Goal: Check status: Check status

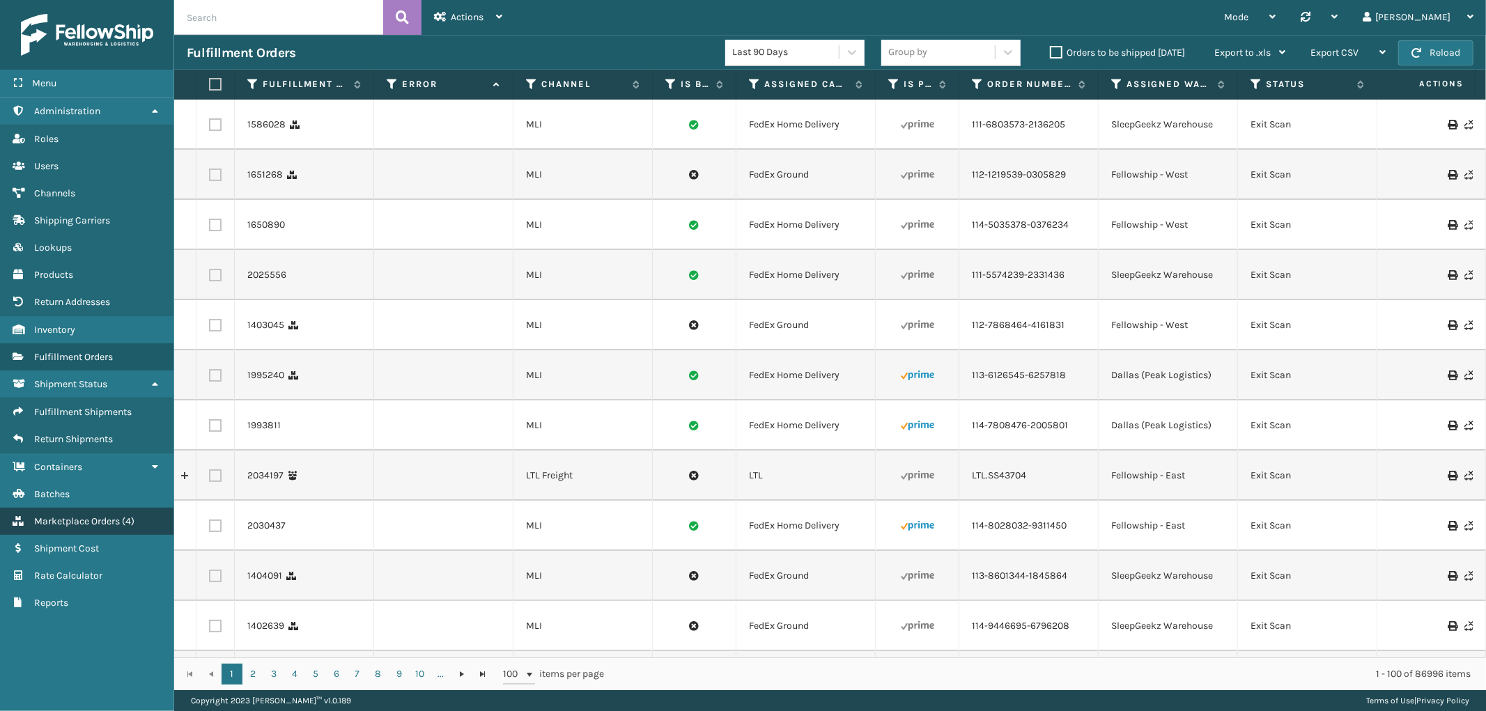
click at [63, 508] on link "Marketplace Orders ( 4 )" at bounding box center [86, 521] width 173 height 27
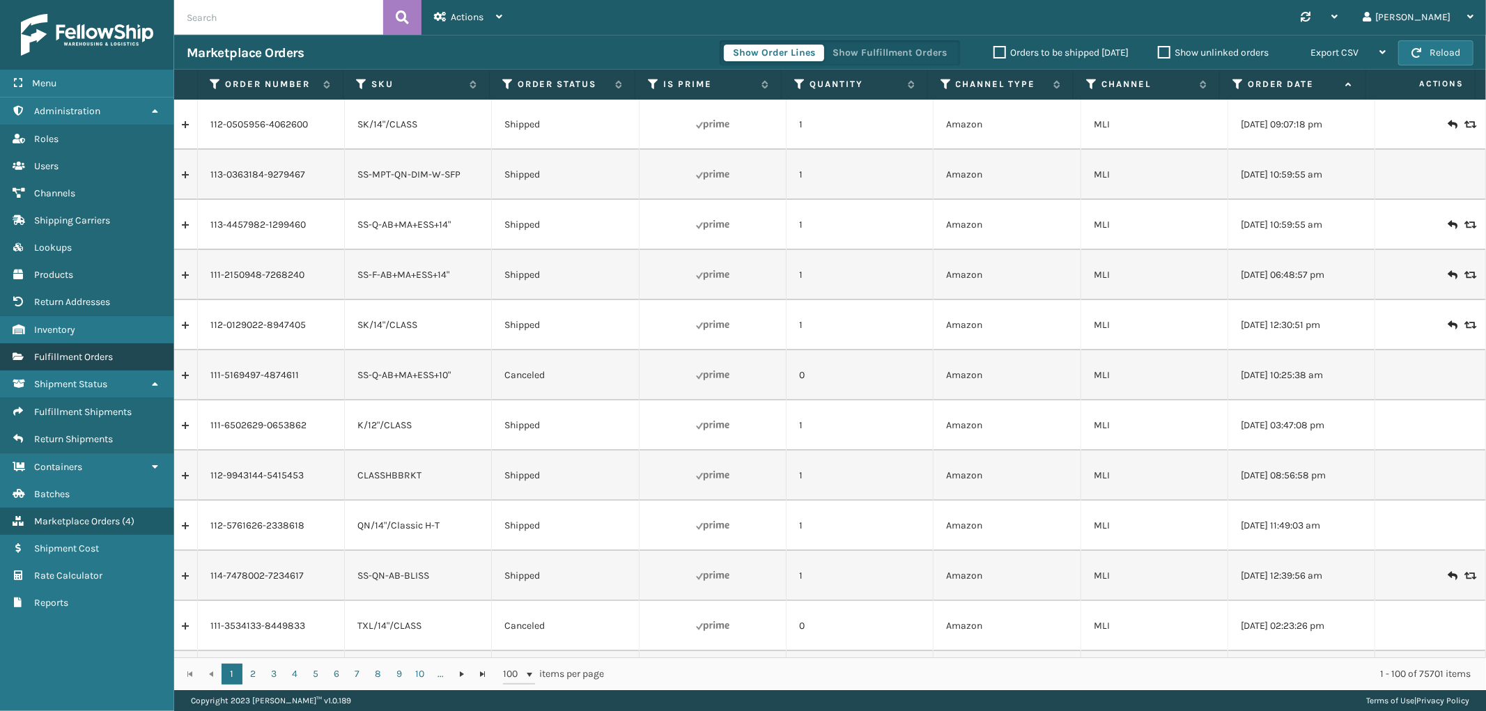
click at [98, 351] on span "Fulfillment Orders" at bounding box center [73, 357] width 79 height 12
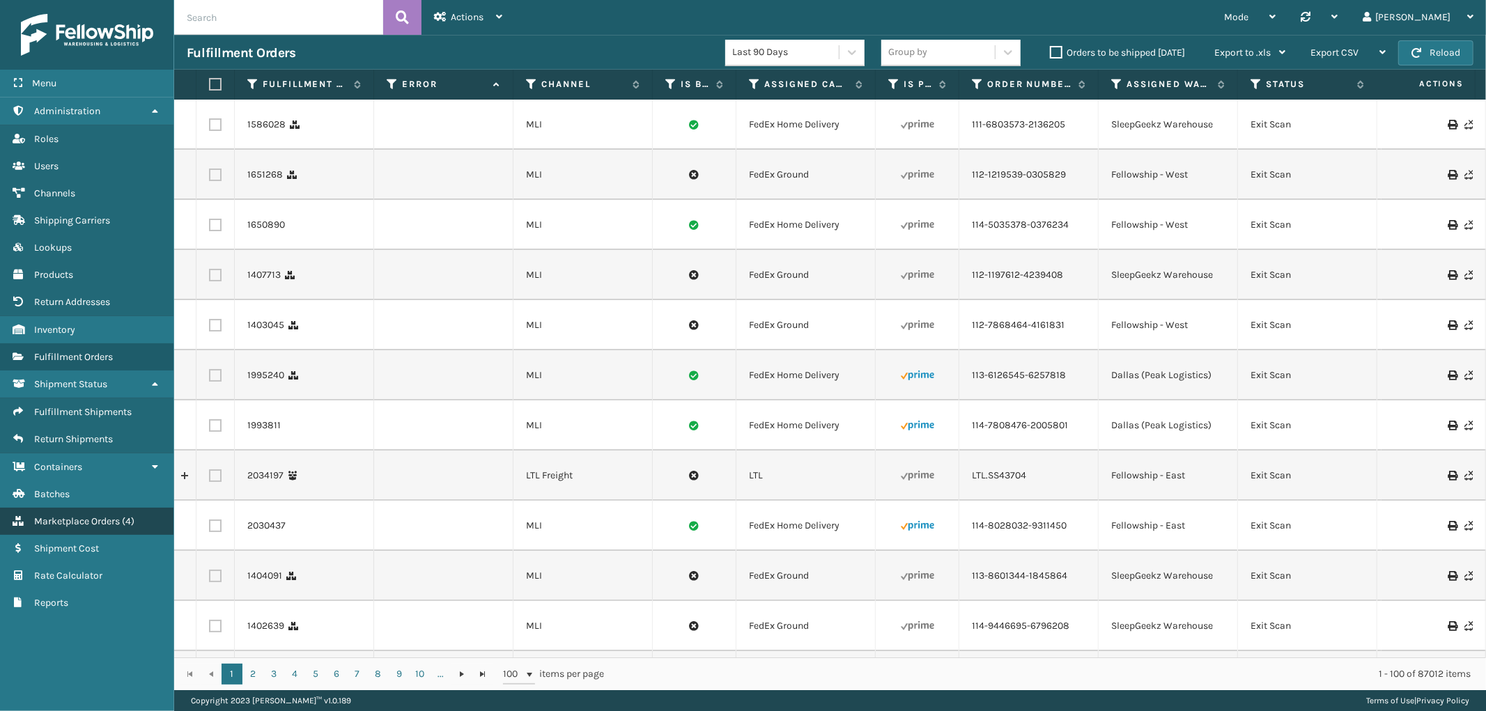
click at [99, 516] on span "Marketplace Orders" at bounding box center [77, 522] width 86 height 12
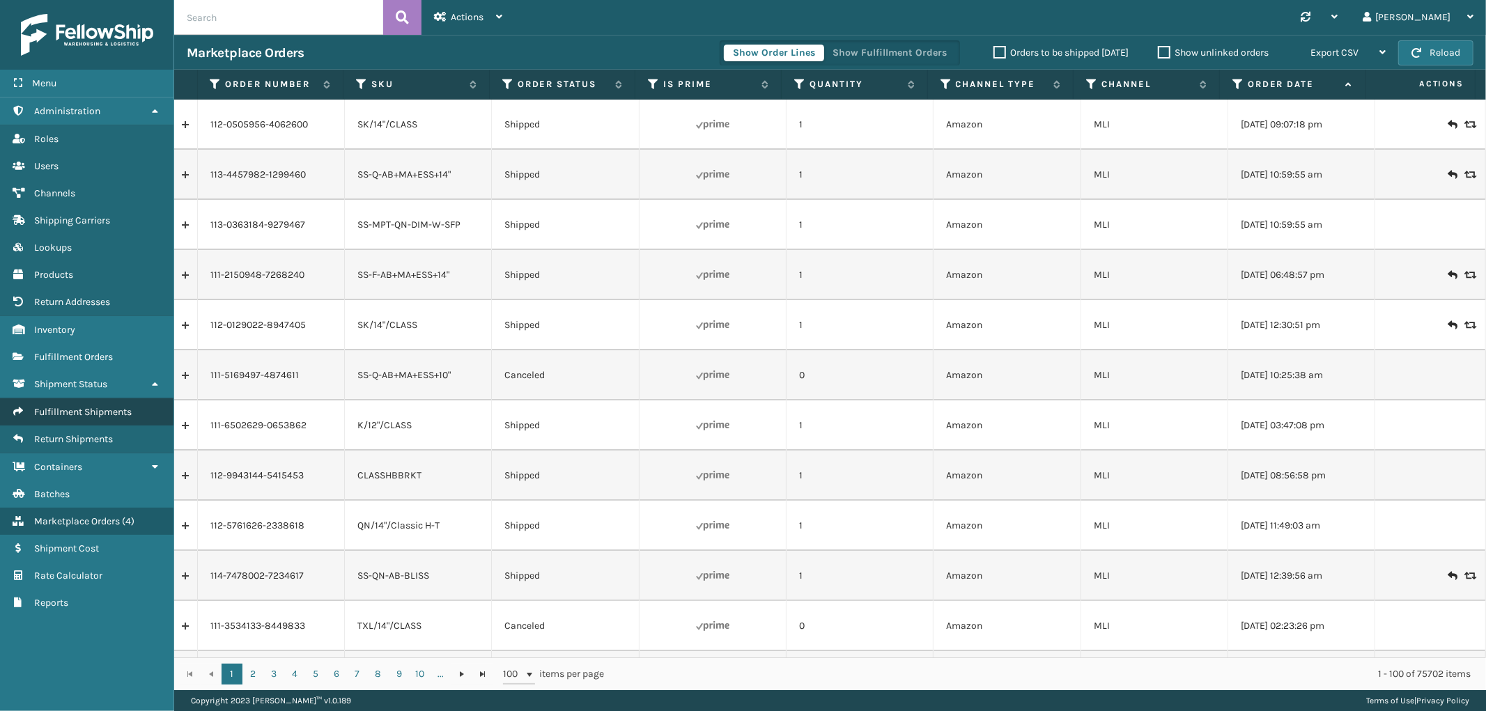
click at [96, 406] on span "Fulfillment Shipments" at bounding box center [83, 412] width 98 height 12
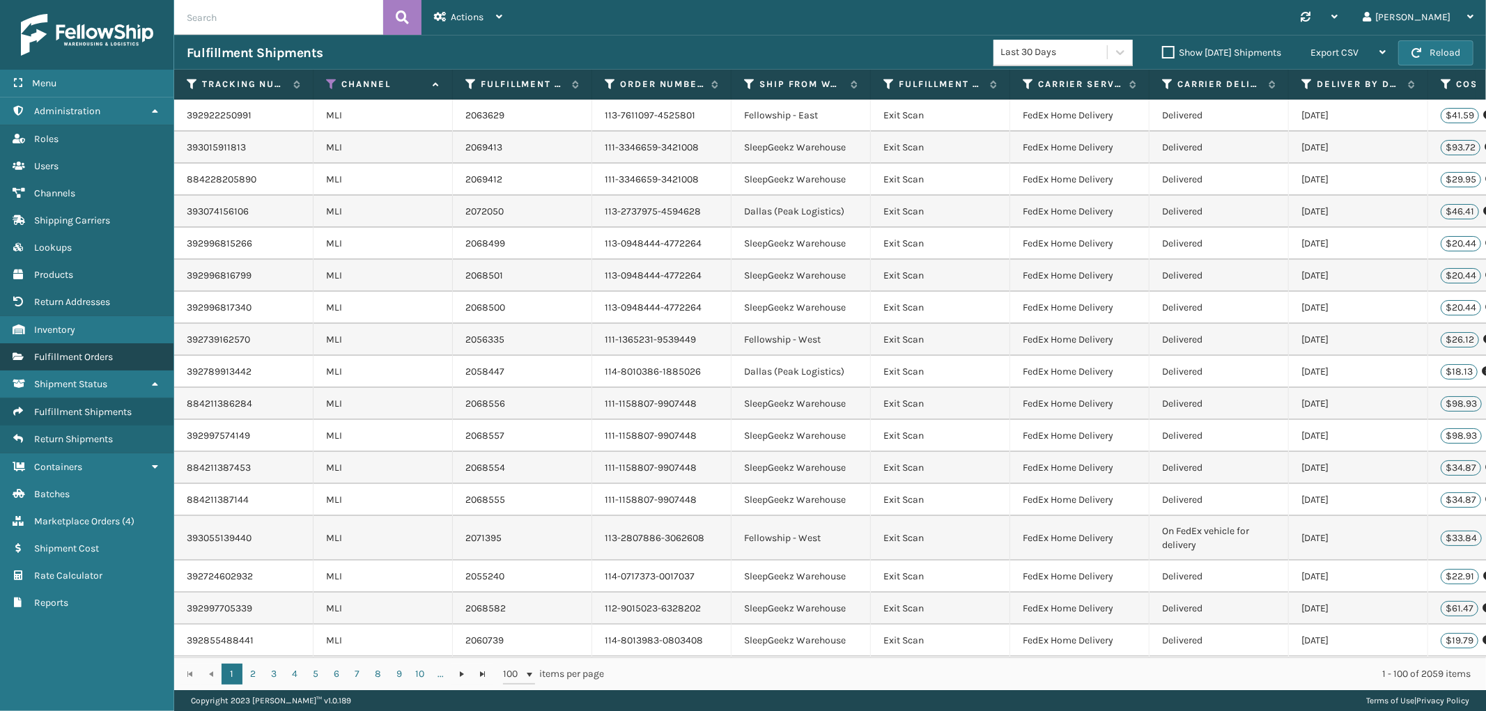
click at [68, 351] on span "Fulfillment Orders" at bounding box center [73, 357] width 79 height 12
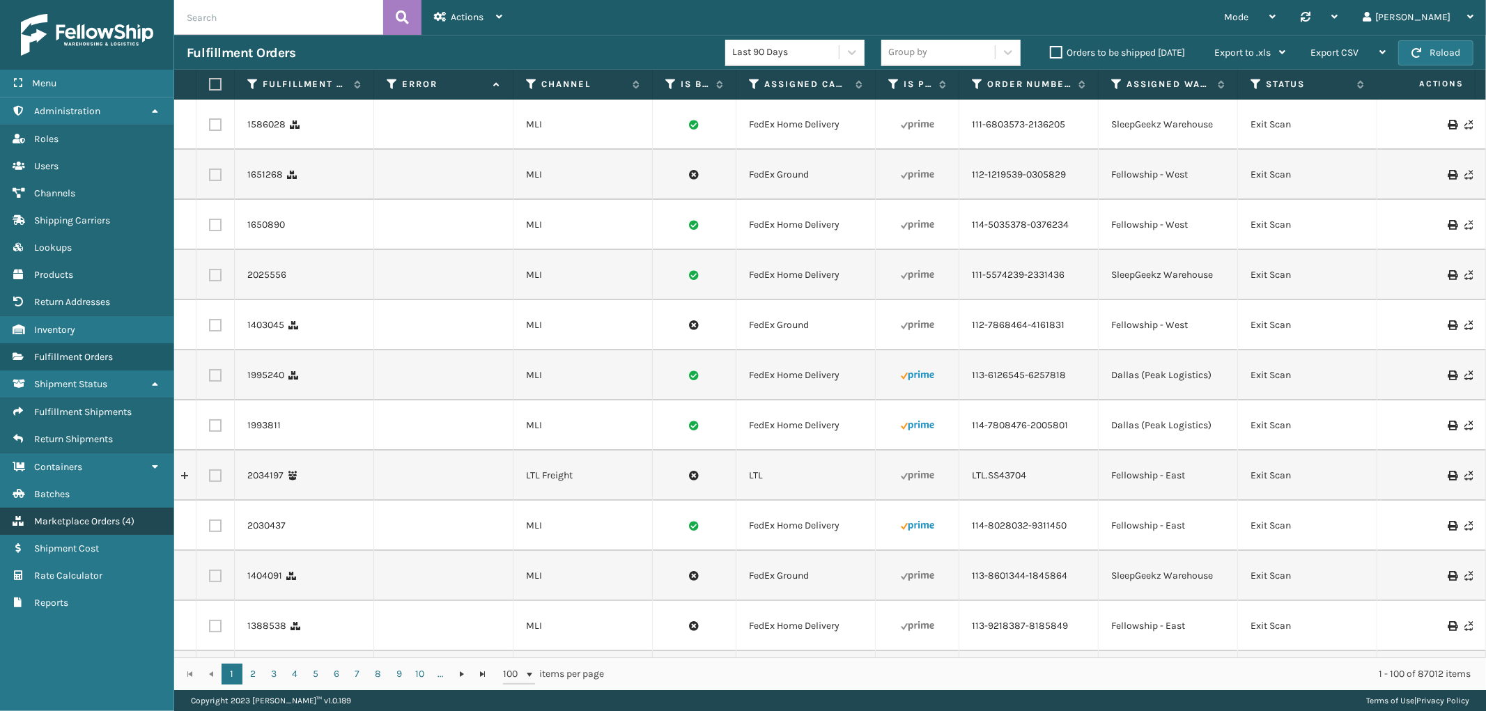
click at [91, 516] on span "Marketplace Orders" at bounding box center [77, 522] width 86 height 12
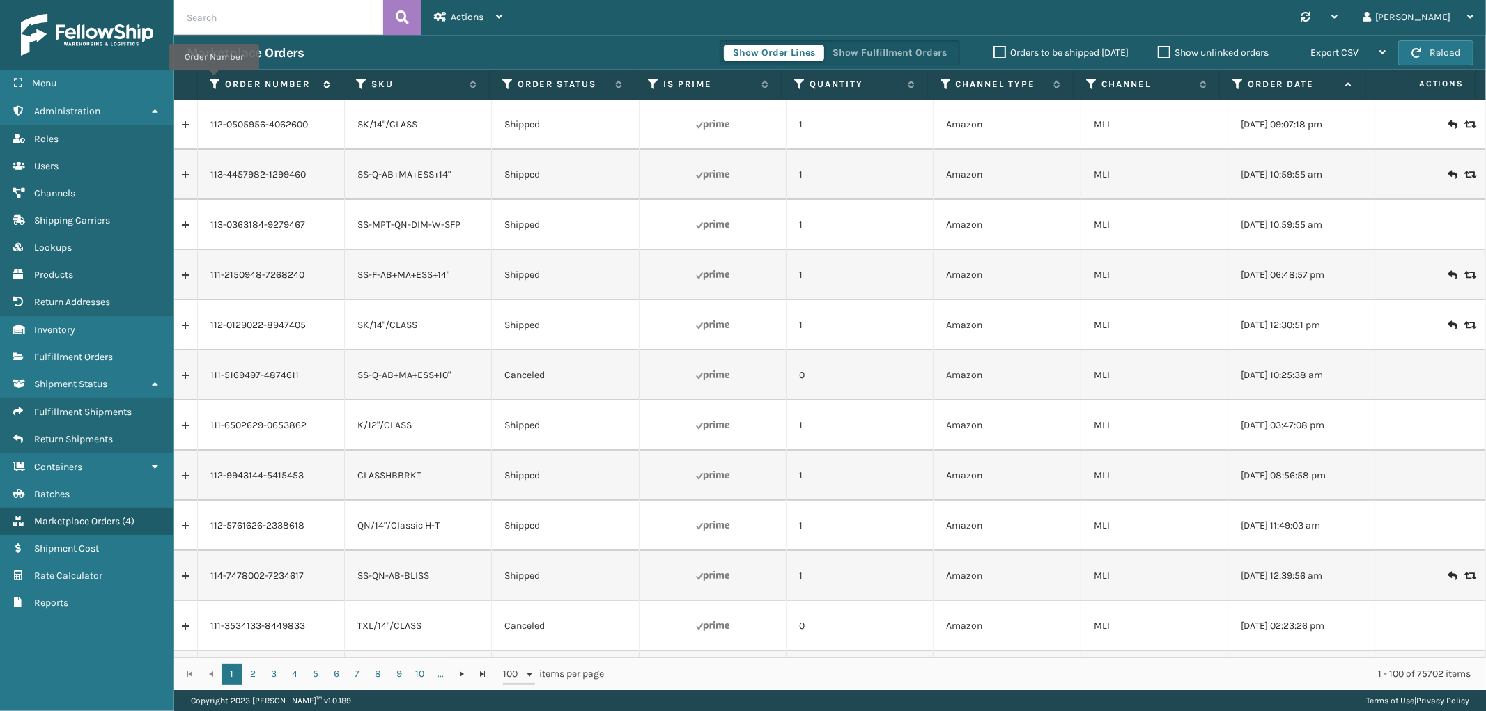
click at [214, 80] on icon at bounding box center [215, 84] width 11 height 13
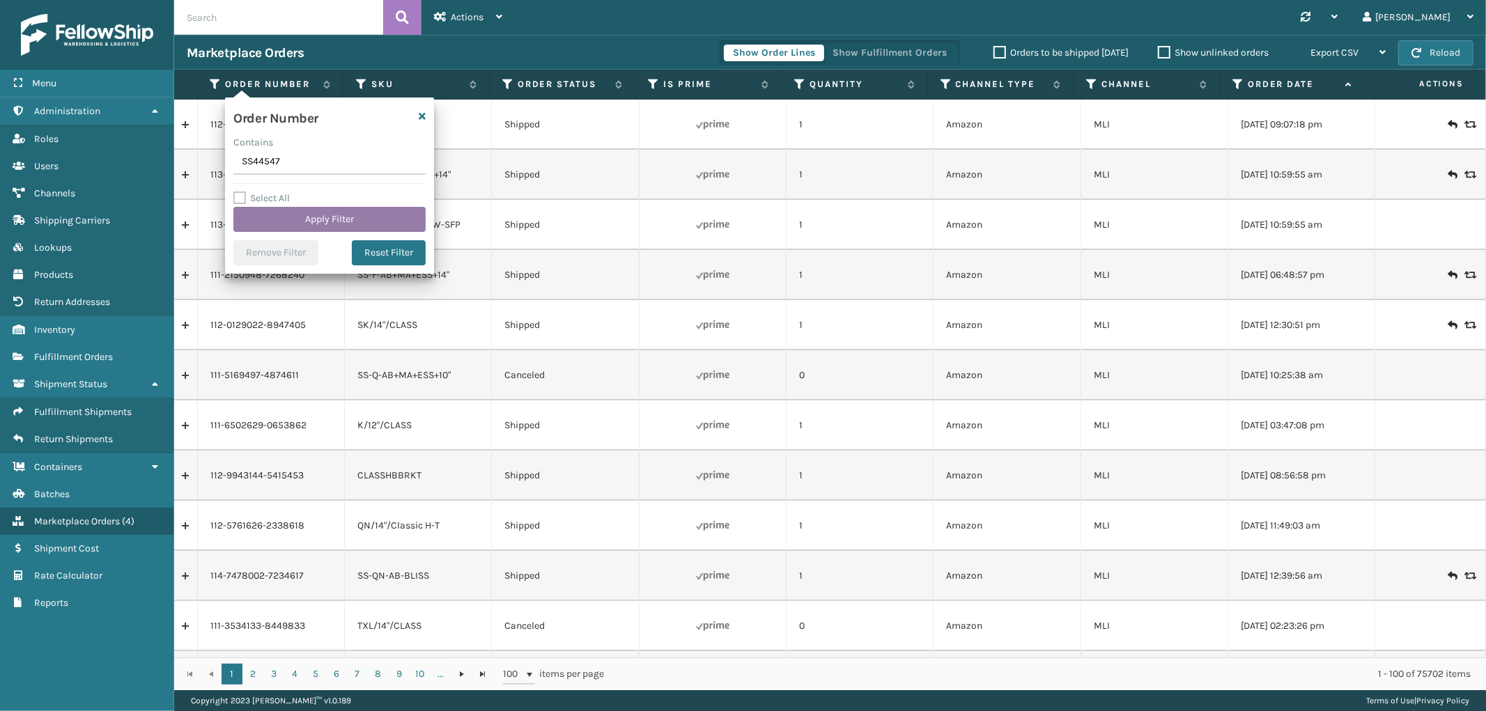
type input "SS44547"
click at [291, 214] on button "Apply Filter" at bounding box center [329, 219] width 192 height 25
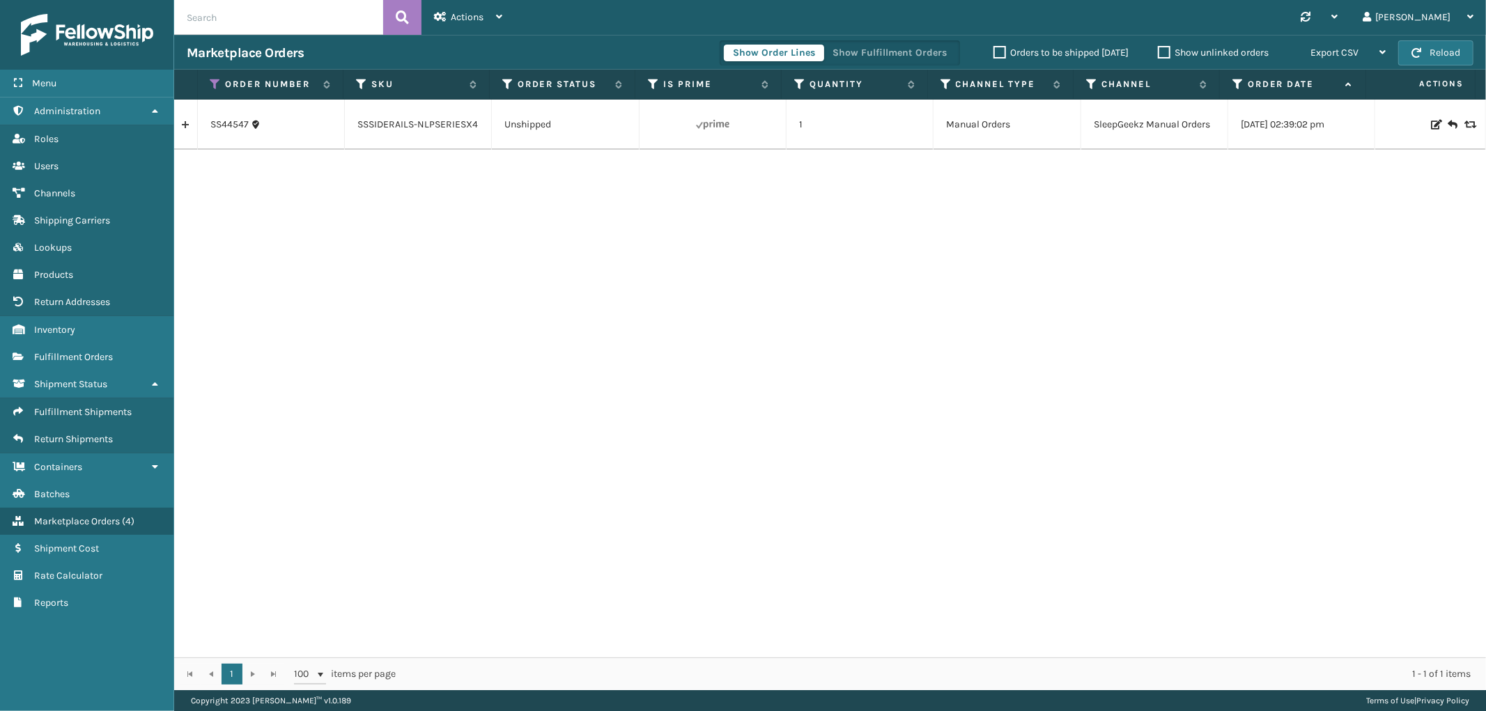
click at [180, 124] on link at bounding box center [185, 125] width 23 height 22
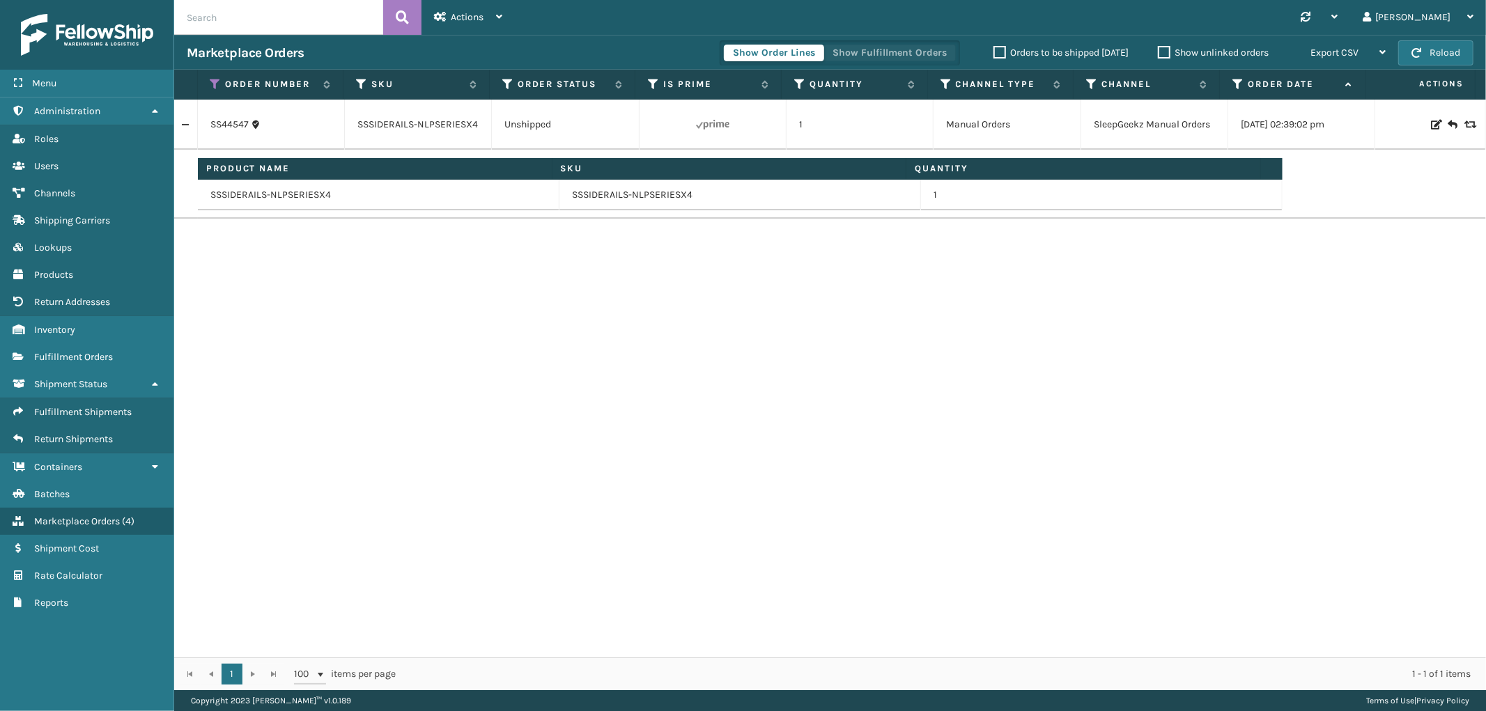
click at [860, 49] on button "Show Fulfillment Orders" at bounding box center [890, 53] width 132 height 17
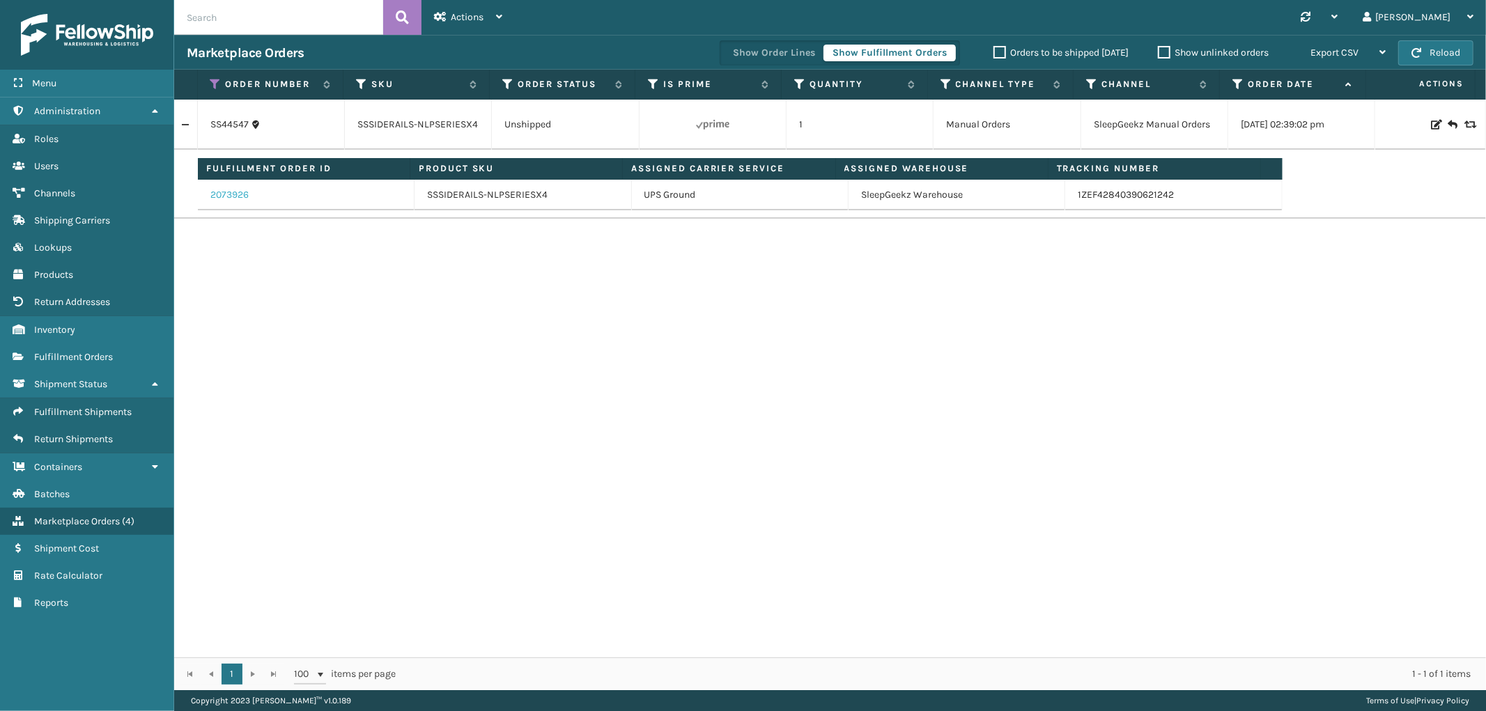
click at [241, 193] on link "2073926" at bounding box center [229, 195] width 38 height 14
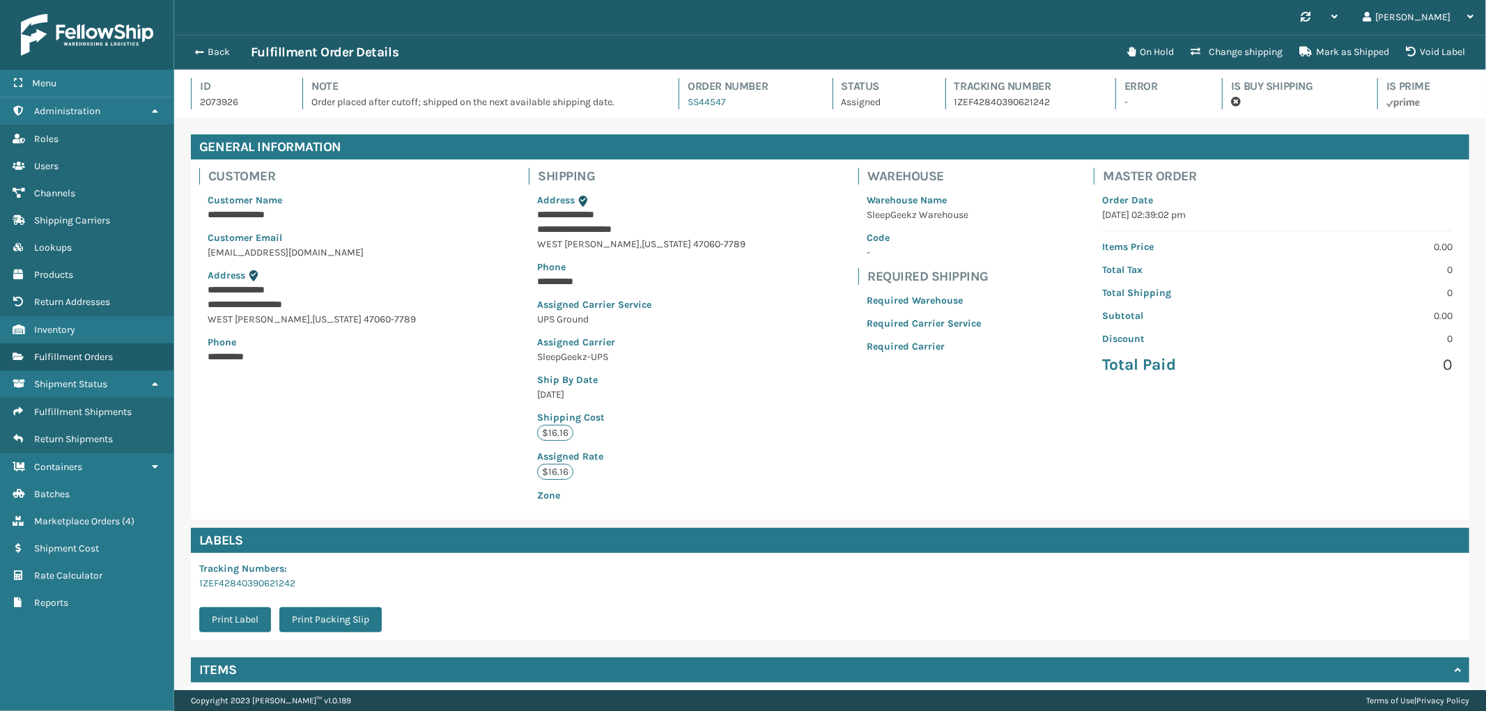
scroll to position [33, 1312]
click at [209, 51] on button "Back" at bounding box center [219, 52] width 64 height 13
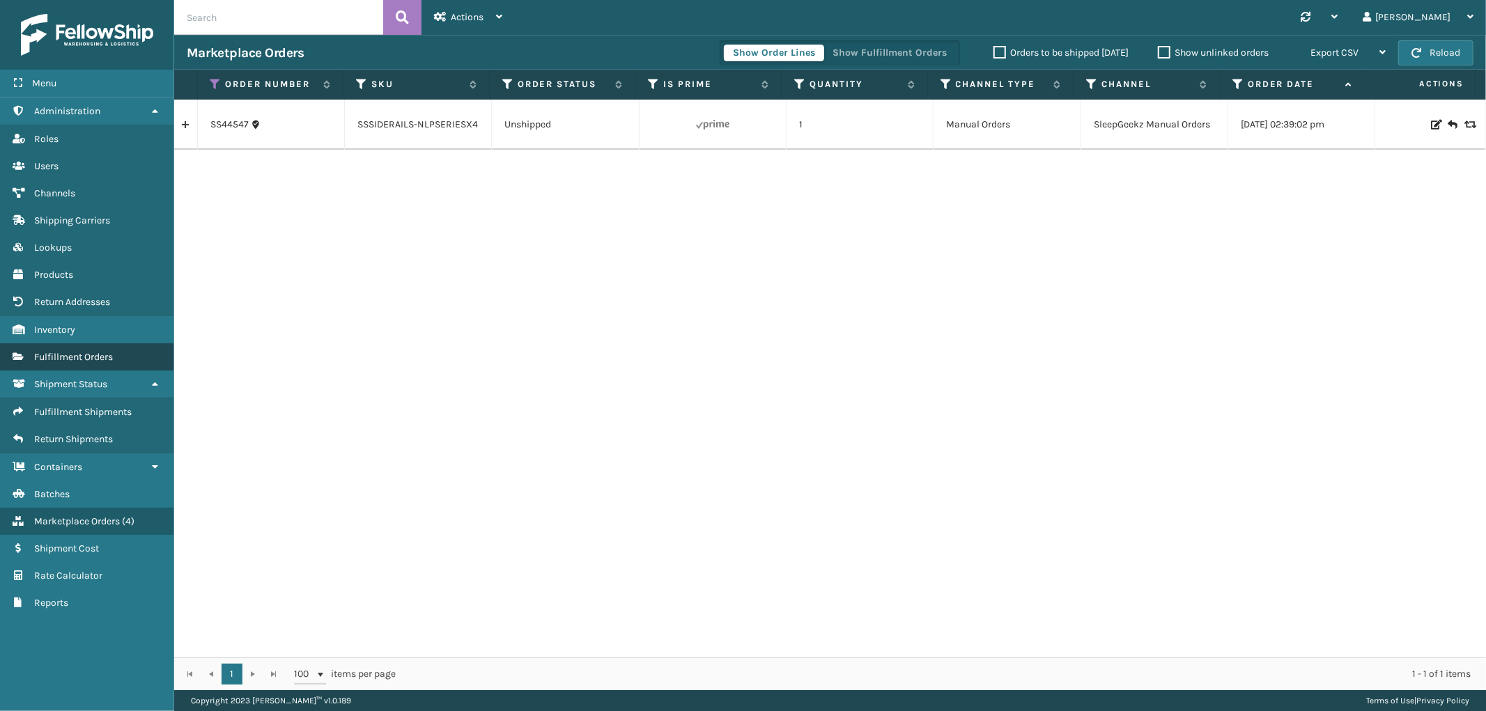
click at [85, 351] on span "Fulfillment Orders" at bounding box center [73, 357] width 79 height 12
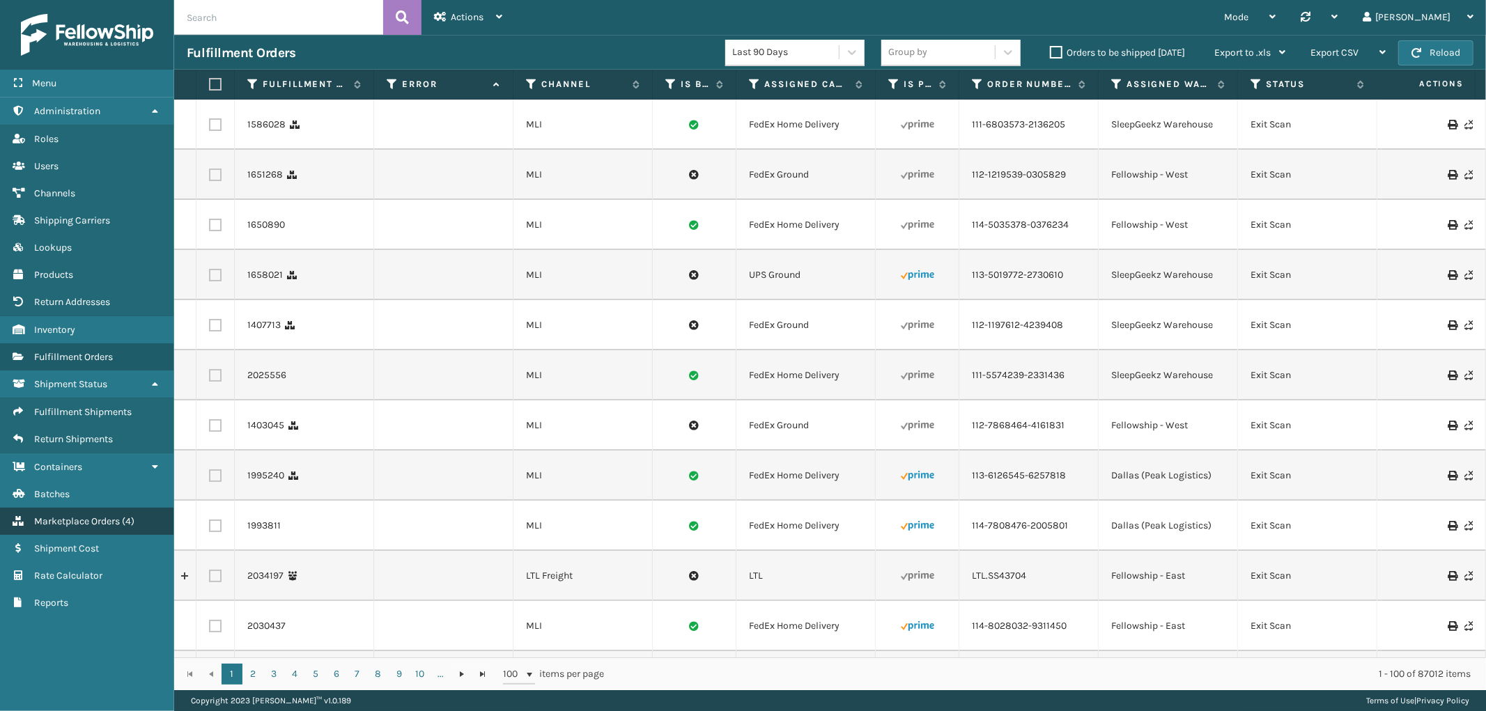
click at [88, 516] on span "Marketplace Orders" at bounding box center [77, 522] width 86 height 12
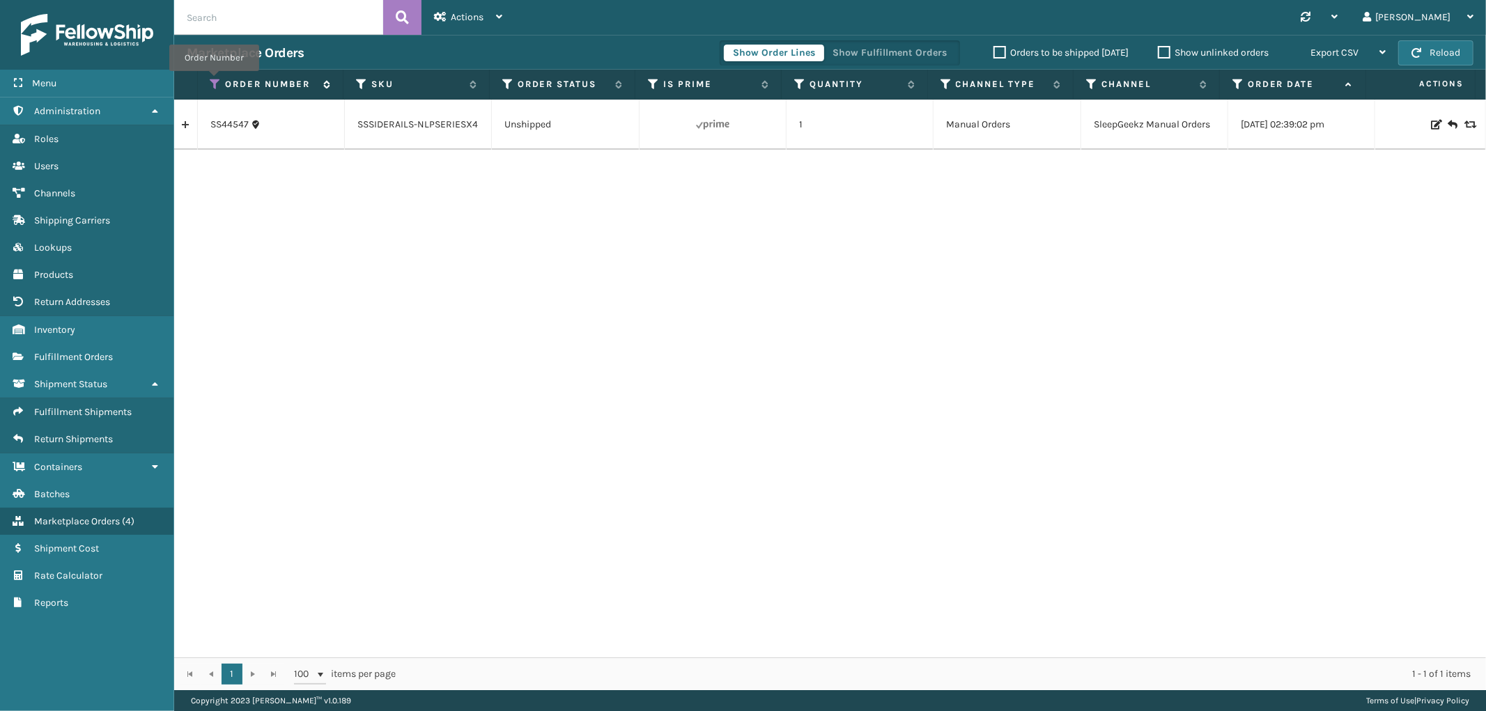
click at [214, 81] on icon at bounding box center [215, 84] width 11 height 13
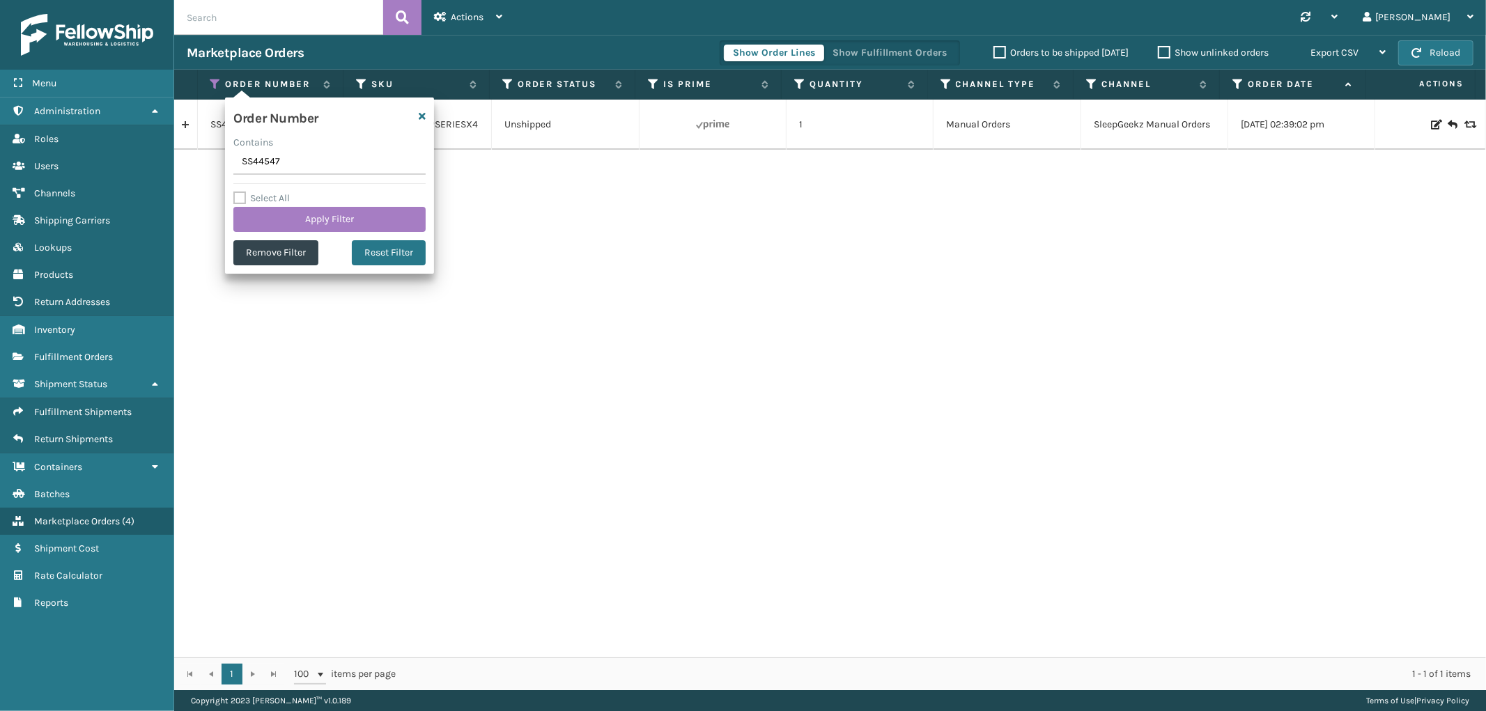
click at [255, 162] on input "SS44547" at bounding box center [329, 162] width 192 height 25
type input "SS44396"
click at [283, 217] on button "Apply Filter" at bounding box center [329, 219] width 192 height 25
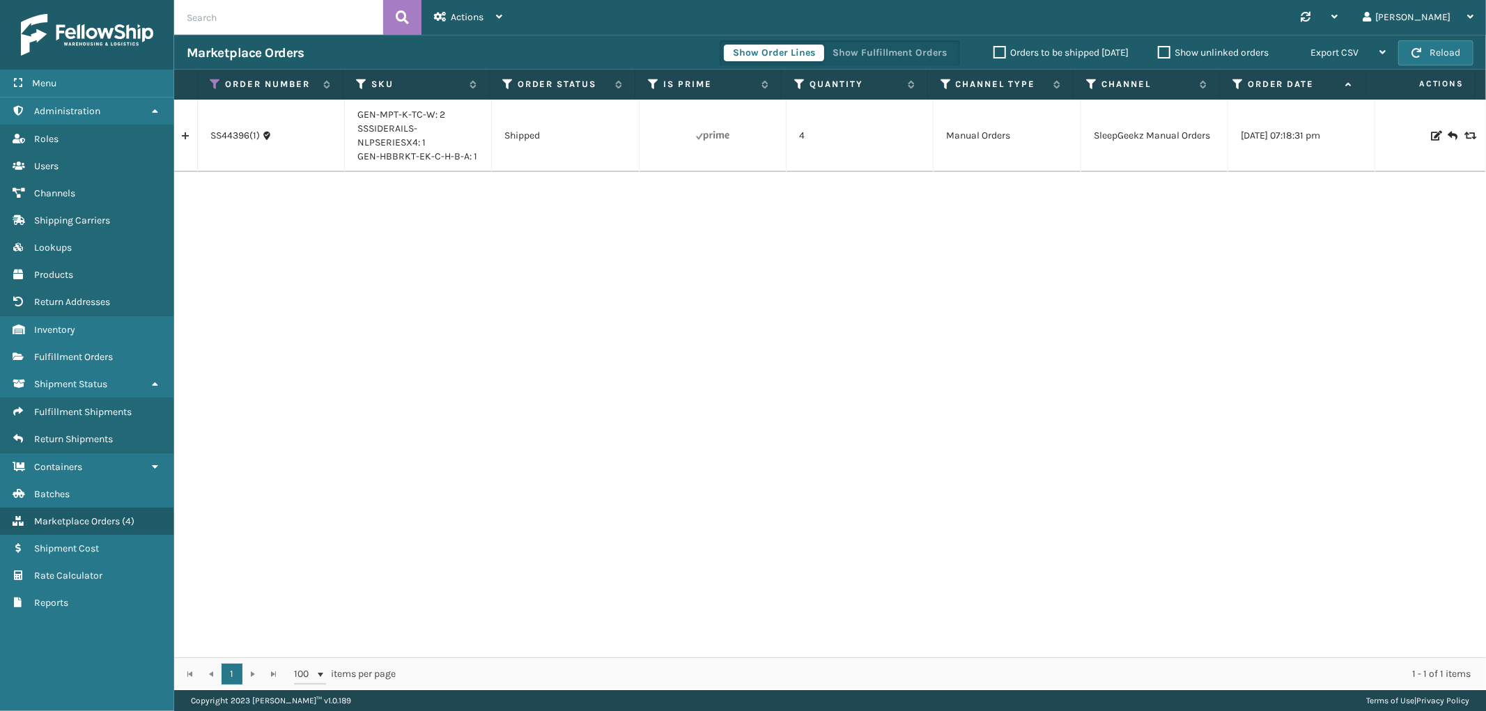
click at [179, 136] on link at bounding box center [185, 136] width 23 height 22
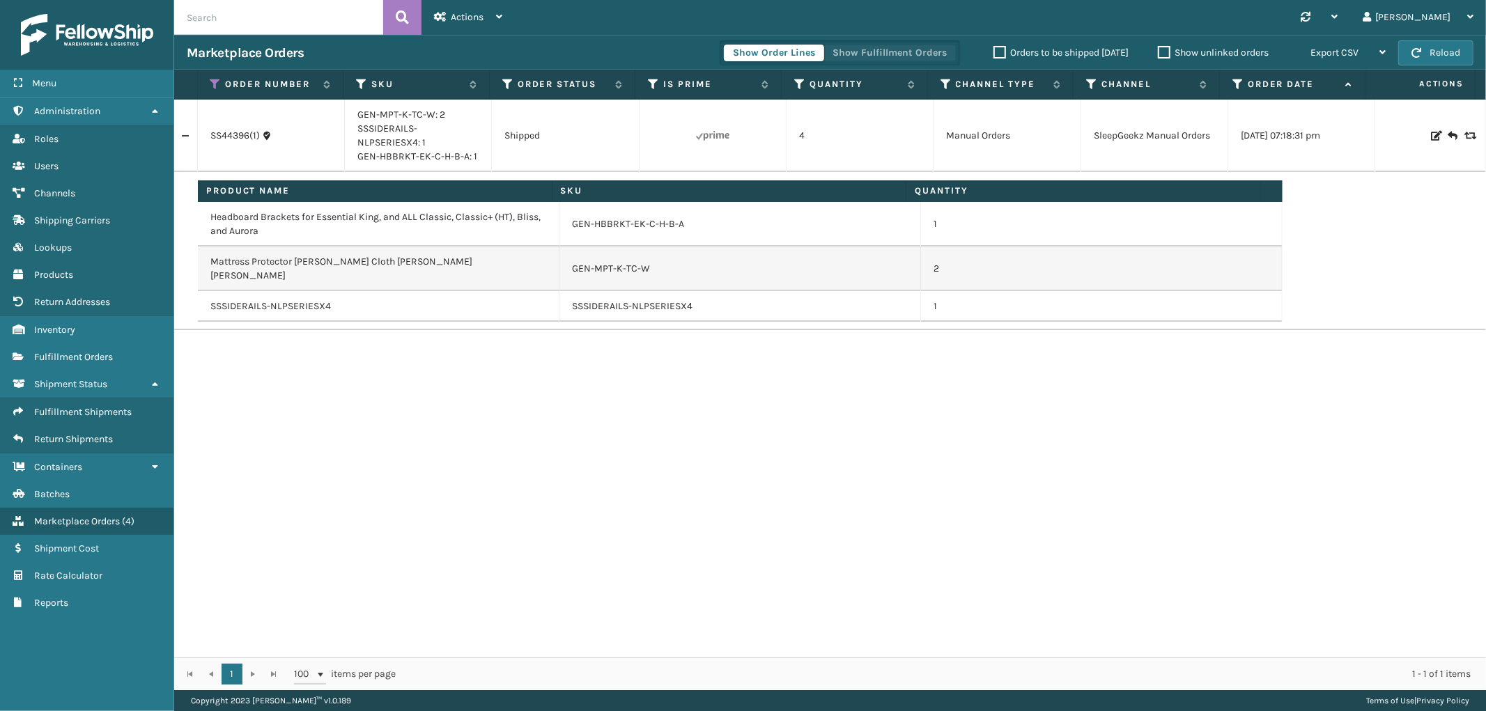
click at [855, 59] on button "Show Fulfillment Orders" at bounding box center [890, 53] width 132 height 17
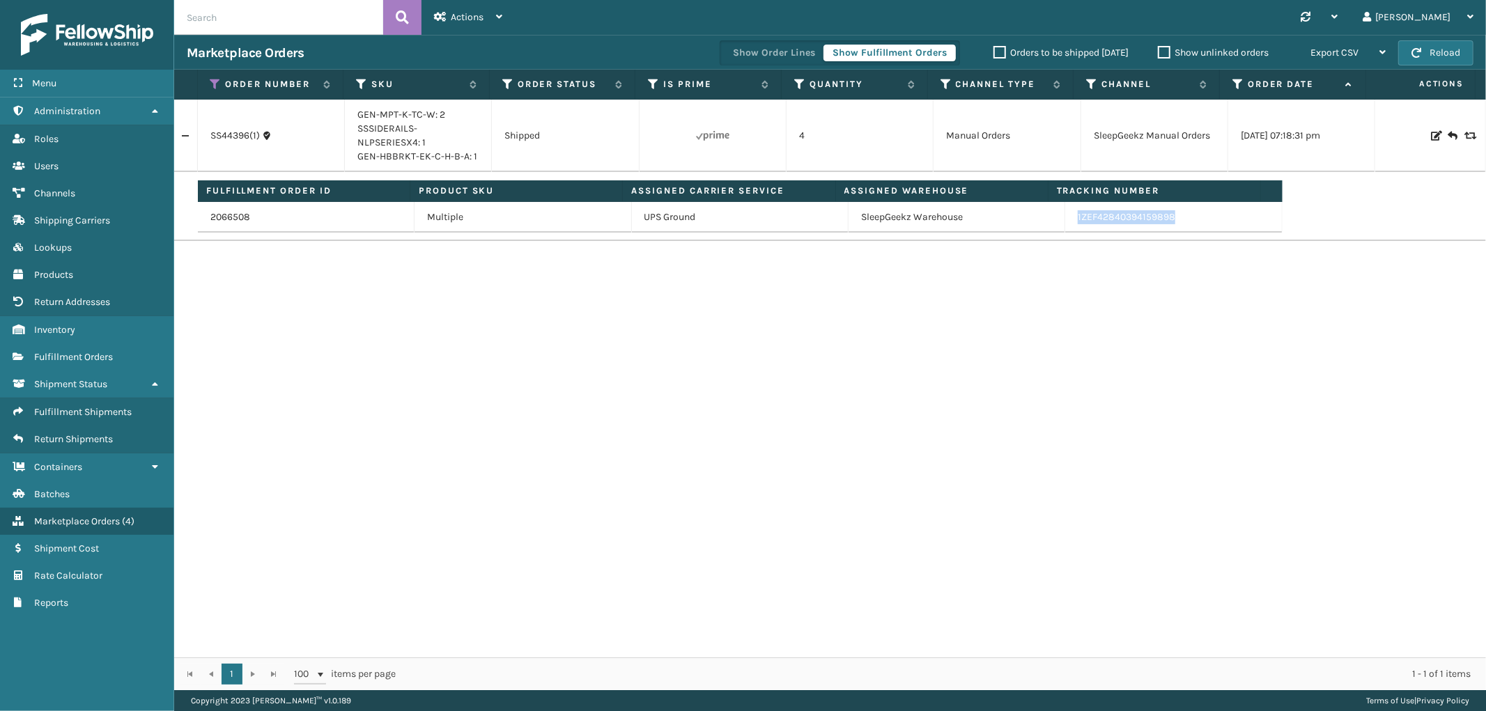
drag, startPoint x: 1193, startPoint y: 217, endPoint x: 1067, endPoint y: 223, distance: 126.3
click at [1067, 223] on td "1ZEF42840394159898" at bounding box center [1173, 217] width 217 height 31
copy link "1ZEF42840394159898"
click at [217, 84] on icon at bounding box center [215, 84] width 11 height 13
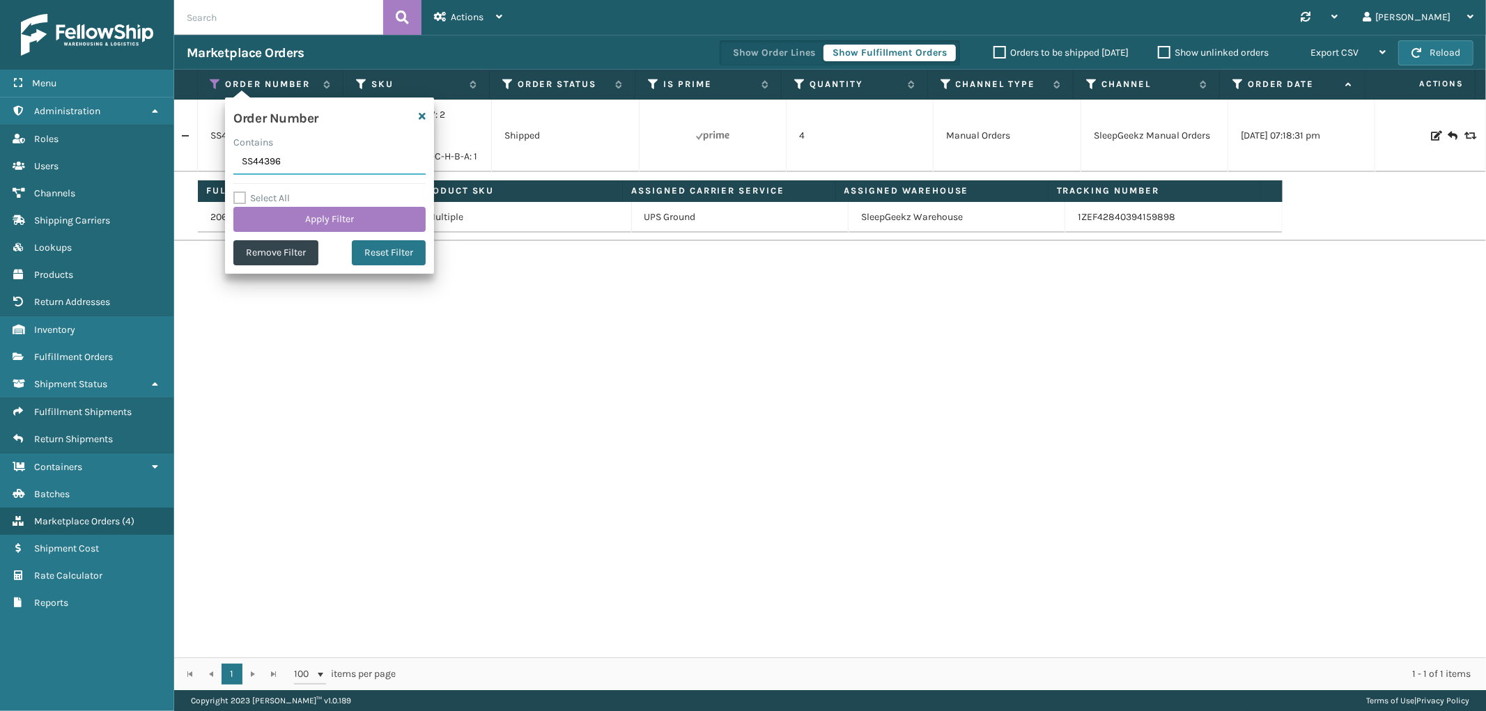
click at [272, 164] on input "SS44396" at bounding box center [329, 162] width 192 height 25
paste input "44"
type input "SS44446"
click at [284, 214] on button "Apply Filter" at bounding box center [329, 219] width 192 height 25
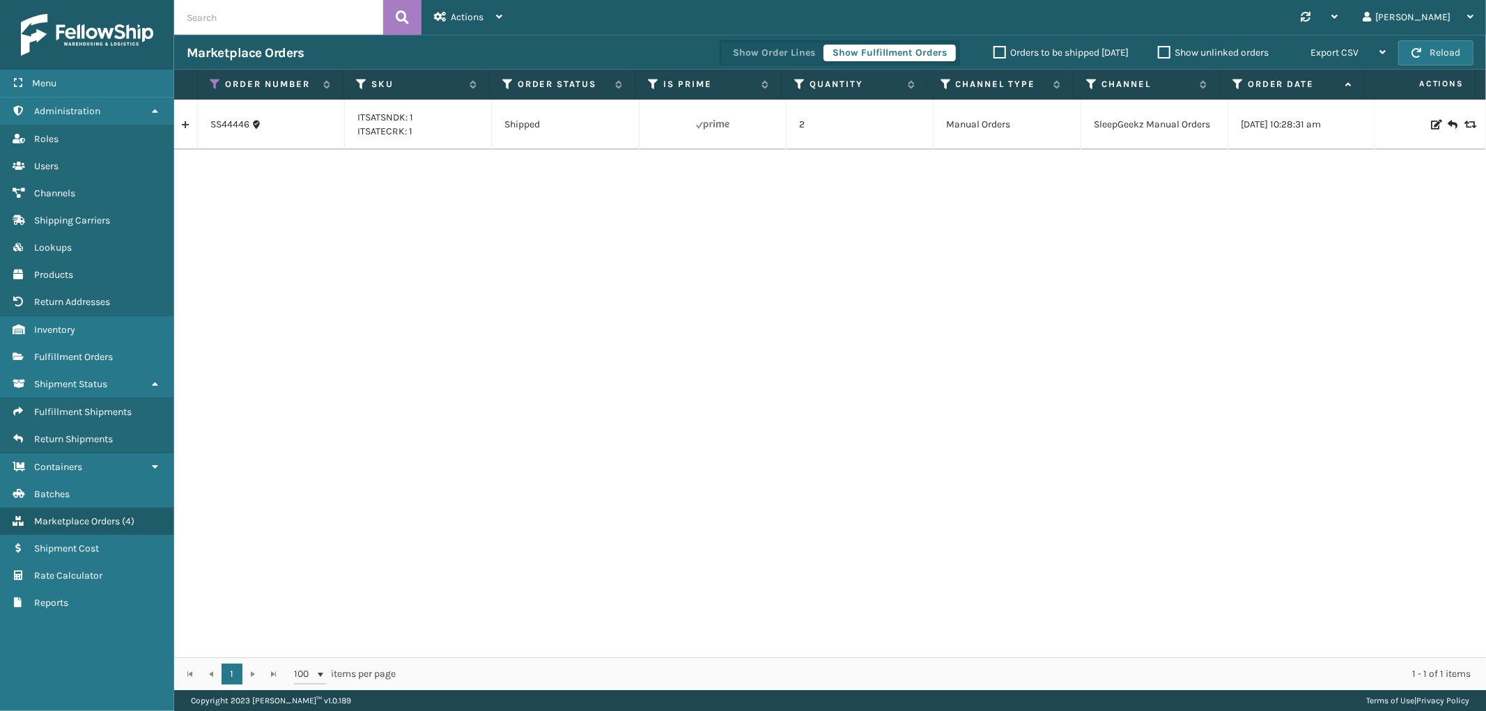
click at [181, 129] on link at bounding box center [185, 125] width 23 height 22
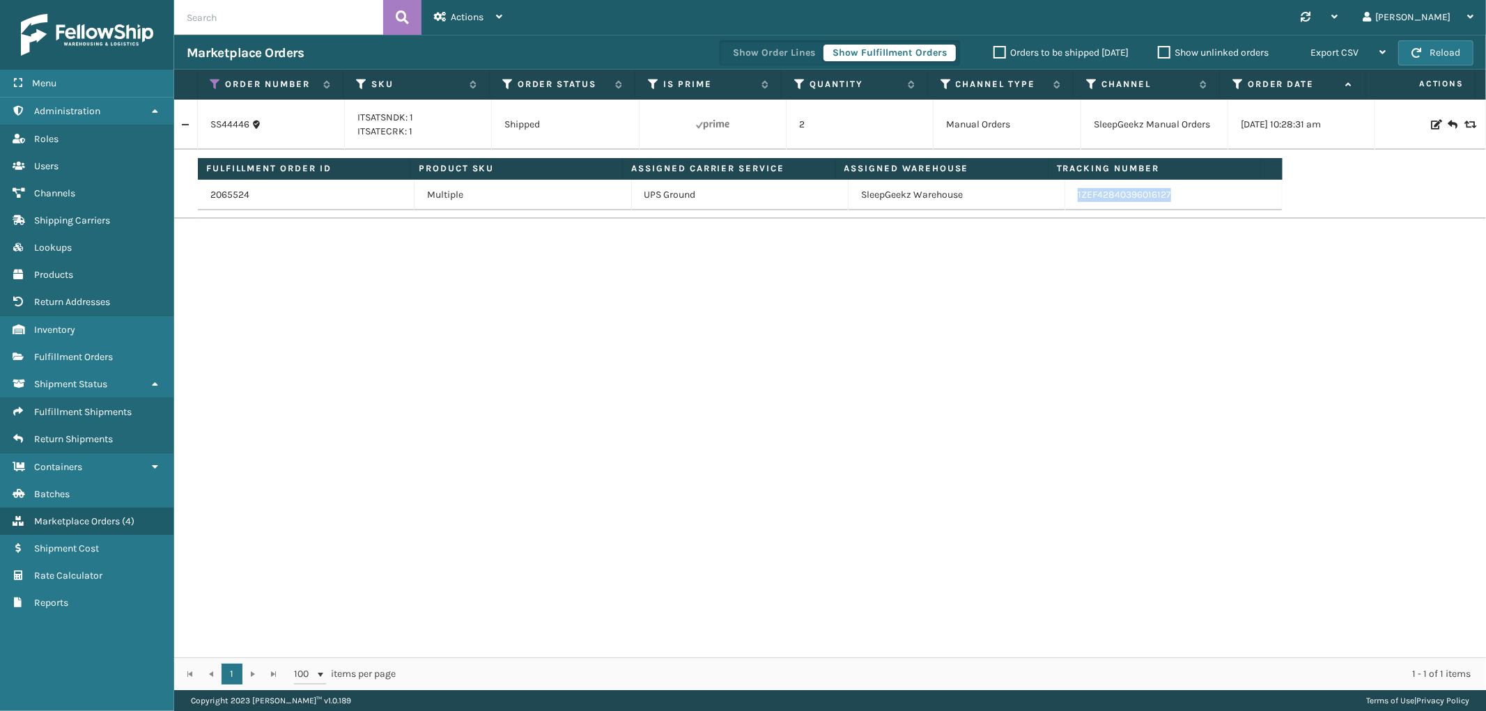
drag, startPoint x: 1203, startPoint y: 200, endPoint x: 1062, endPoint y: 206, distance: 140.9
click at [1065, 206] on td "1ZEF42840396016127" at bounding box center [1173, 195] width 217 height 31
copy link "1ZEF42840396016127"
click at [217, 84] on icon at bounding box center [215, 84] width 11 height 13
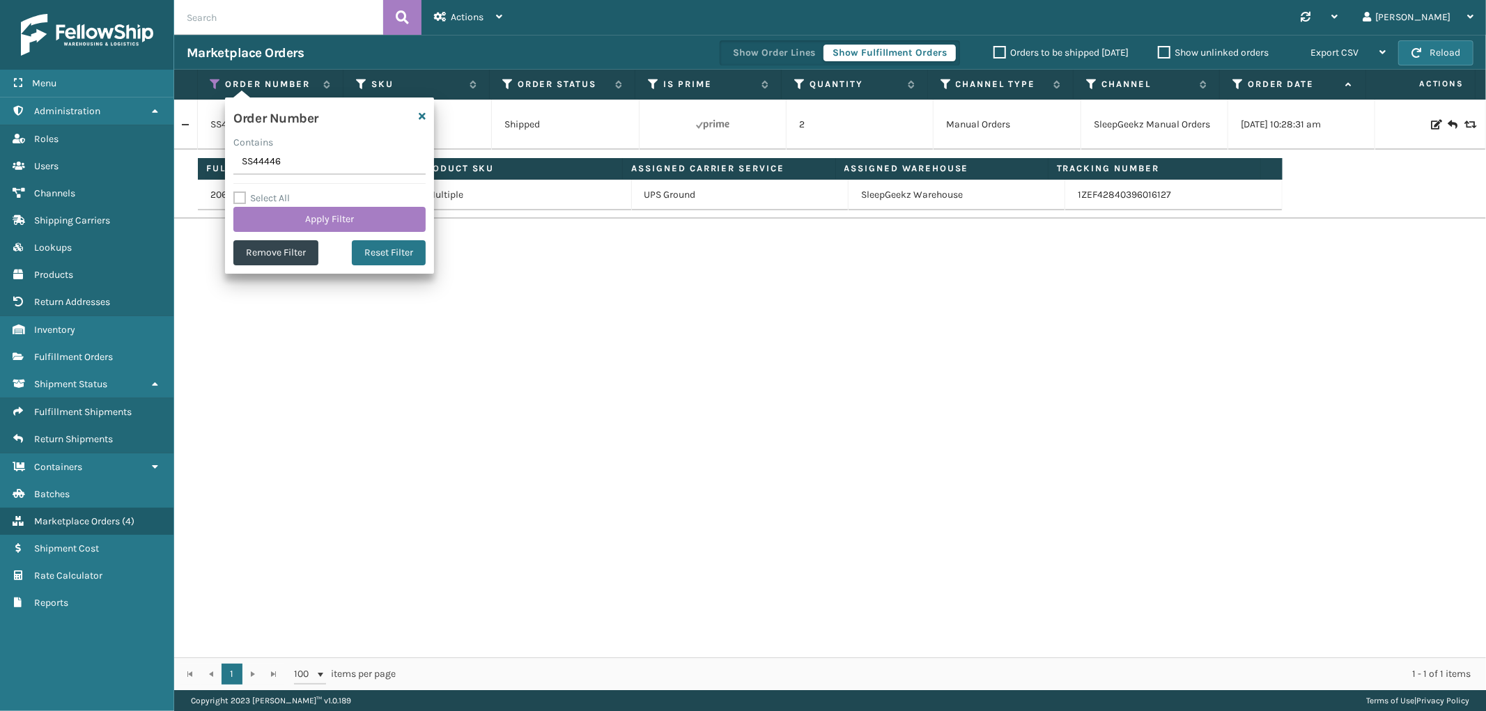
click at [262, 153] on input "SS44446" at bounding box center [329, 162] width 192 height 25
click at [263, 153] on input "SS44446" at bounding box center [329, 162] width 192 height 25
type input "SS44501"
click at [268, 206] on div "Select All Apply Filter" at bounding box center [329, 211] width 192 height 42
click at [268, 216] on button "Apply Filter" at bounding box center [329, 219] width 192 height 25
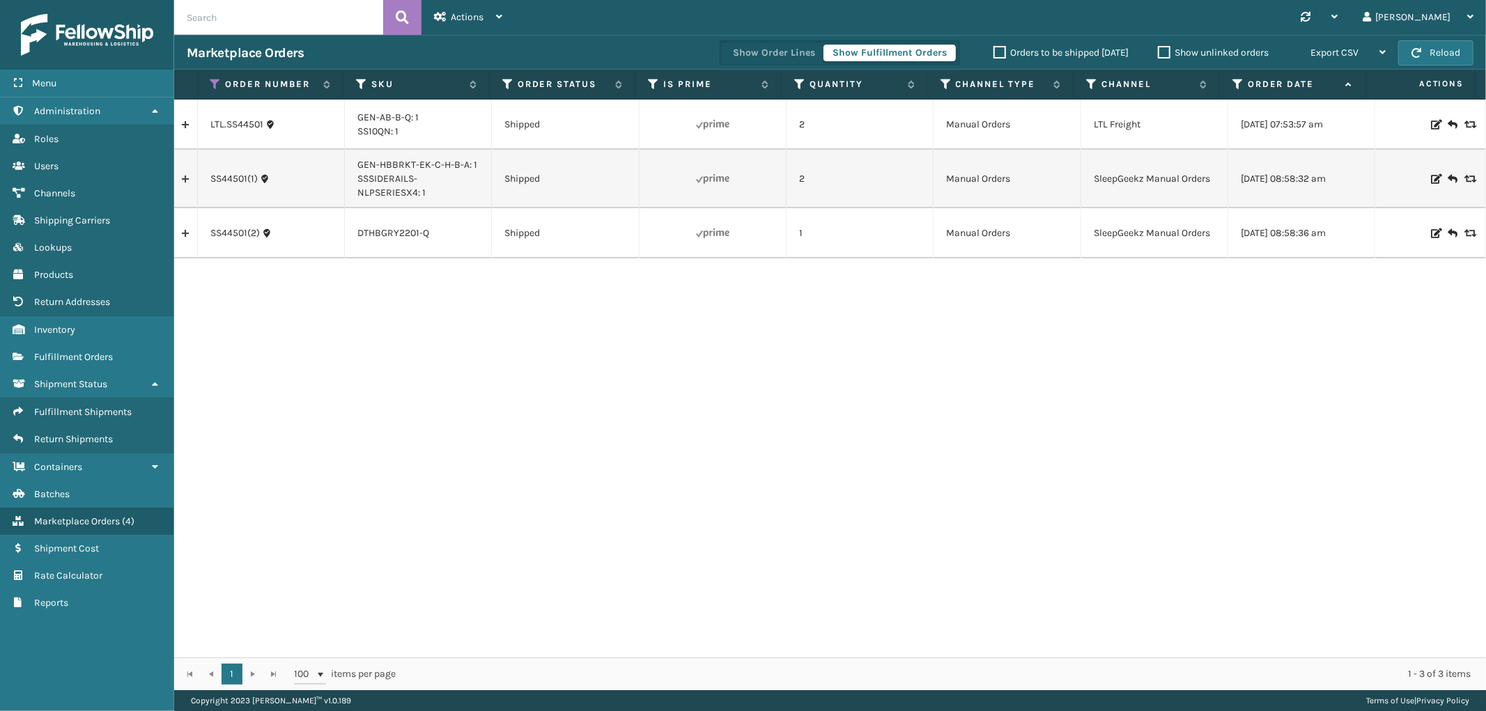
click at [185, 189] on link at bounding box center [185, 179] width 23 height 22
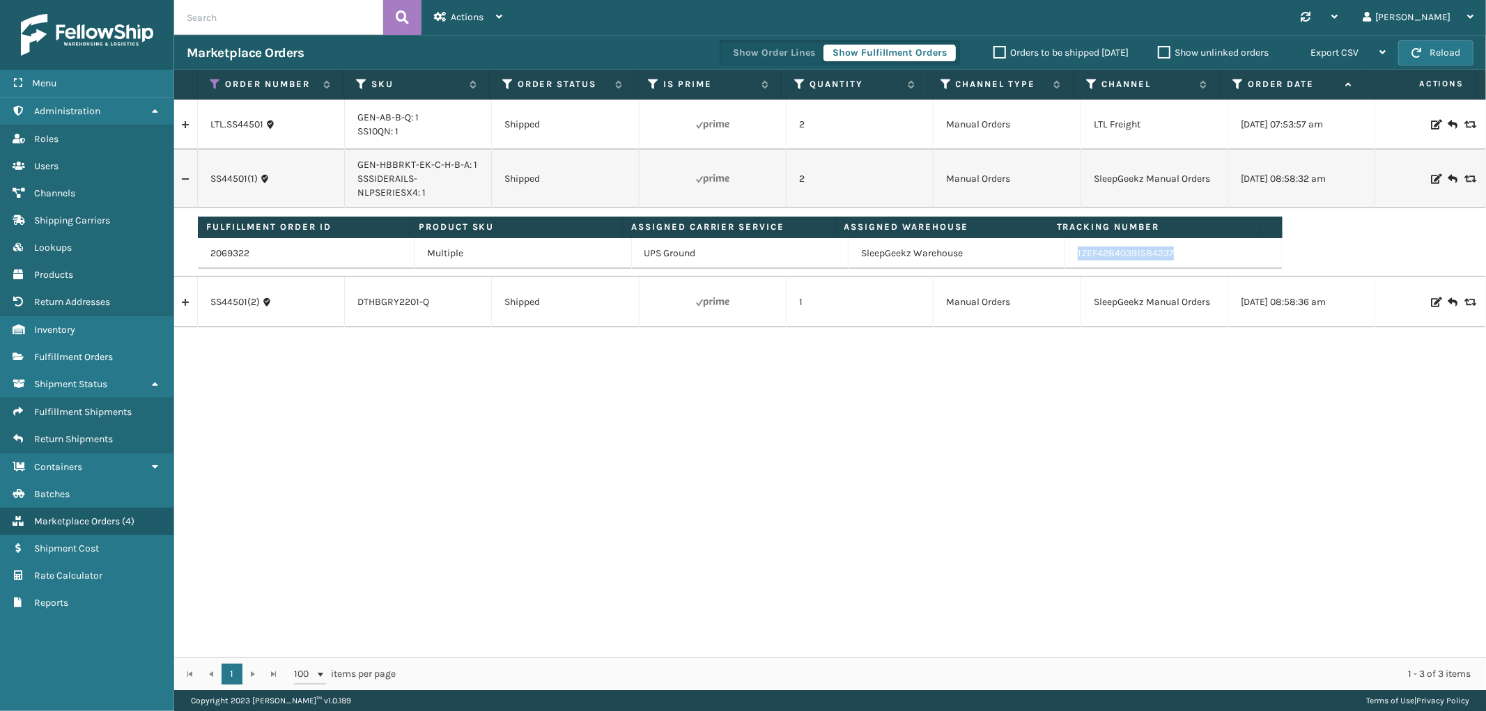
drag, startPoint x: 1186, startPoint y: 249, endPoint x: 1065, endPoint y: 263, distance: 122.0
click at [1065, 263] on td "1ZEF42840391584237" at bounding box center [1173, 253] width 217 height 31
copy link "1ZEF42840391584237"
click at [217, 79] on icon at bounding box center [215, 84] width 11 height 13
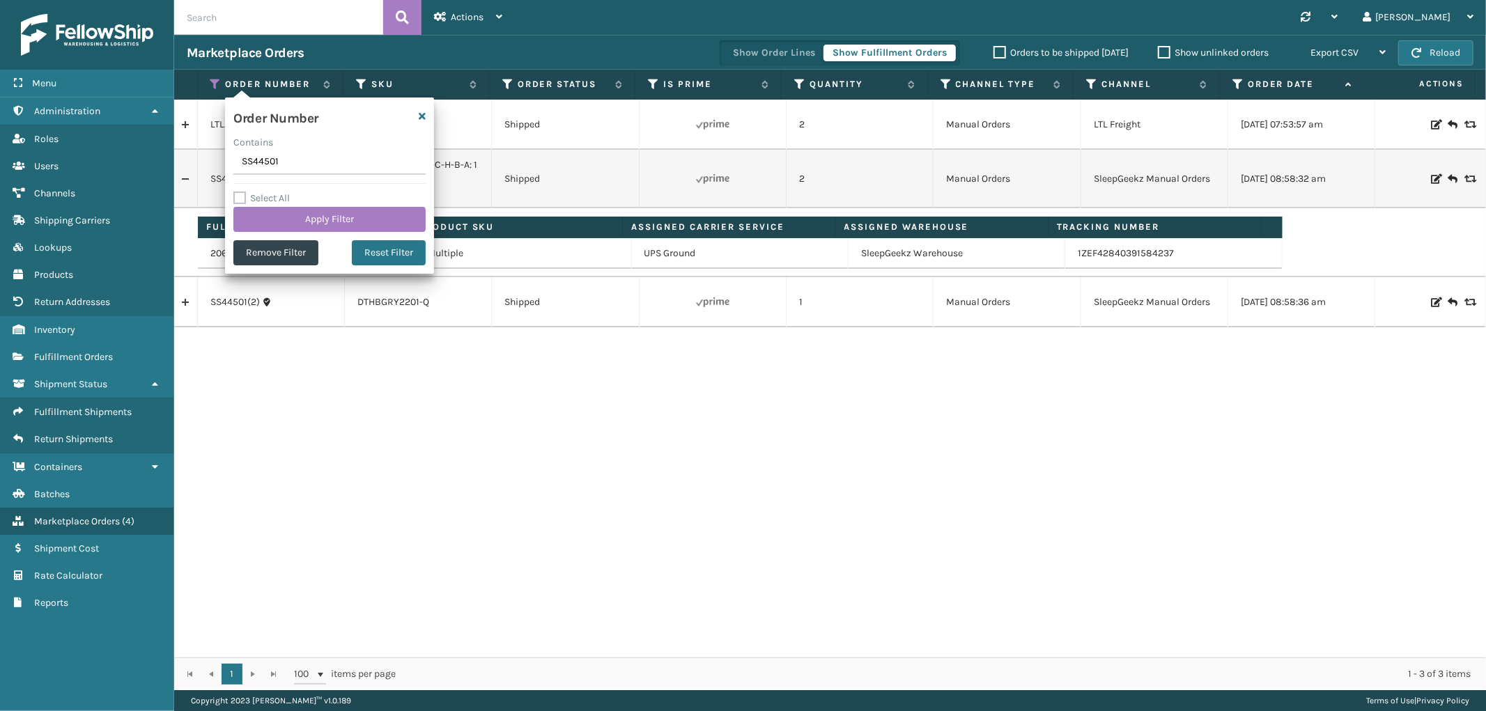
click at [252, 158] on input "SS44501" at bounding box center [329, 162] width 192 height 25
type input "SS44511"
click at [263, 219] on button "Apply Filter" at bounding box center [329, 219] width 192 height 25
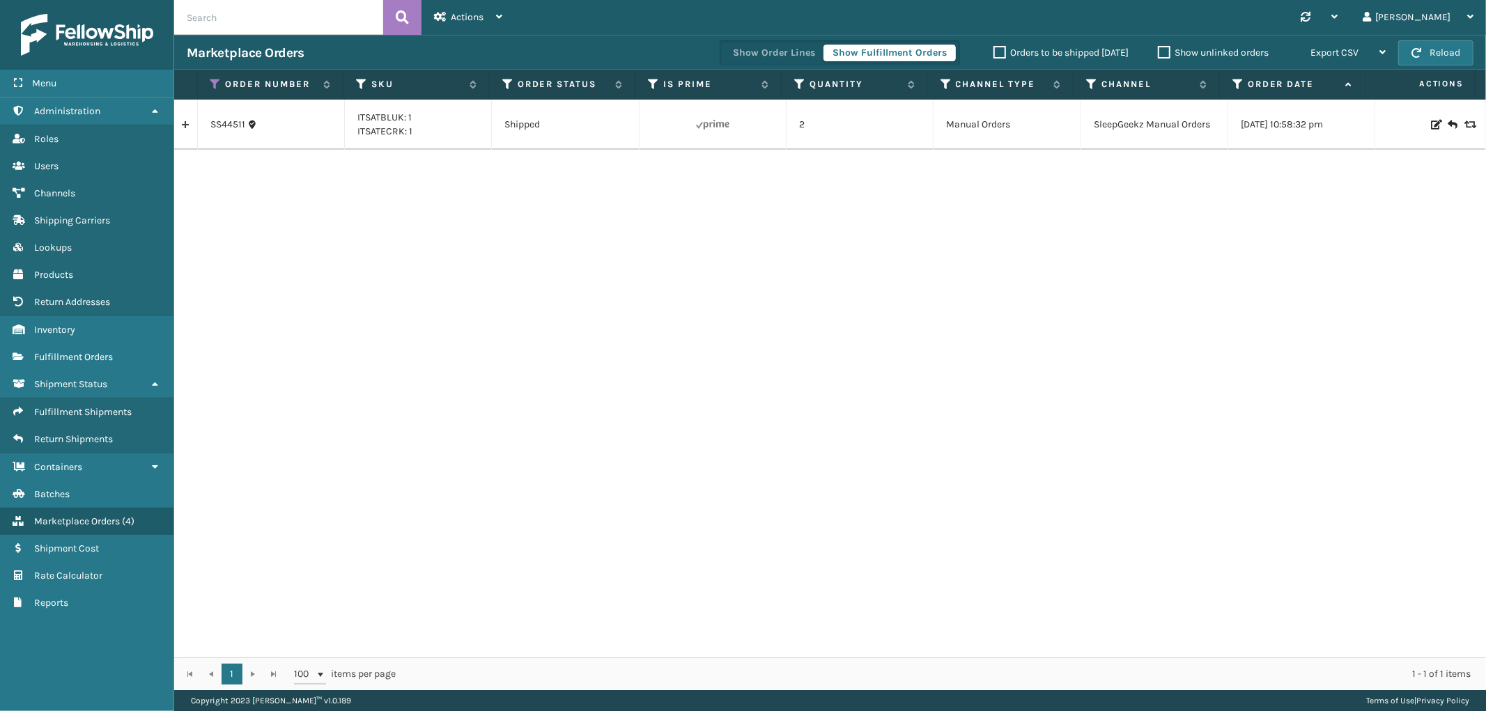
click at [185, 130] on link at bounding box center [185, 125] width 23 height 22
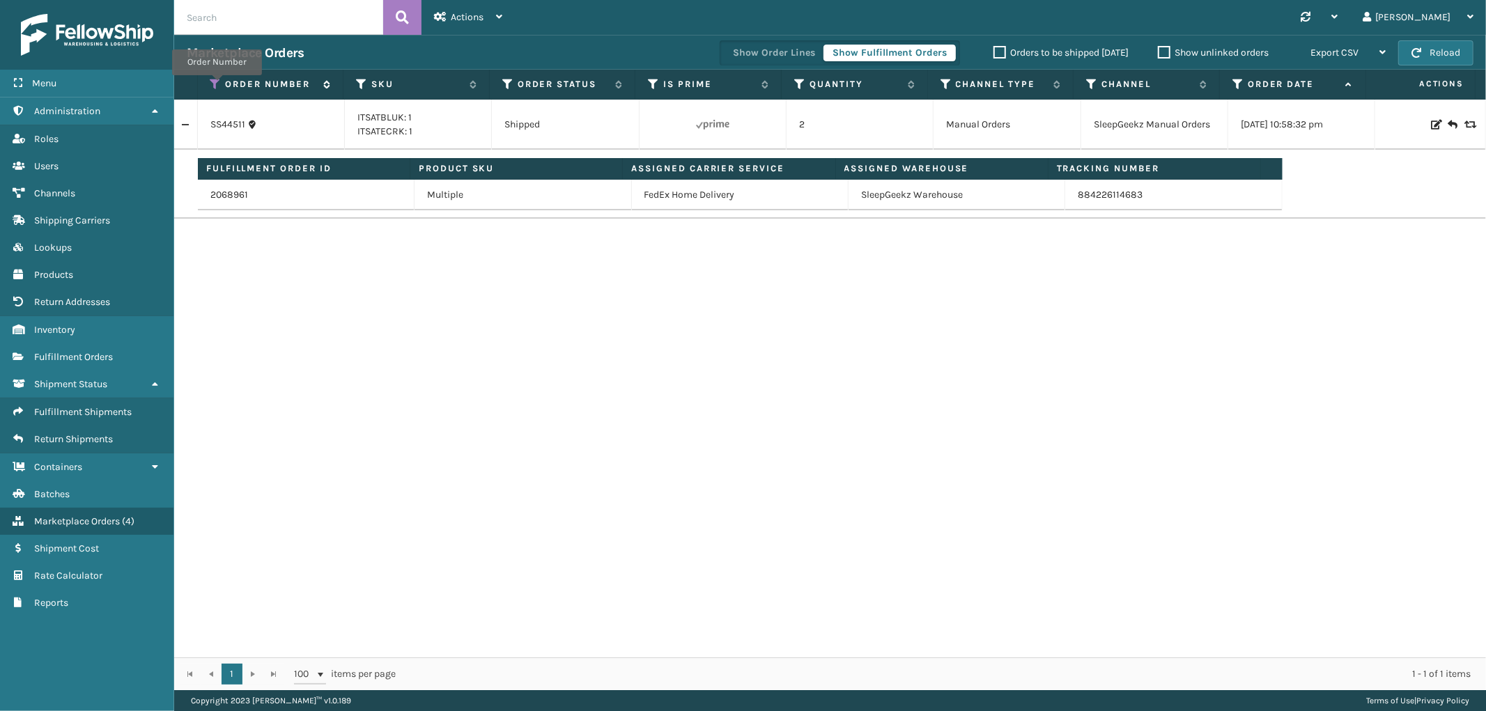
click at [217, 85] on icon at bounding box center [215, 84] width 11 height 13
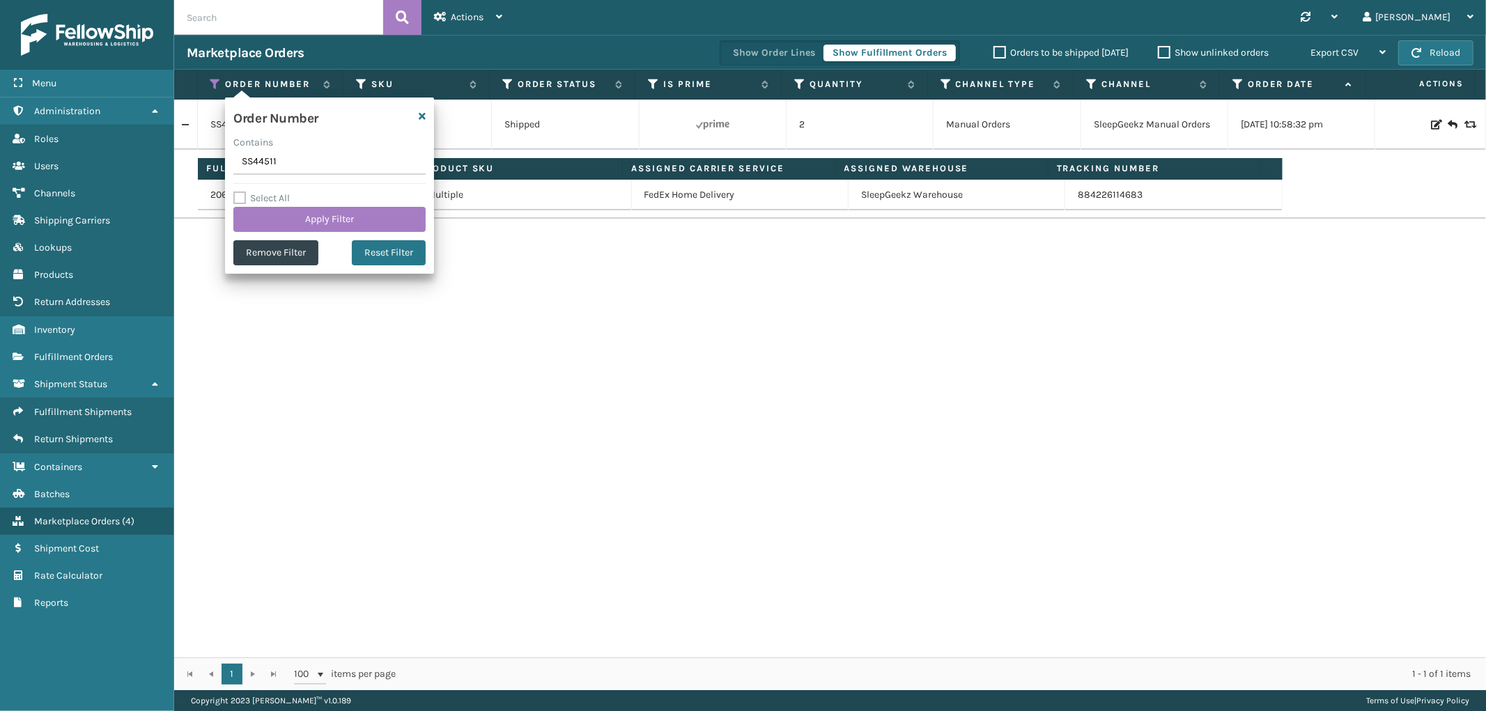
click at [260, 161] on input "SS44511" at bounding box center [329, 162] width 192 height 25
type input "SS44519"
click at [262, 217] on button "Apply Filter" at bounding box center [329, 219] width 192 height 25
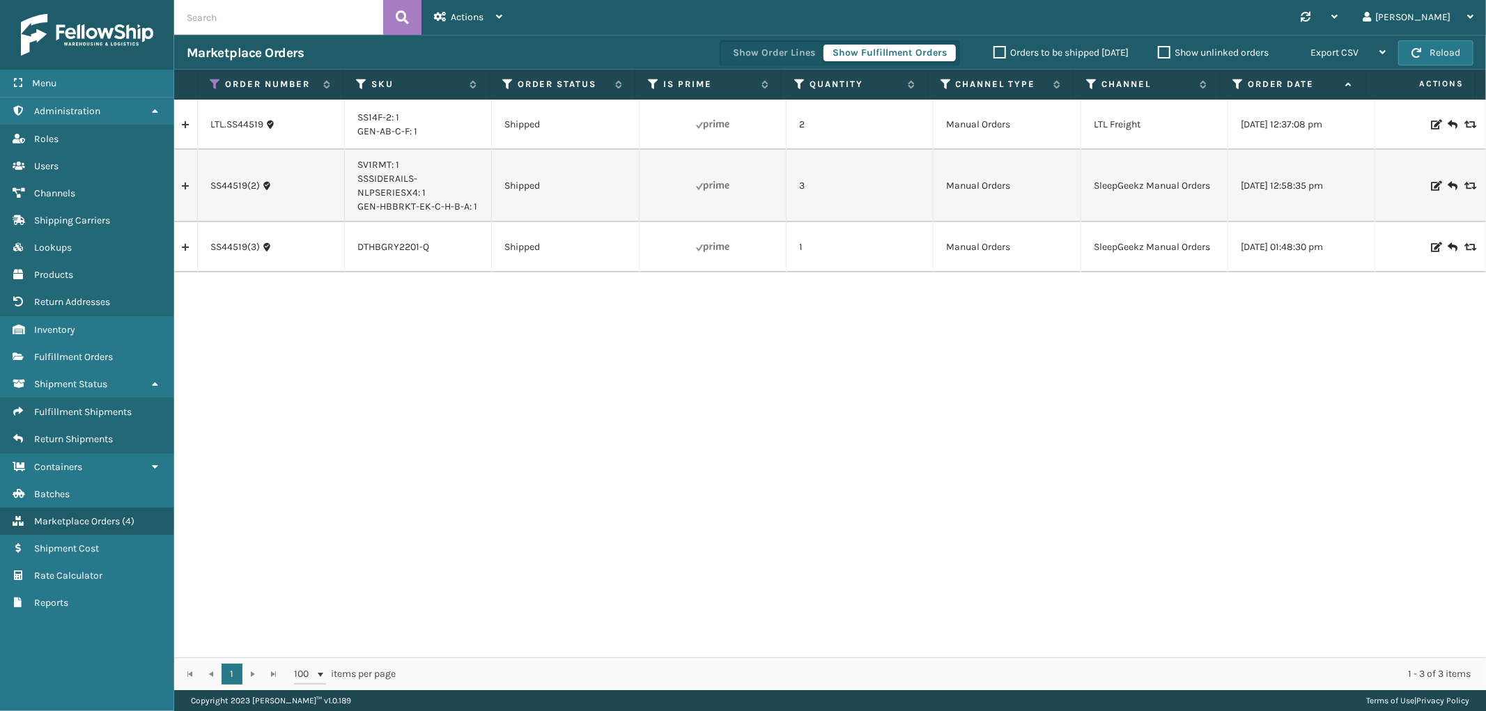
click at [184, 195] on link at bounding box center [185, 186] width 23 height 22
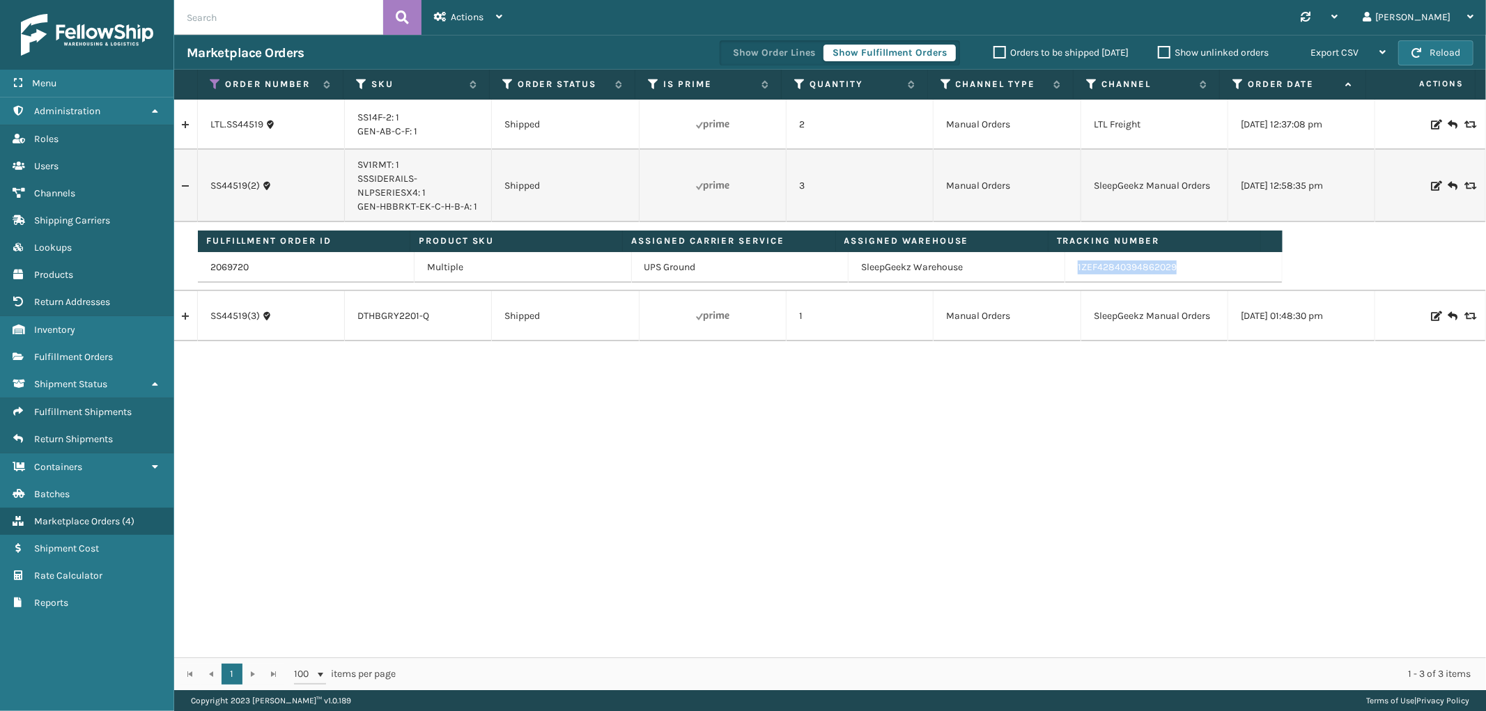
drag, startPoint x: 1182, startPoint y: 272, endPoint x: 1062, endPoint y: 277, distance: 119.2
click at [1065, 277] on td "1ZEF42840394862029" at bounding box center [1173, 267] width 217 height 31
copy link "1ZEF42840394862029"
click at [210, 81] on icon at bounding box center [215, 84] width 11 height 13
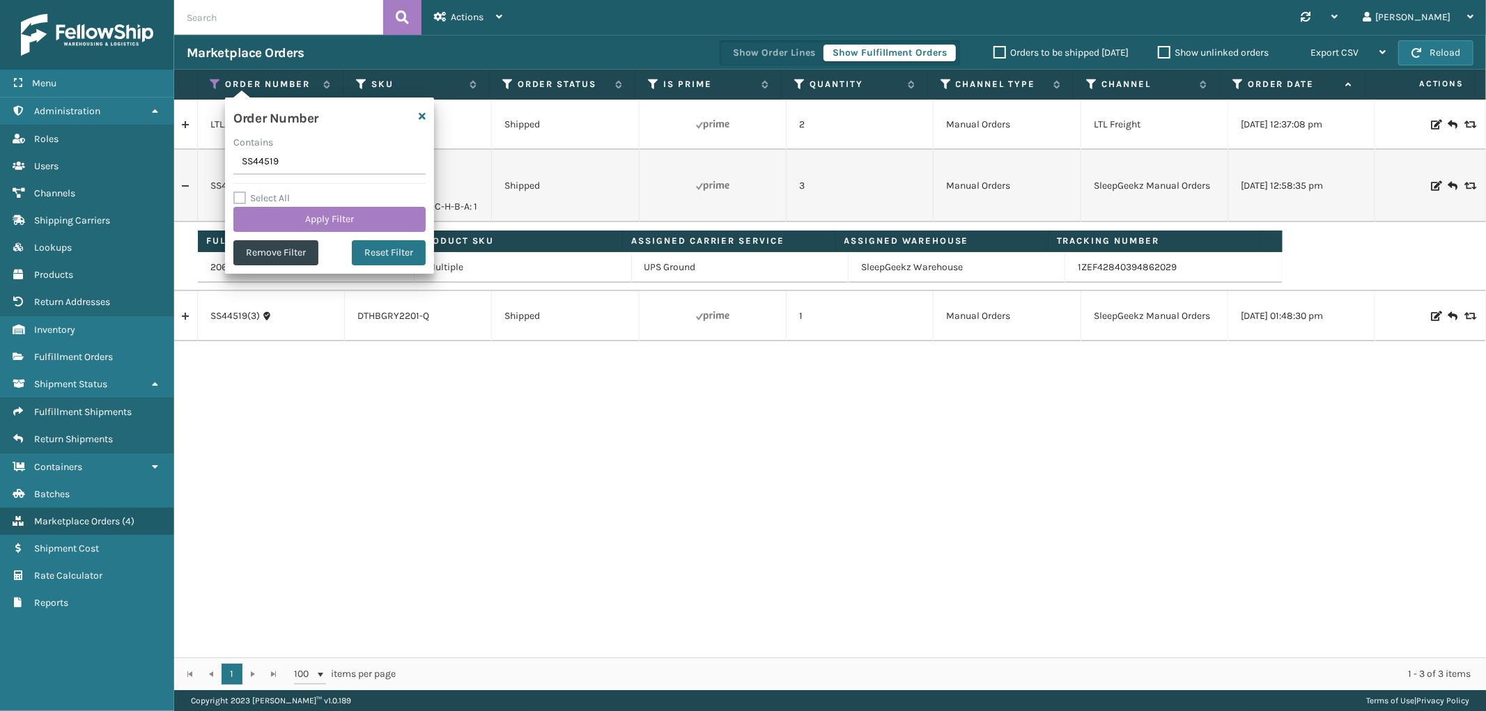
click at [270, 162] on input "SS44519" at bounding box center [329, 162] width 192 height 25
click at [269, 162] on input "SS445SS4399719" at bounding box center [329, 162] width 192 height 25
type input "SS43997"
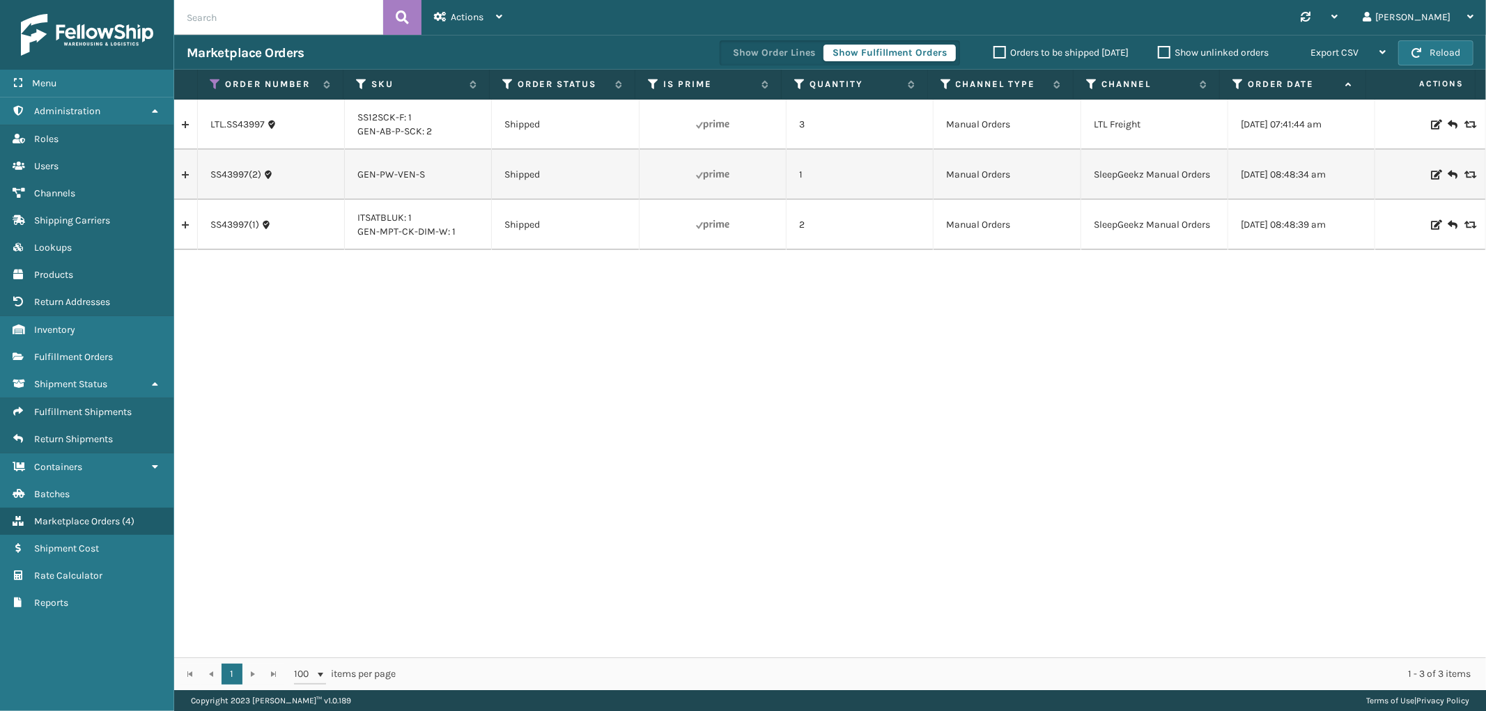
click at [185, 221] on link at bounding box center [185, 225] width 23 height 22
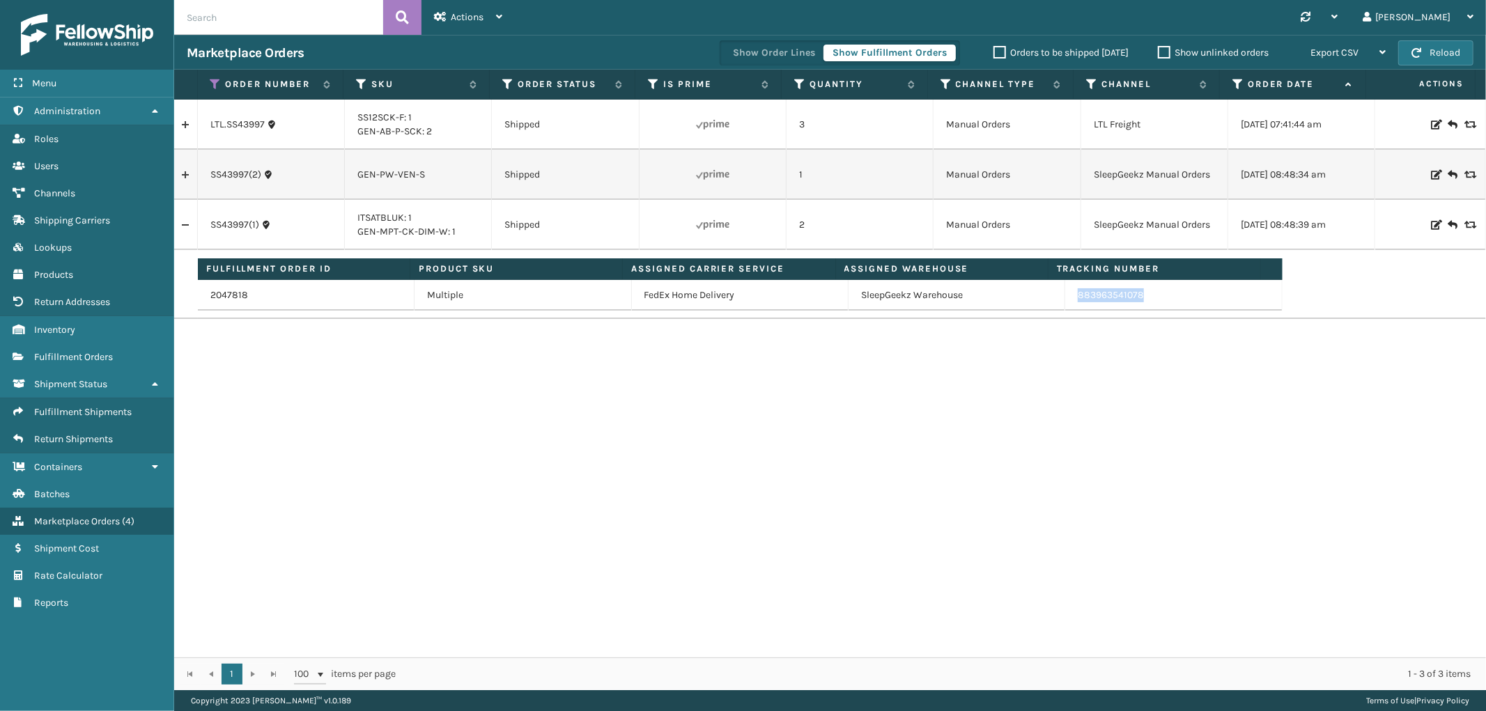
drag, startPoint x: 1138, startPoint y: 297, endPoint x: 1068, endPoint y: 304, distance: 70.0
click at [1068, 304] on td "883963541078" at bounding box center [1173, 295] width 217 height 31
copy link "883963541078"
click at [214, 82] on icon at bounding box center [215, 84] width 11 height 13
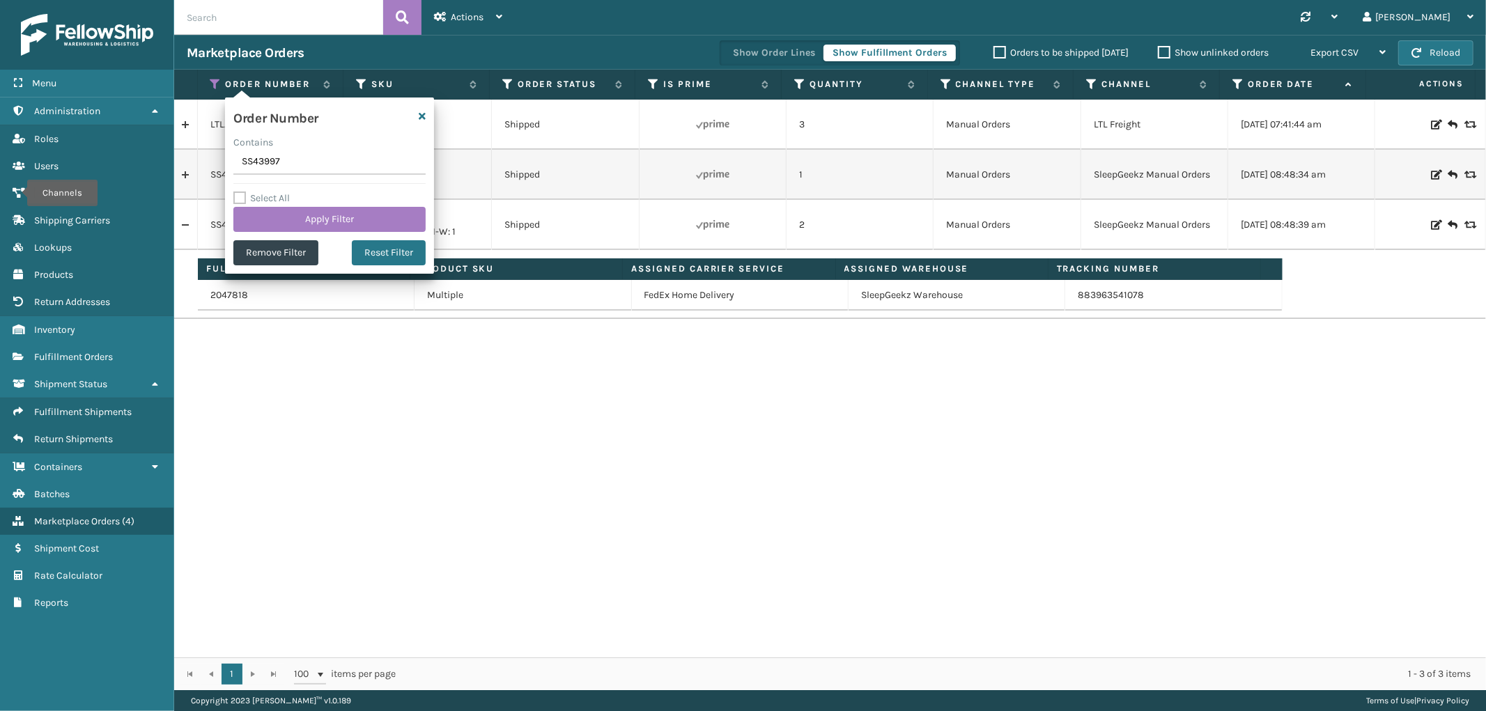
click at [247, 164] on input "SS43997" at bounding box center [329, 162] width 192 height 25
type input "SS42048"
click at [265, 217] on button "Apply Filter" at bounding box center [329, 219] width 192 height 25
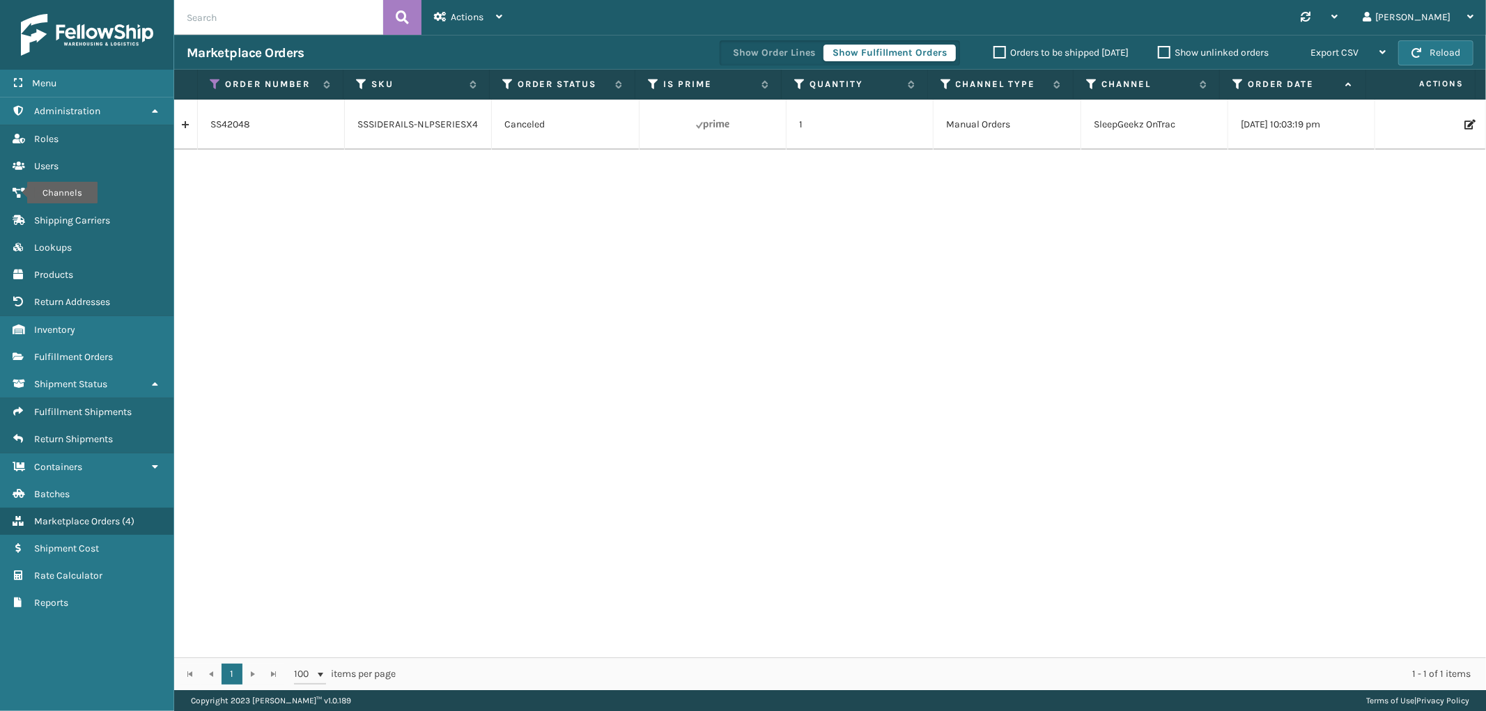
click at [183, 130] on link at bounding box center [185, 125] width 23 height 22
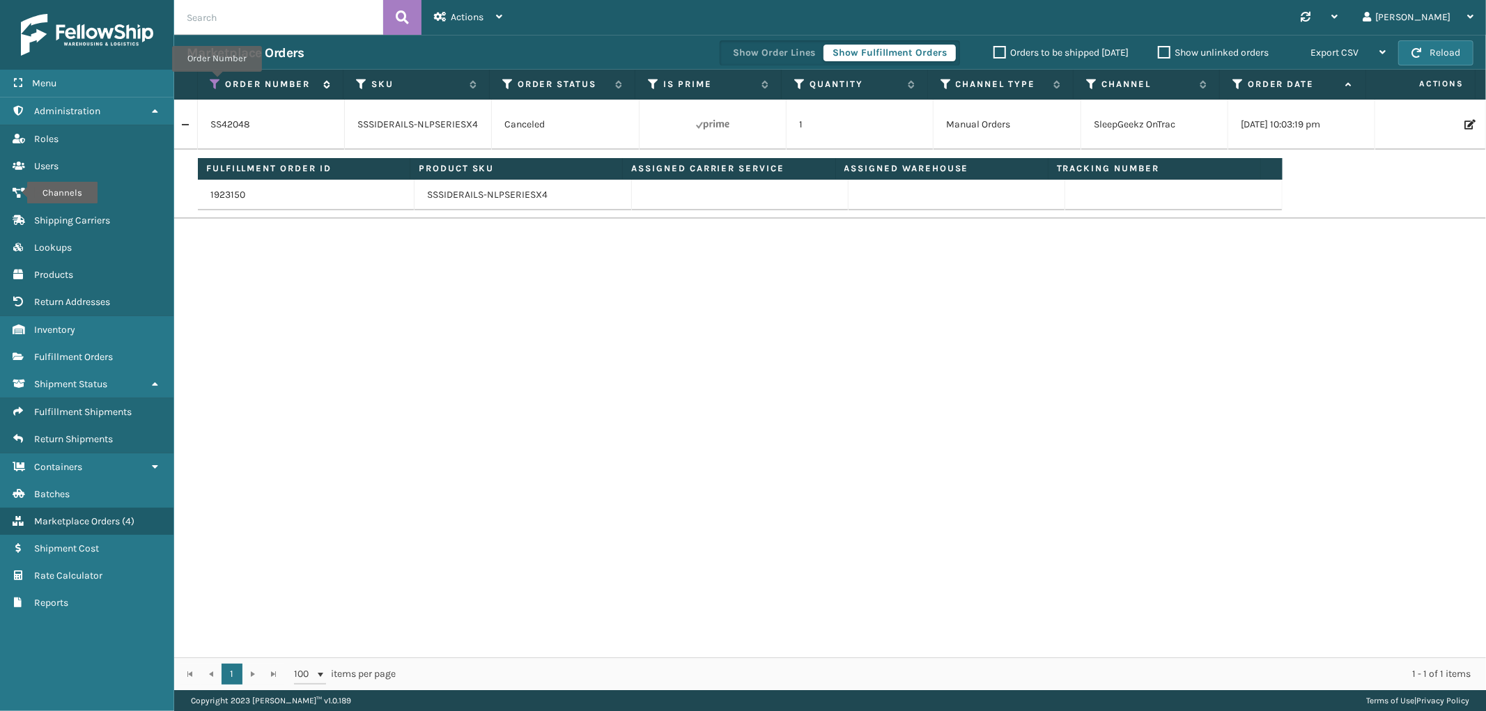
click at [217, 82] on icon at bounding box center [215, 84] width 11 height 13
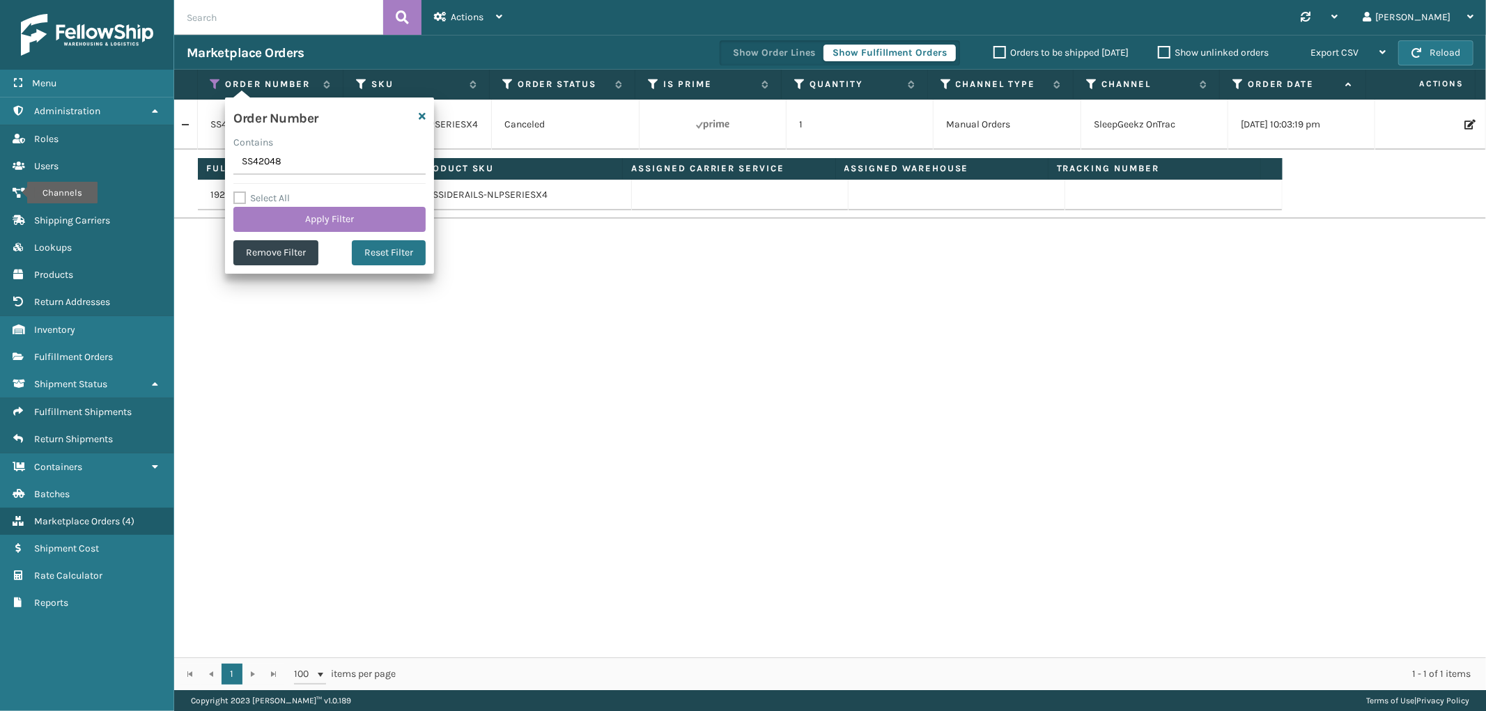
click at [269, 166] on input "SS42048" at bounding box center [329, 162] width 192 height 25
type input "111-7518711-4369825"
click at [277, 218] on button "Apply Filter" at bounding box center [329, 219] width 192 height 25
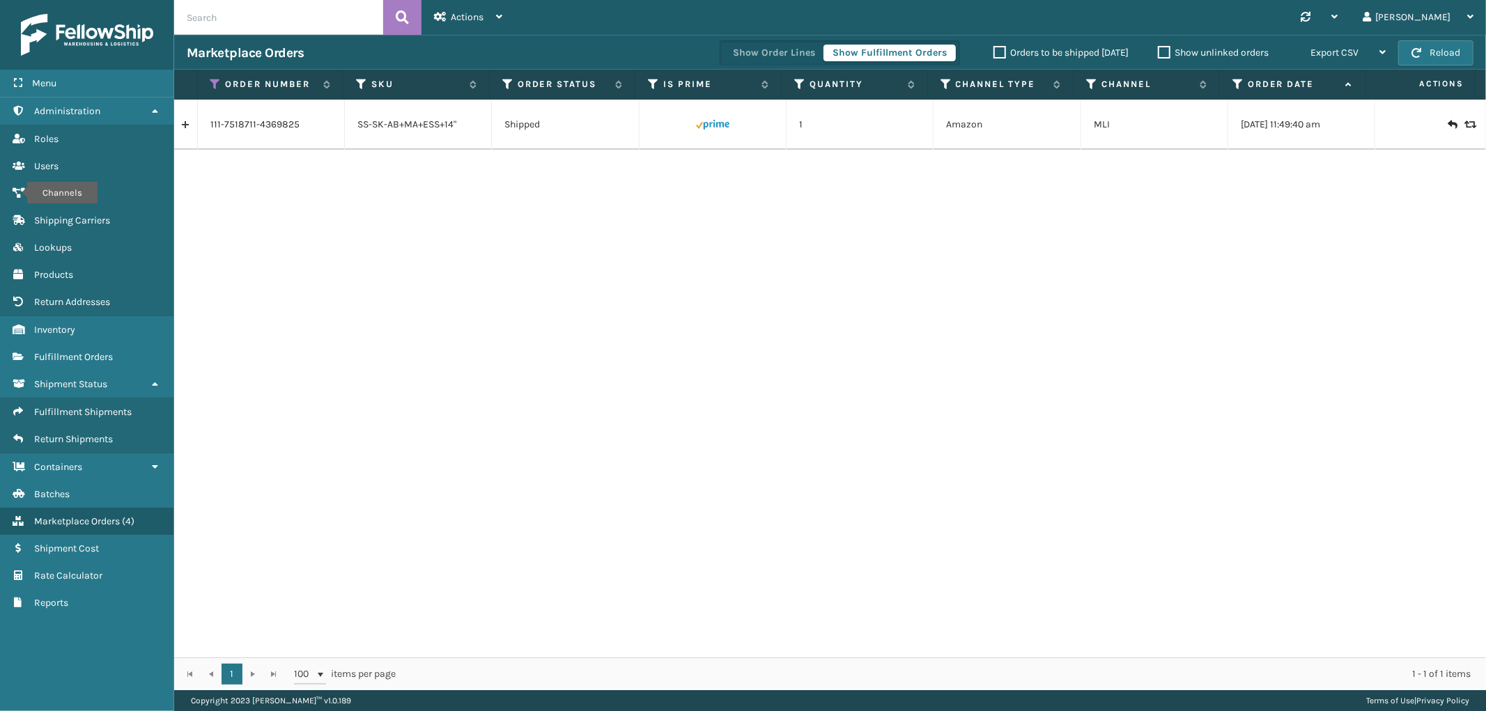
click at [185, 130] on link at bounding box center [185, 125] width 23 height 22
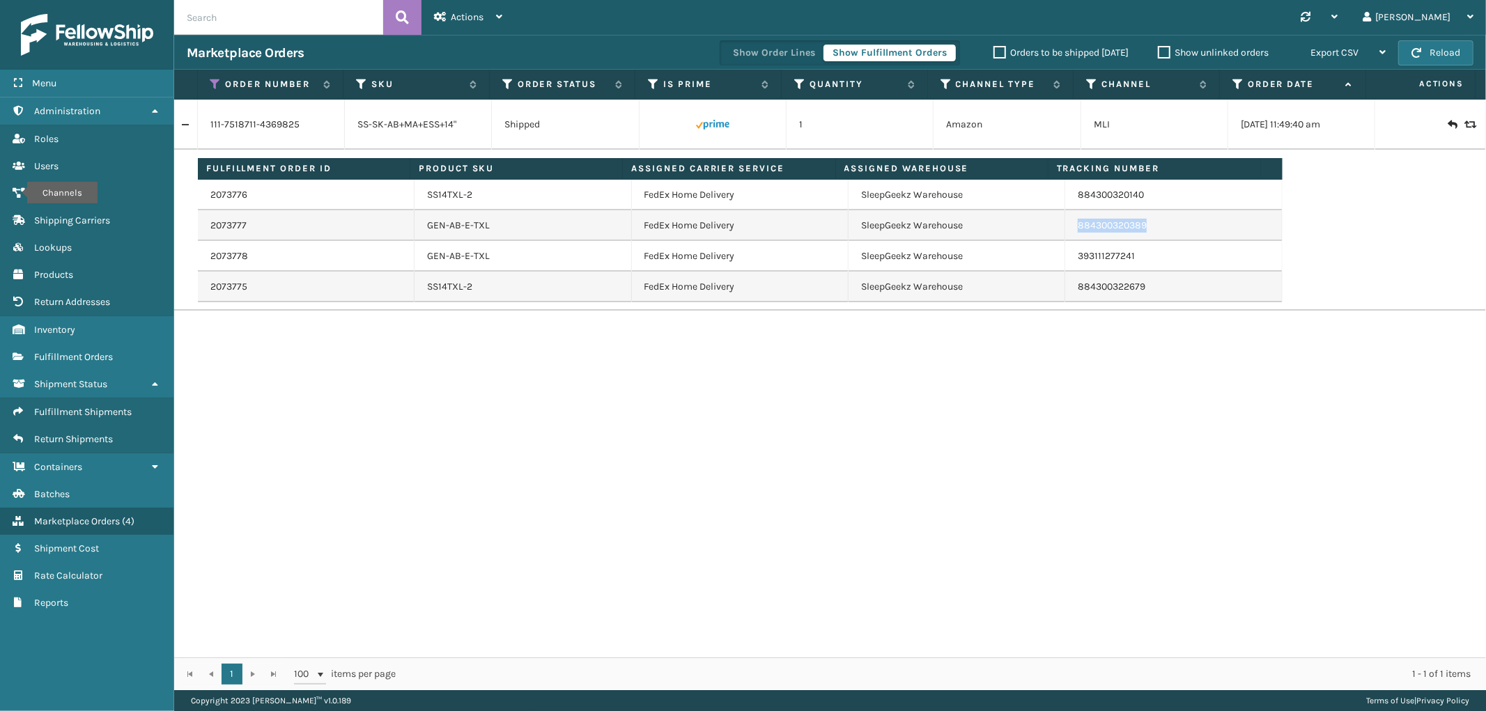
drag, startPoint x: 1145, startPoint y: 225, endPoint x: 1068, endPoint y: 231, distance: 77.5
click at [1068, 231] on td "884300320389" at bounding box center [1173, 225] width 217 height 31
copy link "884300320389"
click at [214, 82] on icon at bounding box center [215, 84] width 11 height 13
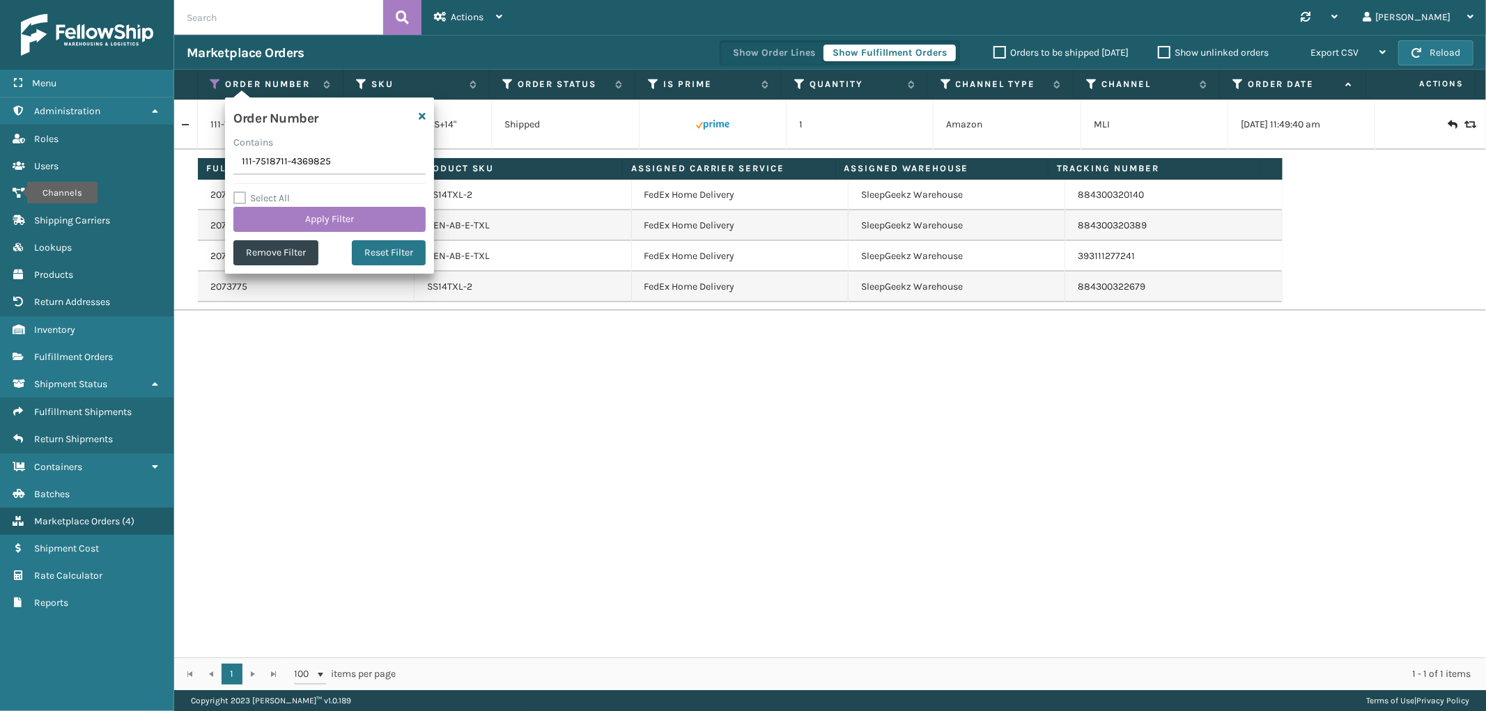
click at [269, 161] on input "111-7518711-4369825" at bounding box center [329, 162] width 192 height 25
click at [269, 162] on input "111-7518711-4369825" at bounding box center [329, 162] width 192 height 25
type input "114-9334527-1597849"
click at [274, 213] on button "Apply Filter" at bounding box center [329, 219] width 192 height 25
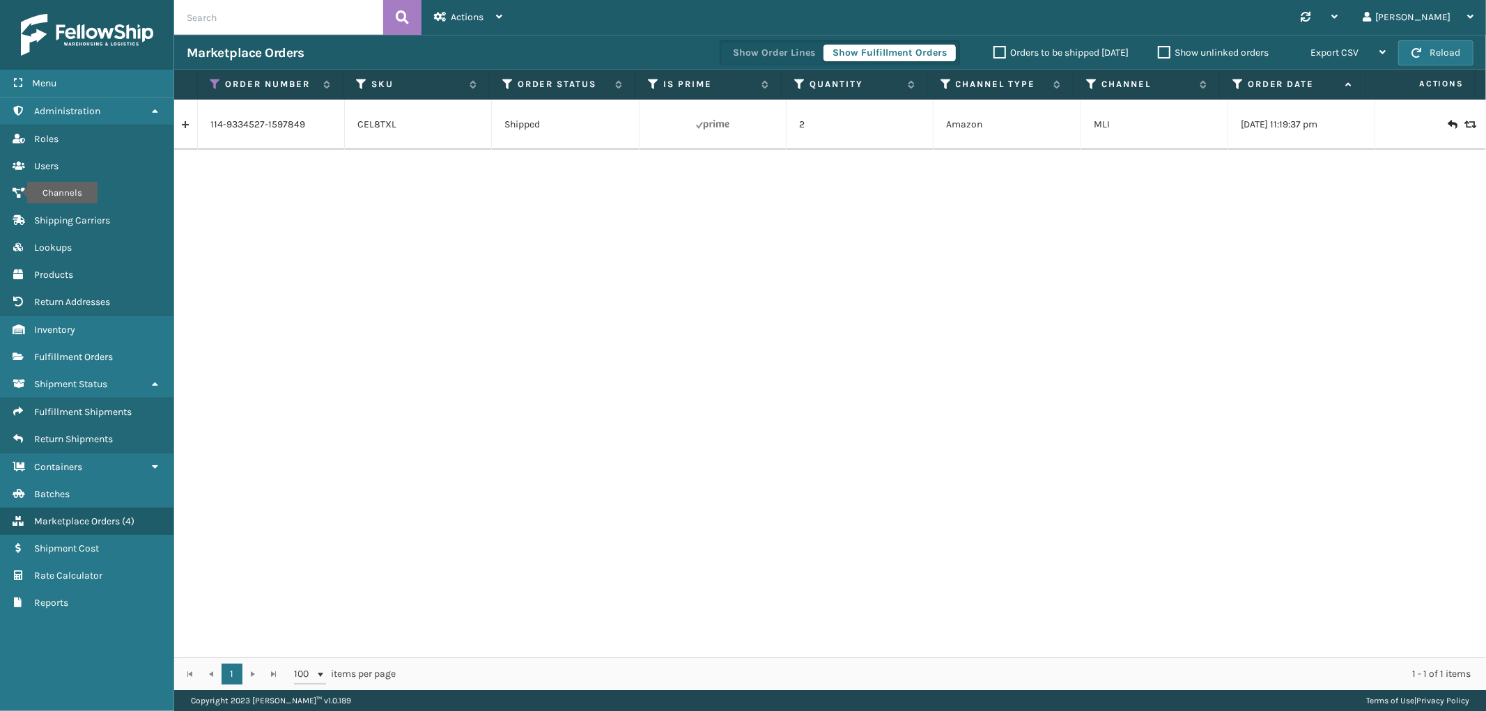
click at [193, 122] on link at bounding box center [185, 125] width 23 height 22
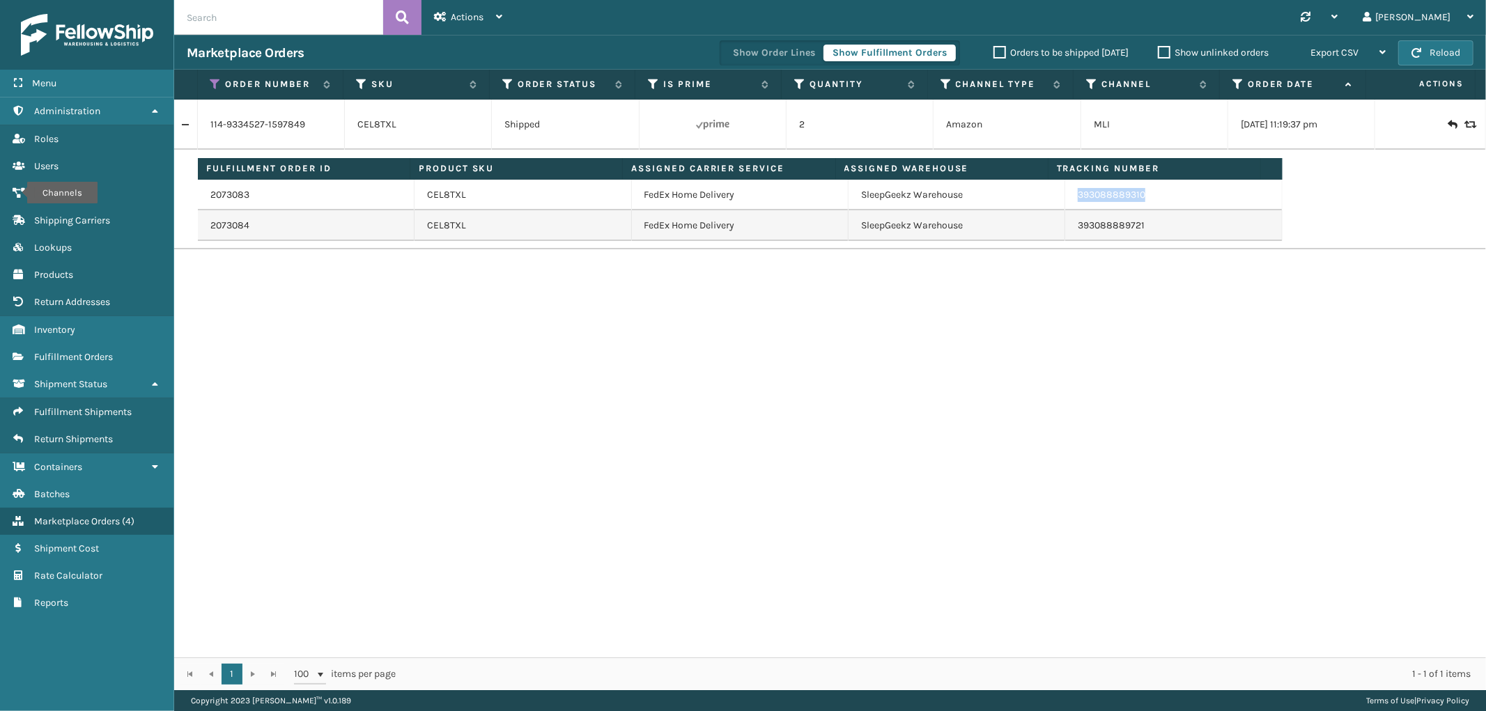
drag, startPoint x: 1144, startPoint y: 203, endPoint x: 1056, endPoint y: 204, distance: 87.8
click at [1065, 204] on td "393088889310" at bounding box center [1173, 195] width 217 height 31
copy link "393088889310"
click at [212, 84] on icon at bounding box center [215, 84] width 11 height 13
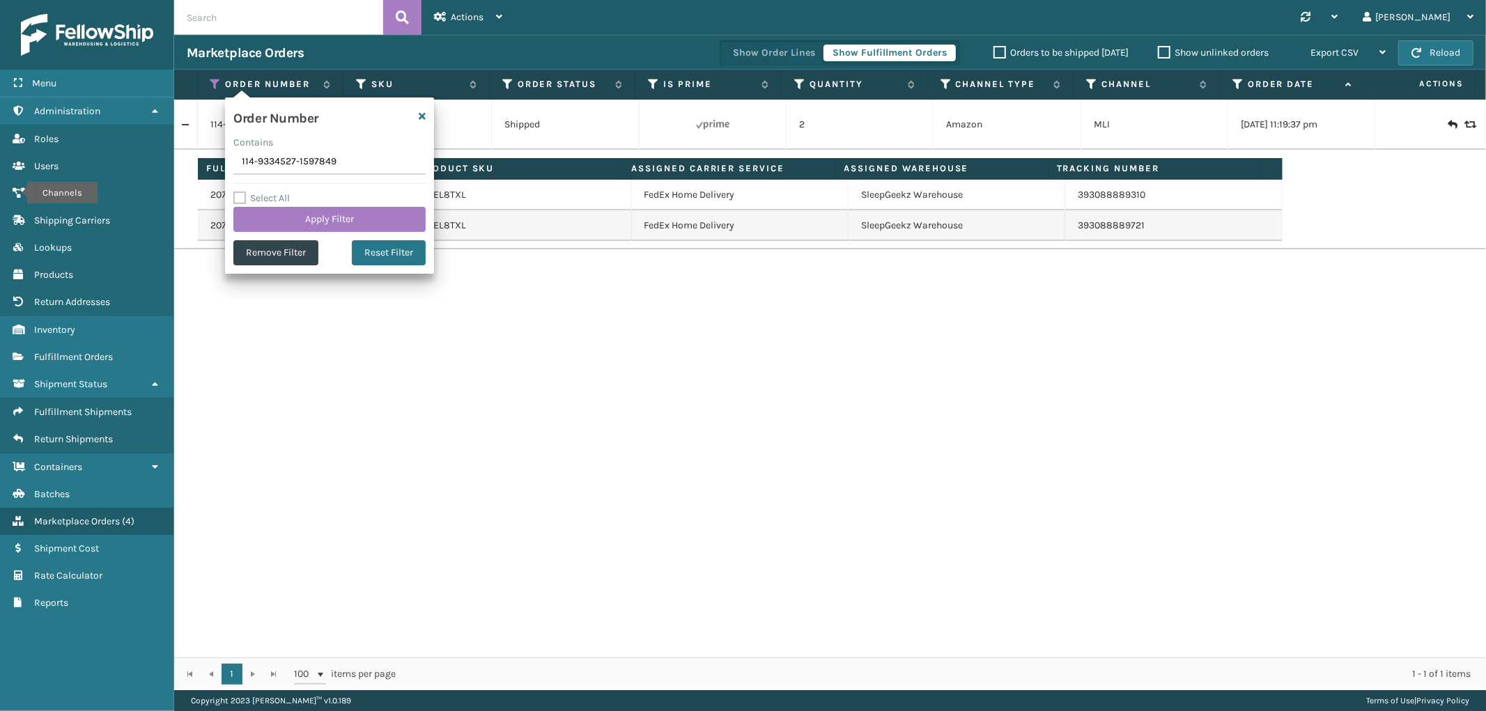
click at [295, 168] on input "114-9334527-1597849" at bounding box center [329, 162] width 192 height 25
type input "113-7973093-8401020"
click at [281, 224] on button "Apply Filter" at bounding box center [329, 219] width 192 height 25
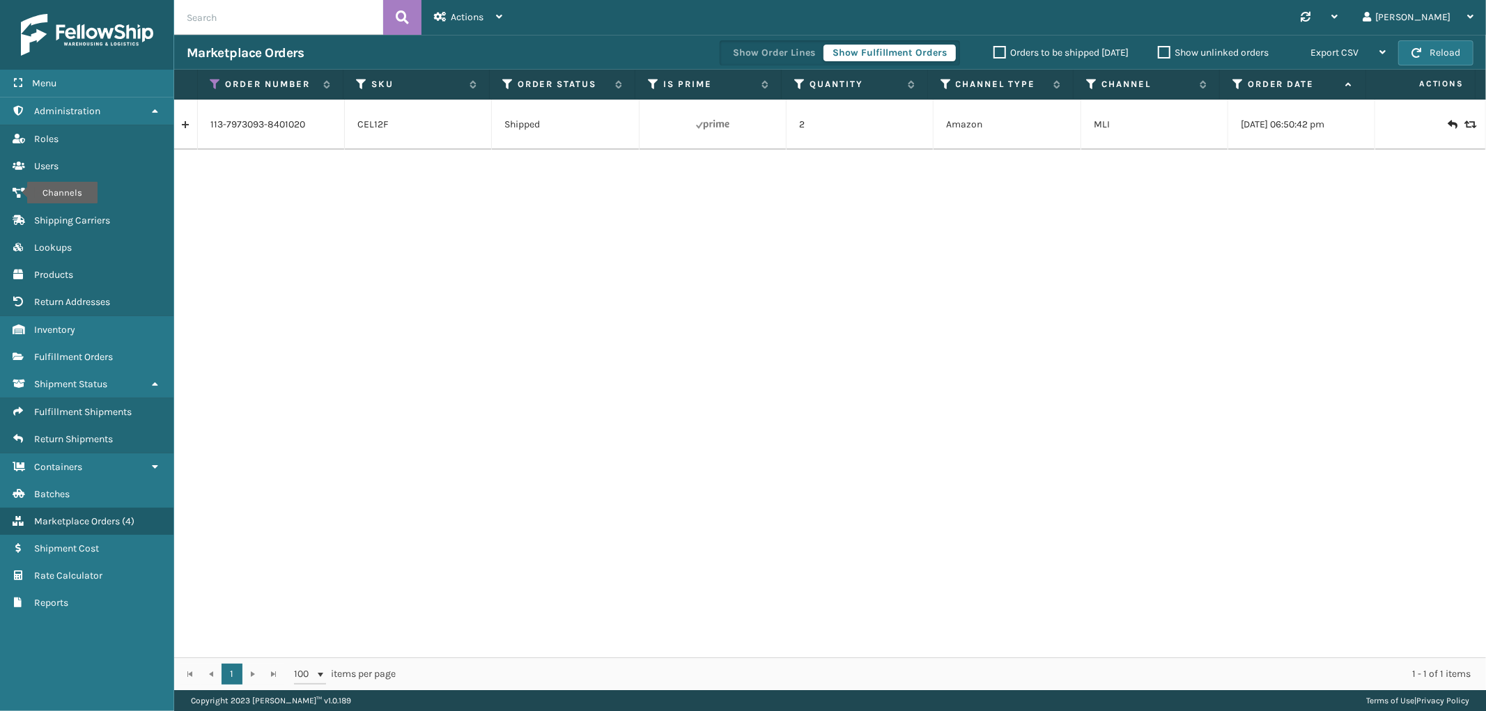
click at [187, 124] on link at bounding box center [185, 125] width 23 height 22
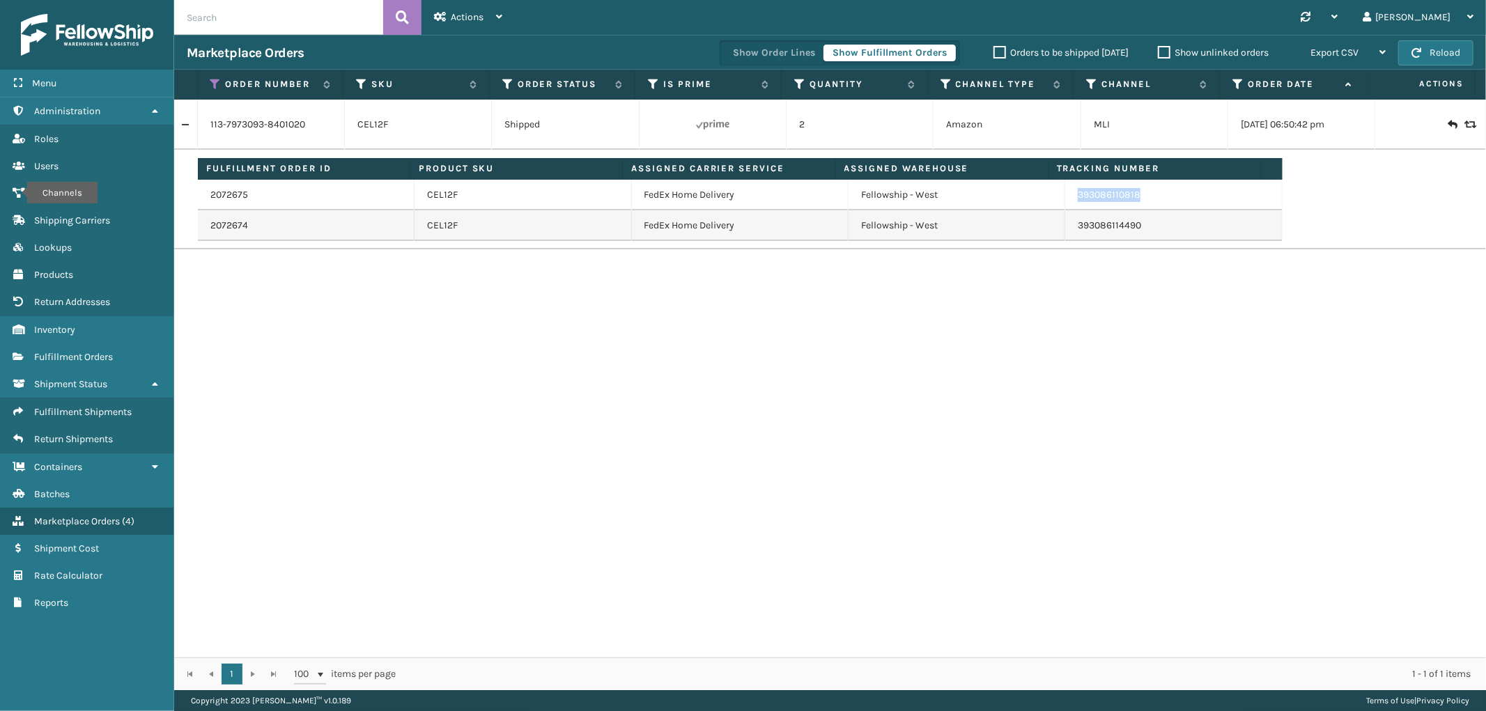
drag, startPoint x: 1147, startPoint y: 193, endPoint x: 1068, endPoint y: 205, distance: 80.3
click at [1068, 205] on td "393086110818" at bounding box center [1173, 195] width 217 height 31
copy link "393086110818"
click at [213, 80] on icon at bounding box center [215, 84] width 11 height 13
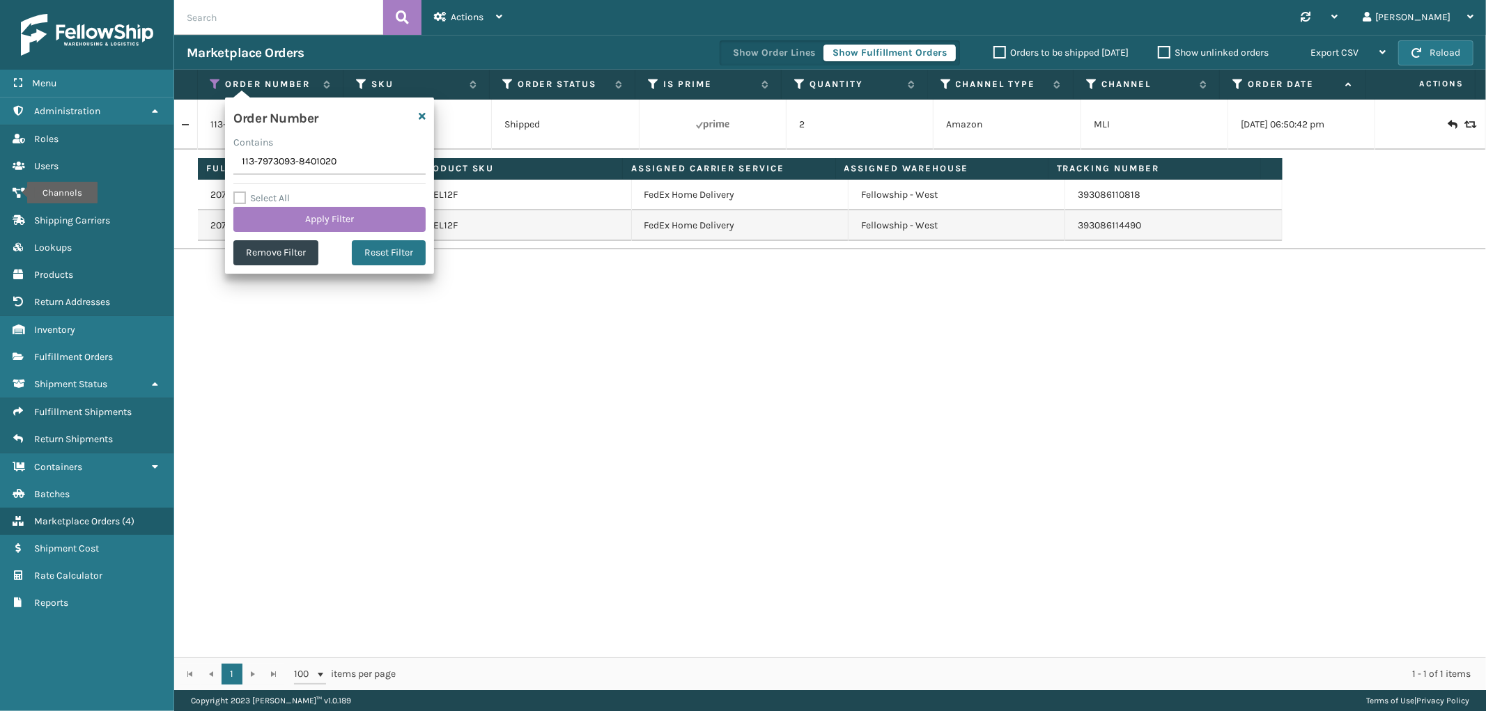
click at [268, 171] on input "113-7973093-8401020" at bounding box center [329, 162] width 192 height 25
type input "112-7336776-2465009"
click at [270, 221] on button "Apply Filter" at bounding box center [329, 219] width 192 height 25
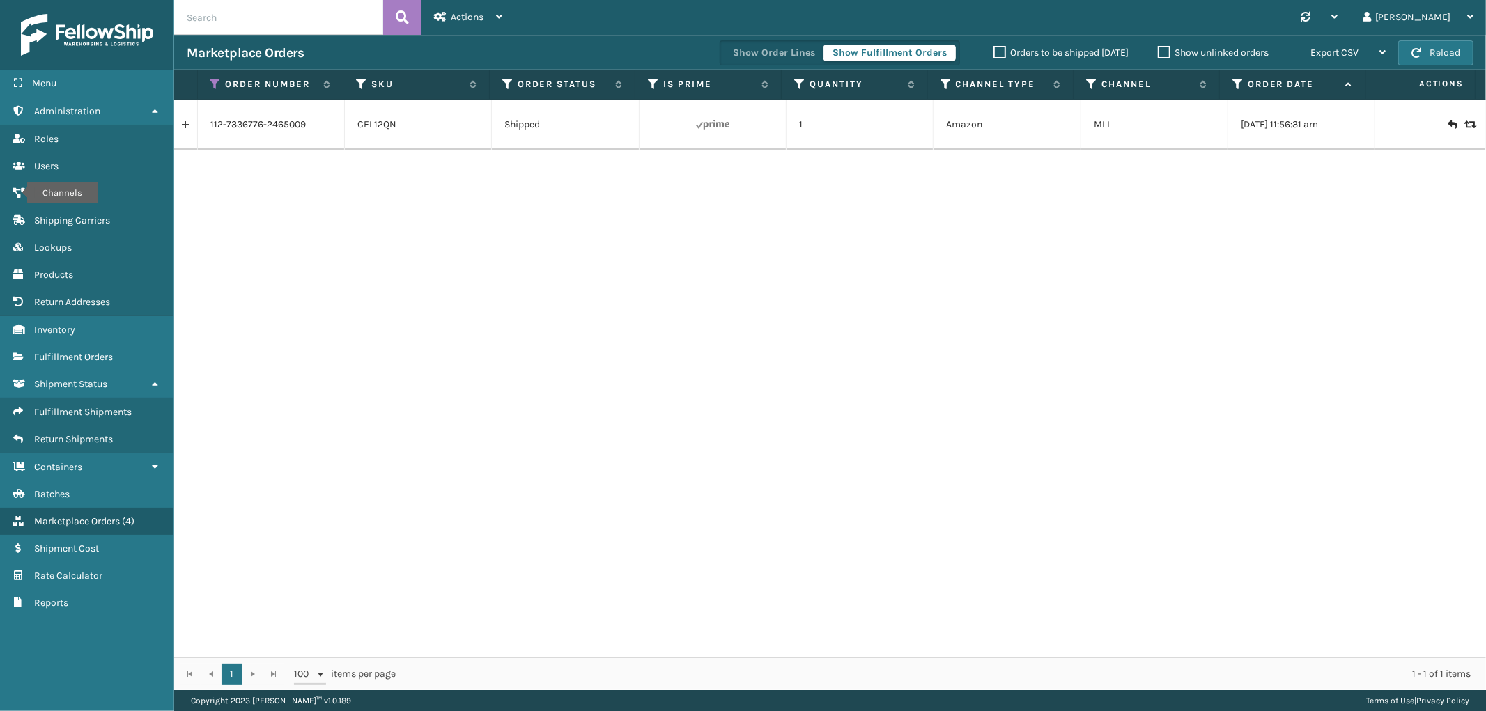
click at [185, 136] on td at bounding box center [186, 125] width 24 height 50
click at [182, 121] on link at bounding box center [185, 125] width 23 height 22
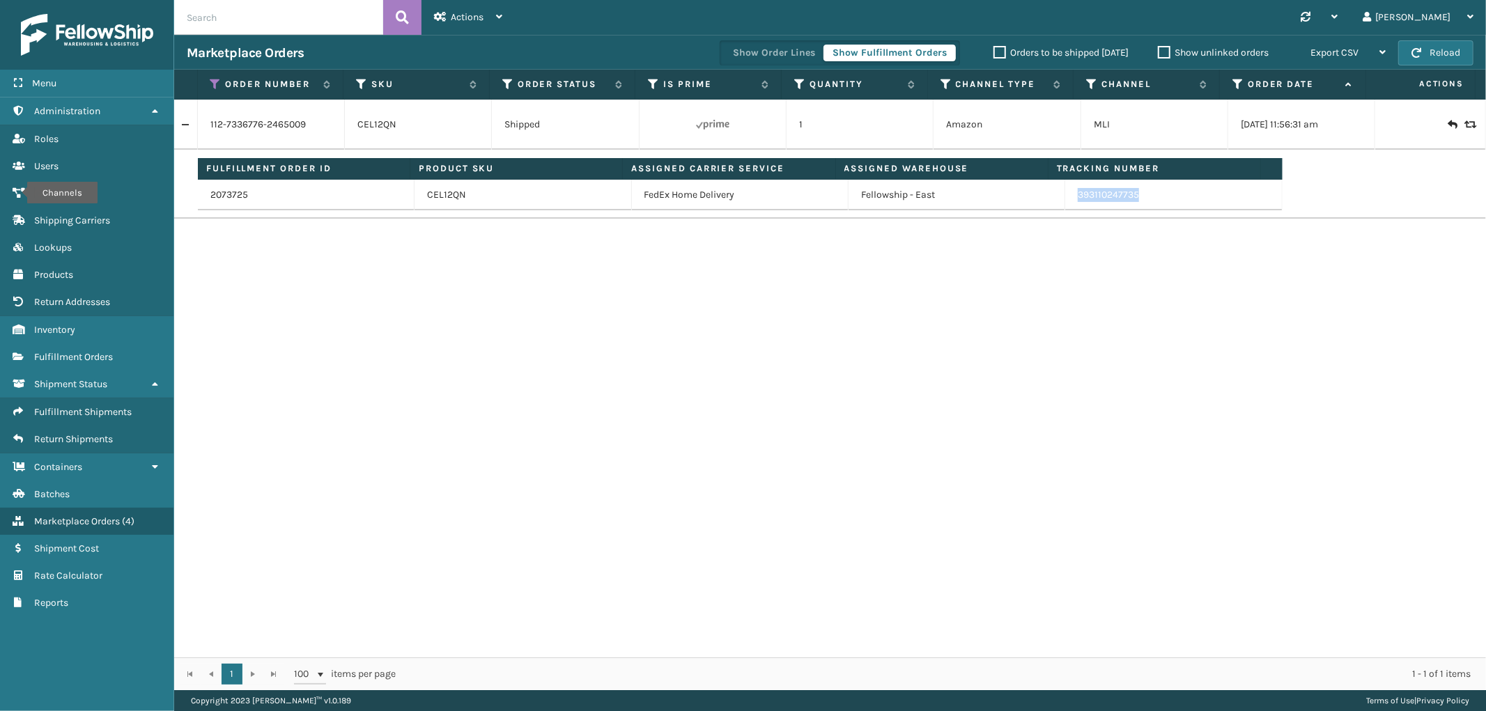
drag, startPoint x: 1136, startPoint y: 202, endPoint x: 1063, endPoint y: 206, distance: 72.6
click at [1065, 206] on td "393110247735" at bounding box center [1173, 195] width 217 height 31
copy link "393110247735"
click at [214, 84] on icon at bounding box center [215, 84] width 11 height 13
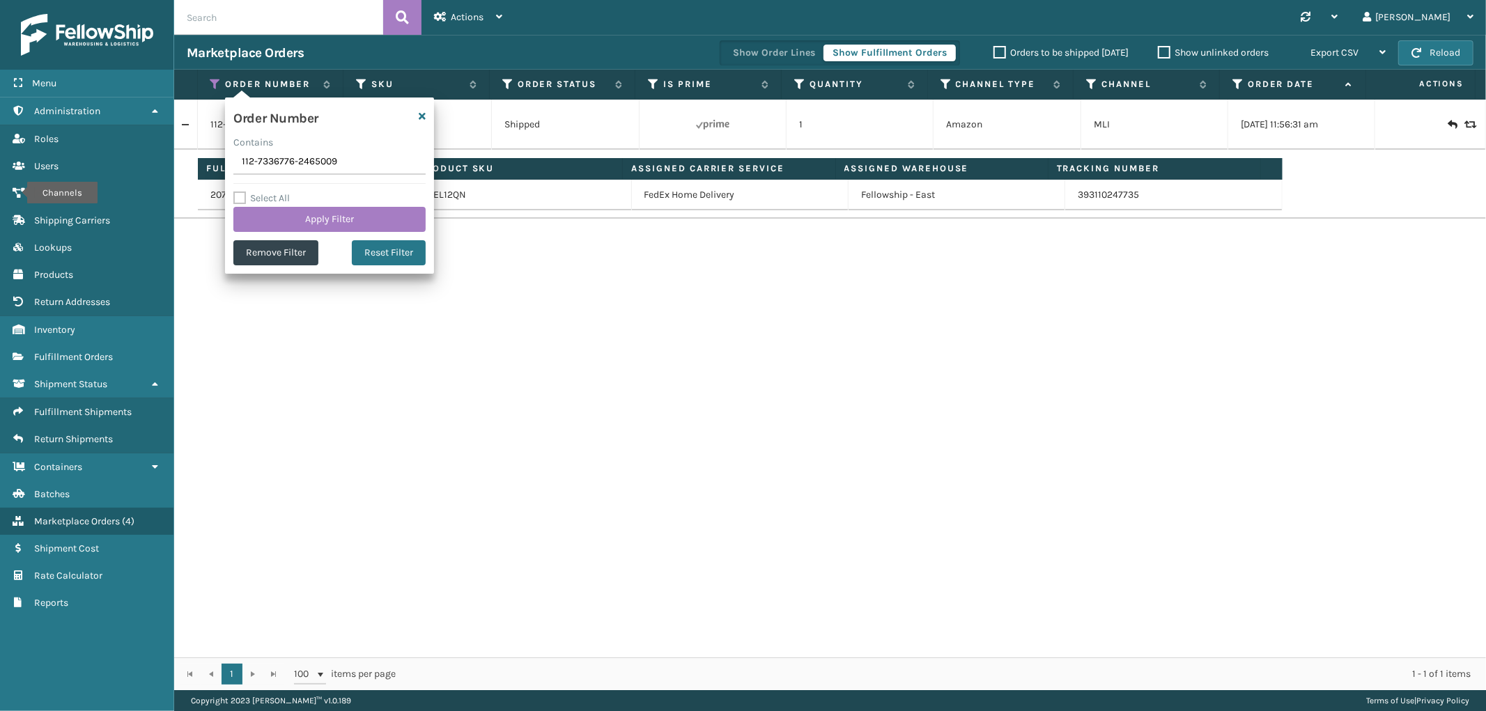
click at [274, 169] on input "112-7336776-2465009" at bounding box center [329, 162] width 192 height 25
click at [274, 168] on input "112-7336776-2465009" at bounding box center [329, 162] width 192 height 25
type input "111-1089072-6417039"
click at [275, 227] on button "Apply Filter" at bounding box center [329, 219] width 192 height 25
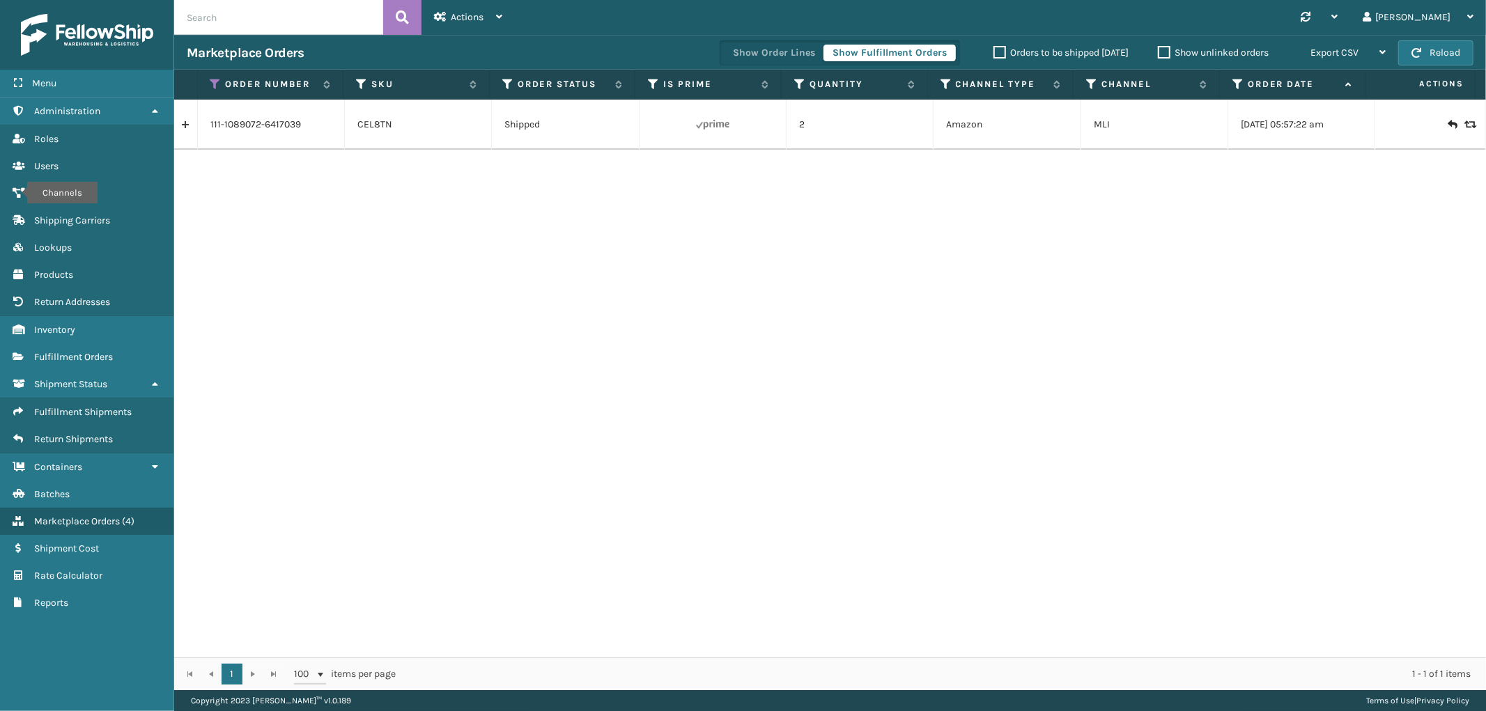
click at [190, 124] on link at bounding box center [185, 125] width 23 height 22
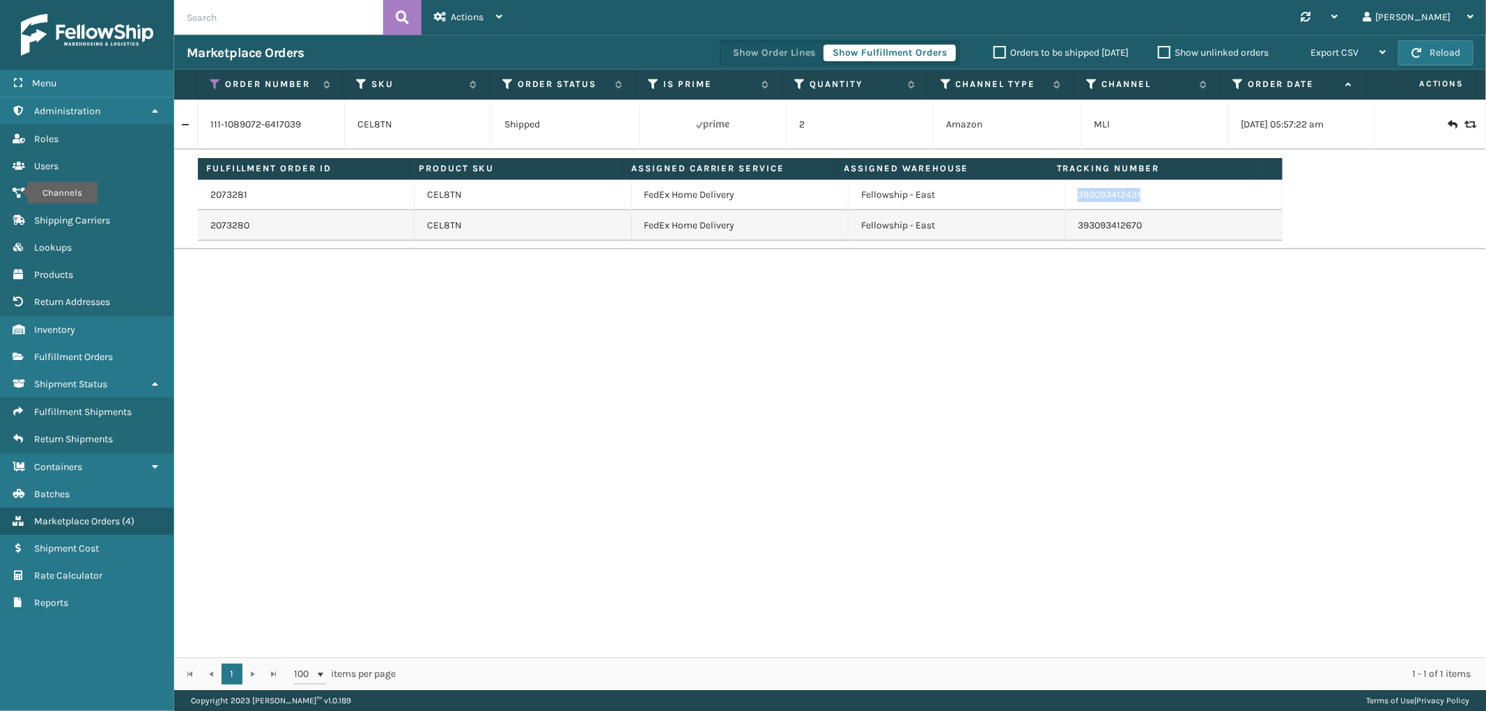
drag, startPoint x: 1158, startPoint y: 194, endPoint x: 1069, endPoint y: 206, distance: 89.4
click at [1069, 206] on td "393093412431" at bounding box center [1173, 195] width 217 height 31
copy link "393093412431"
click at [214, 75] on th "Order Number" at bounding box center [271, 85] width 146 height 30
click at [218, 84] on icon at bounding box center [215, 84] width 11 height 13
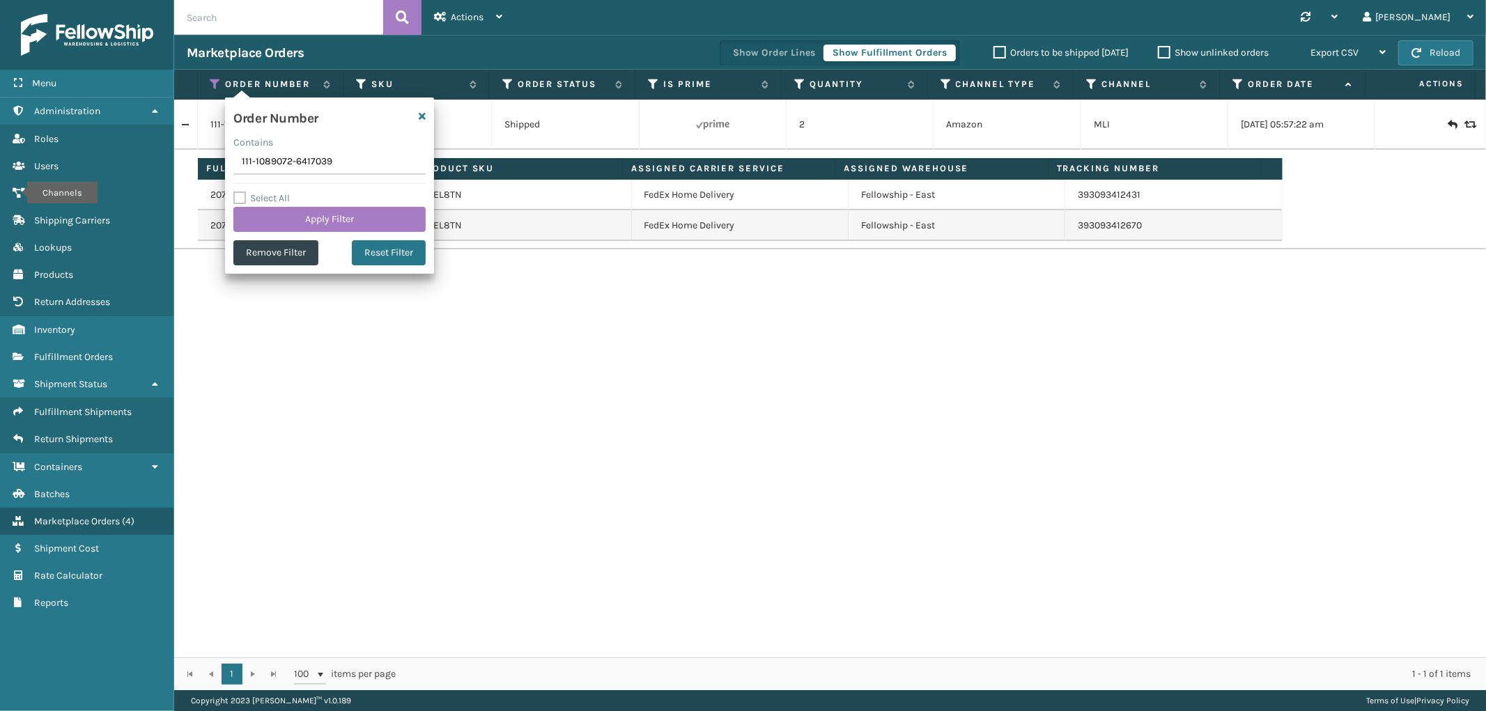
click at [270, 154] on input "111-1089072-6417039" at bounding box center [329, 162] width 192 height 25
type input "111-0829053-1665823"
click at [272, 213] on button "Apply Filter" at bounding box center [329, 219] width 192 height 25
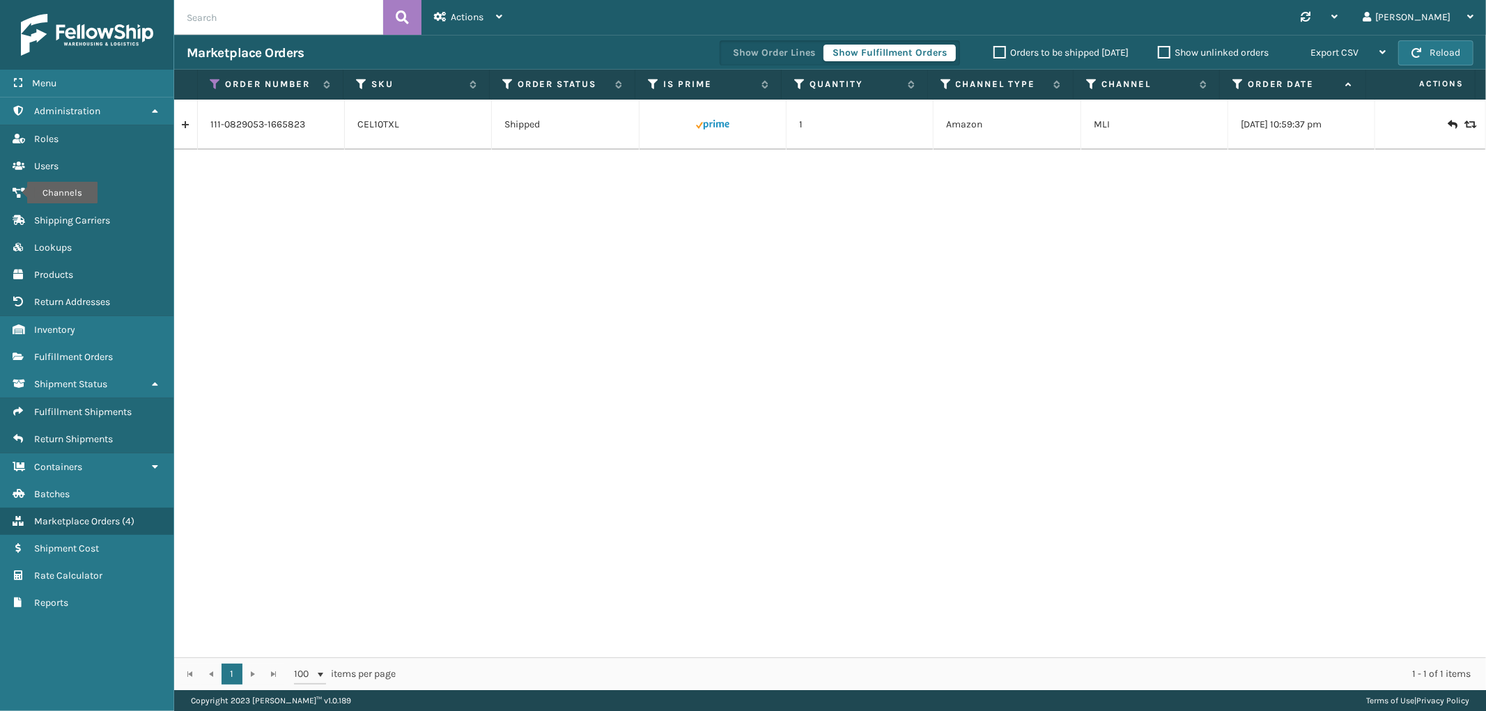
click at [179, 128] on link at bounding box center [185, 125] width 23 height 22
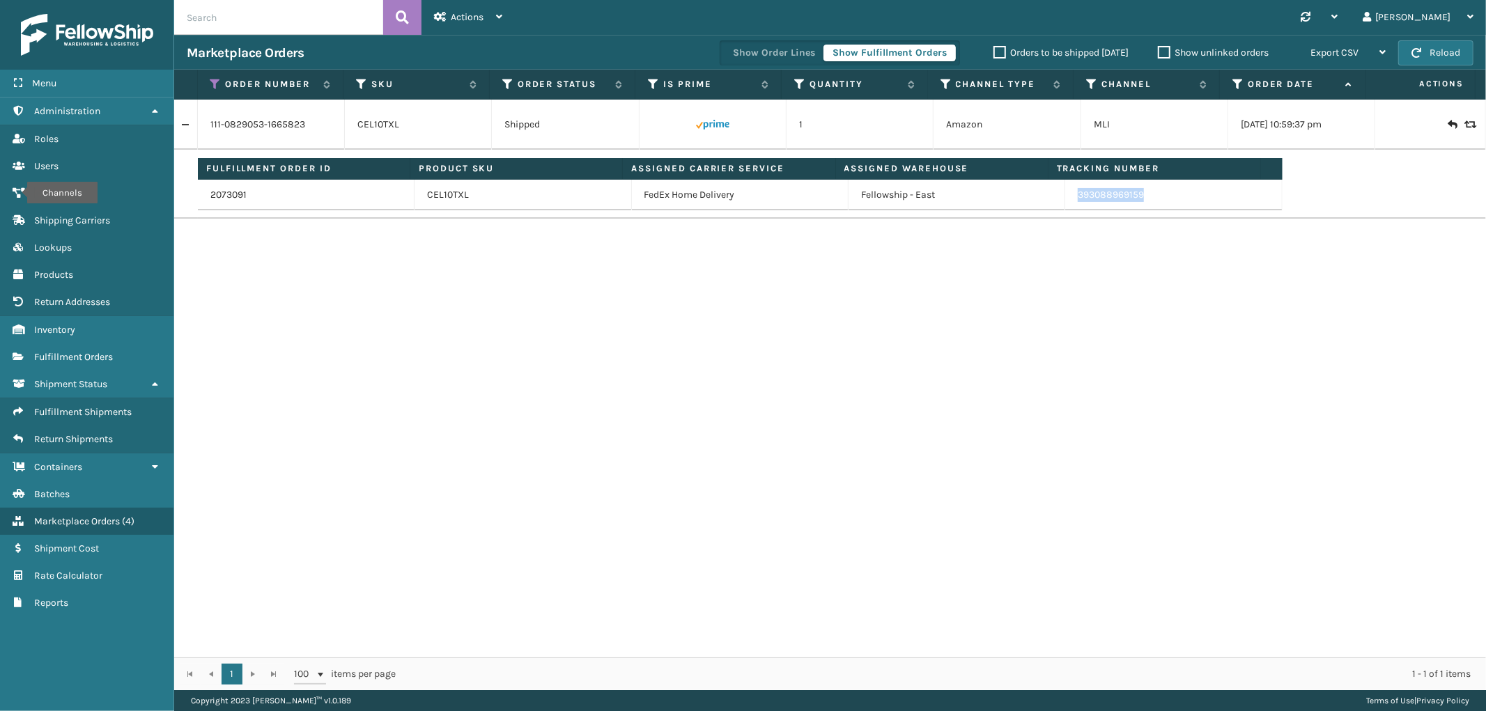
drag, startPoint x: 1141, startPoint y: 201, endPoint x: 1067, endPoint y: 206, distance: 73.3
click at [1067, 206] on td "393088969159" at bounding box center [1173, 195] width 217 height 31
drag, startPoint x: 212, startPoint y: 82, endPoint x: 216, endPoint y: 109, distance: 27.4
click at [212, 82] on icon at bounding box center [215, 84] width 11 height 13
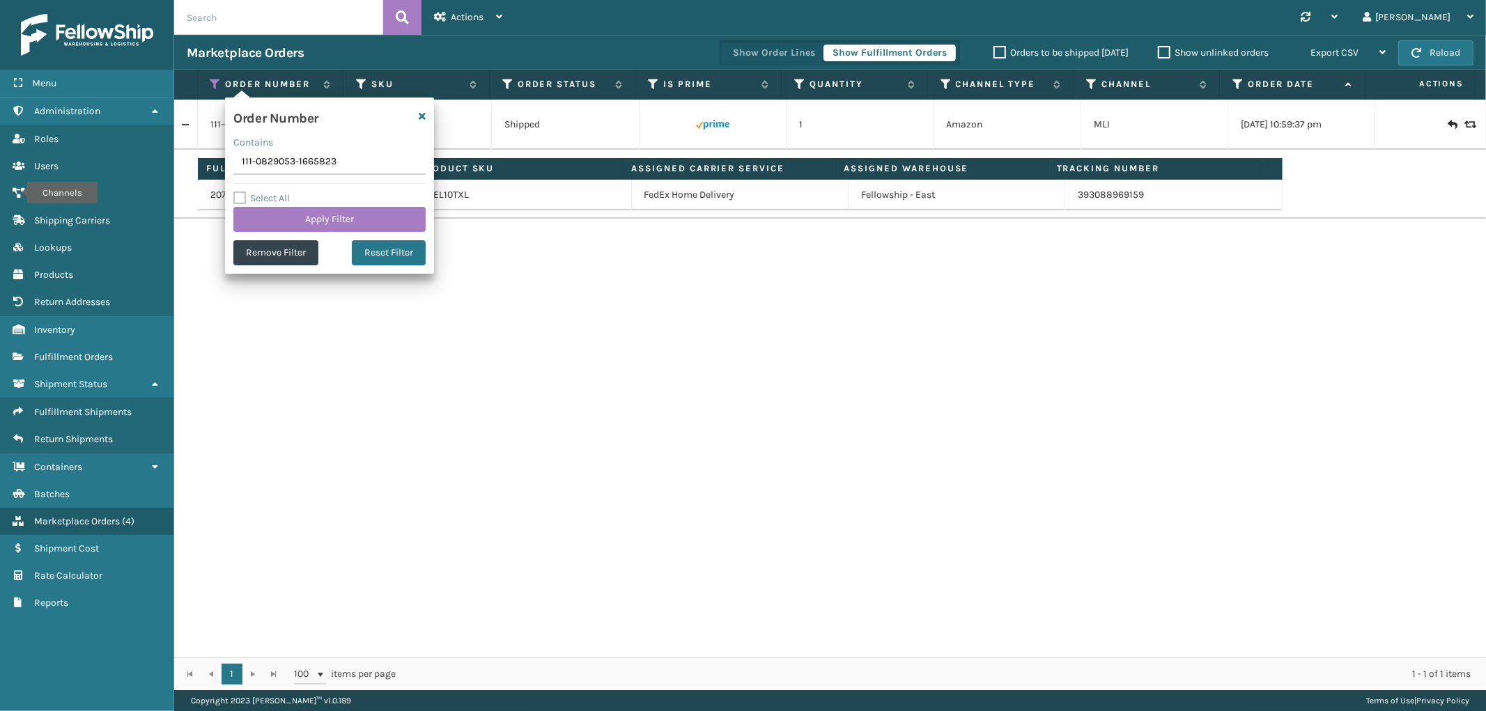
click at [259, 160] on input "111-0829053-1665823" at bounding box center [329, 162] width 192 height 25
type input "112-6123122-3301061"
click at [263, 227] on button "Apply Filter" at bounding box center [329, 219] width 192 height 25
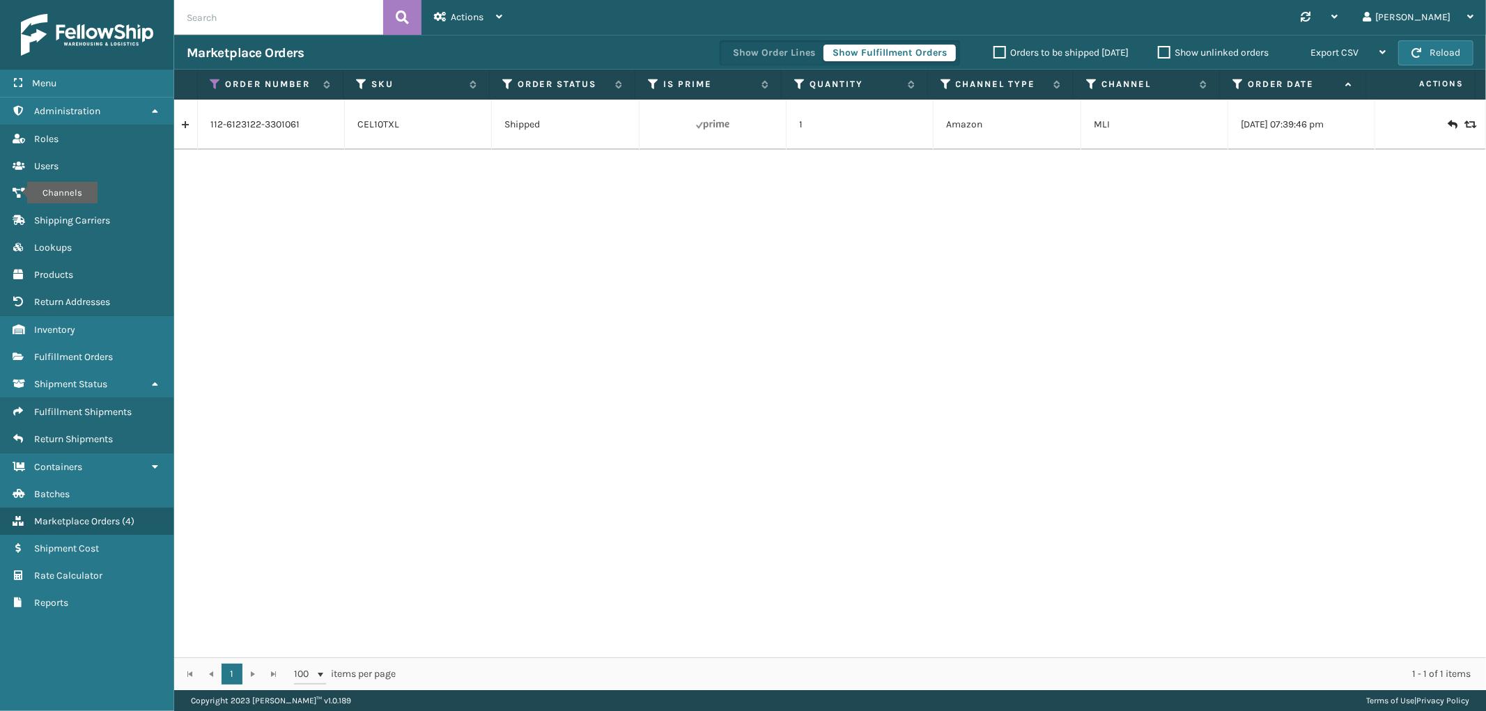
click at [187, 127] on link at bounding box center [185, 125] width 23 height 22
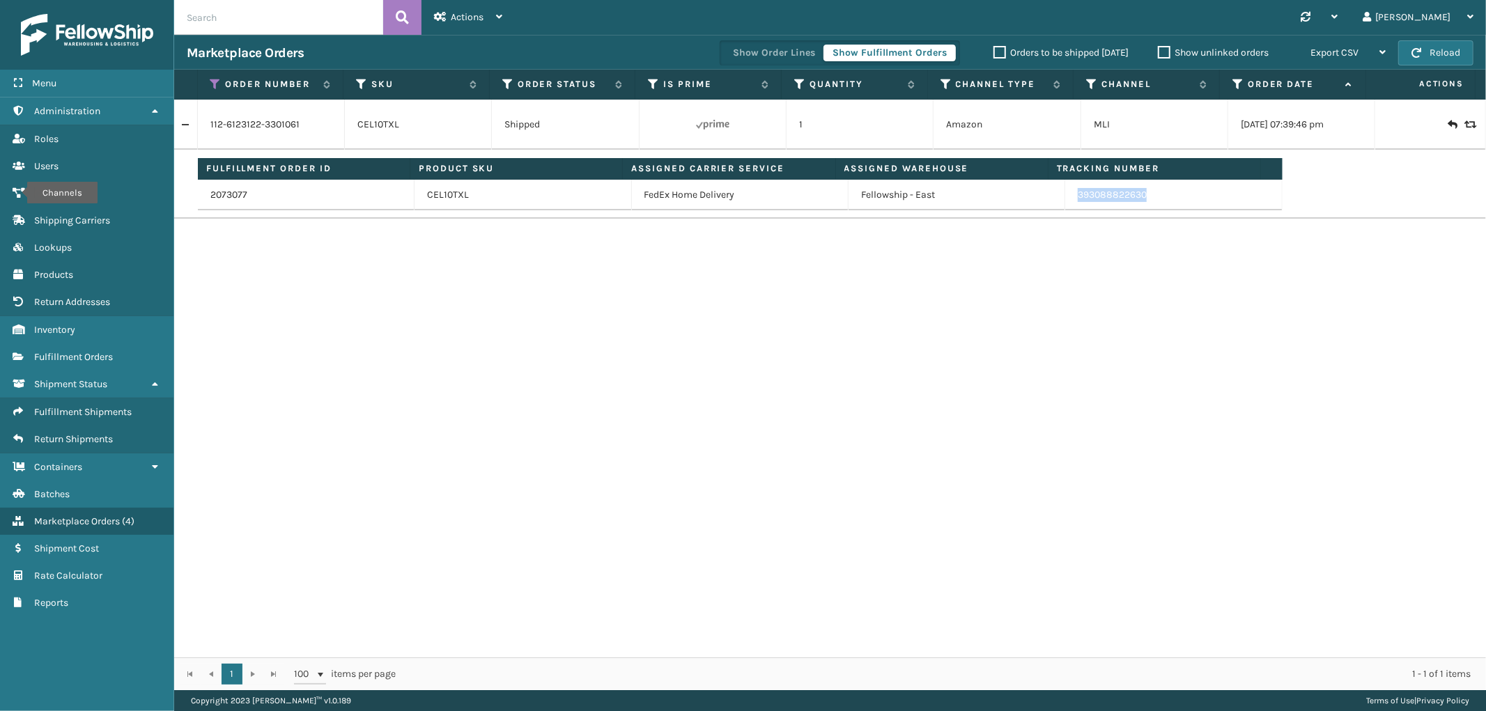
drag, startPoint x: 1157, startPoint y: 200, endPoint x: 1066, endPoint y: 200, distance: 90.6
click at [1066, 200] on td "393088822630" at bounding box center [1173, 195] width 217 height 31
click at [218, 79] on icon at bounding box center [215, 84] width 11 height 13
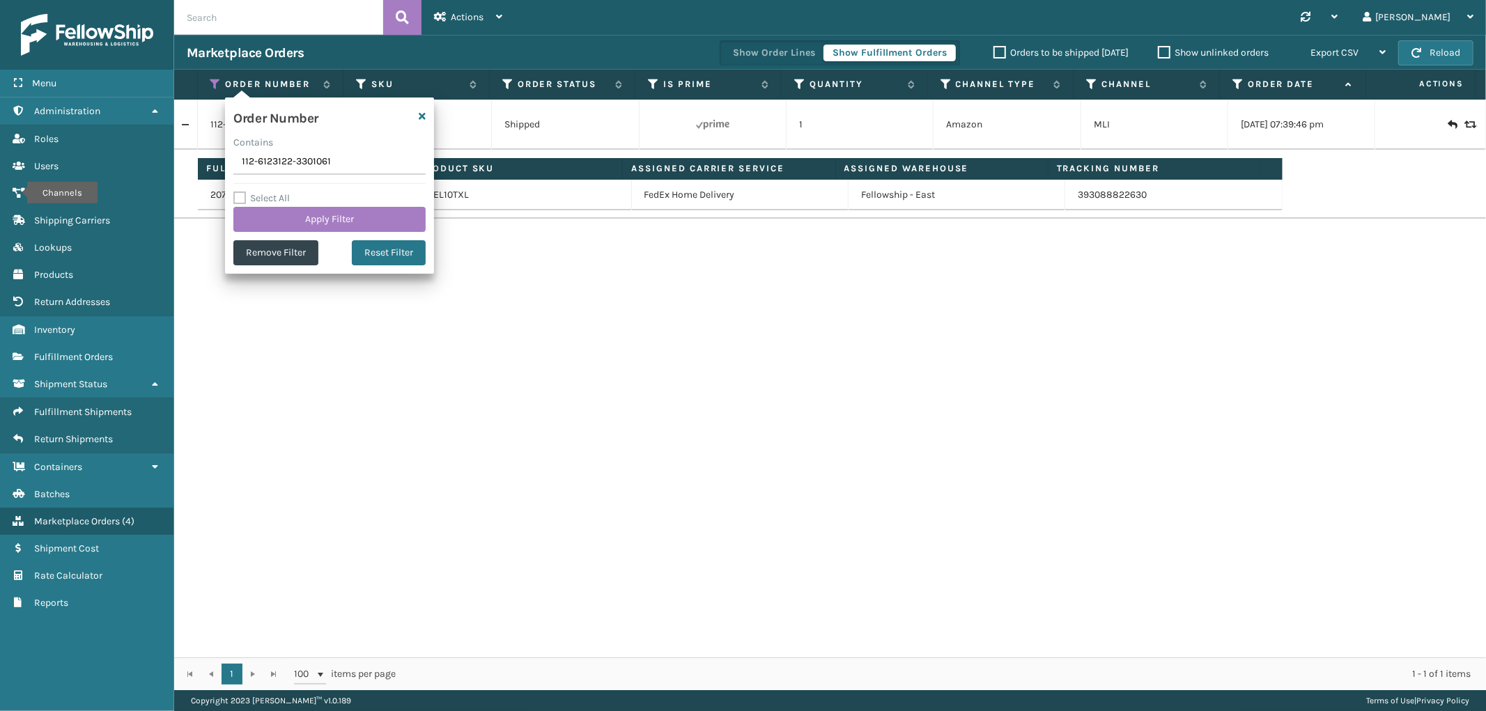
click at [275, 171] on input "112-6123122-3301061" at bounding box center [329, 162] width 192 height 25
click at [275, 169] on input "112-6123122-3301061" at bounding box center [329, 162] width 192 height 25
click at [272, 156] on input "112- 111-1940896-790502-3301061" at bounding box center [329, 162] width 192 height 25
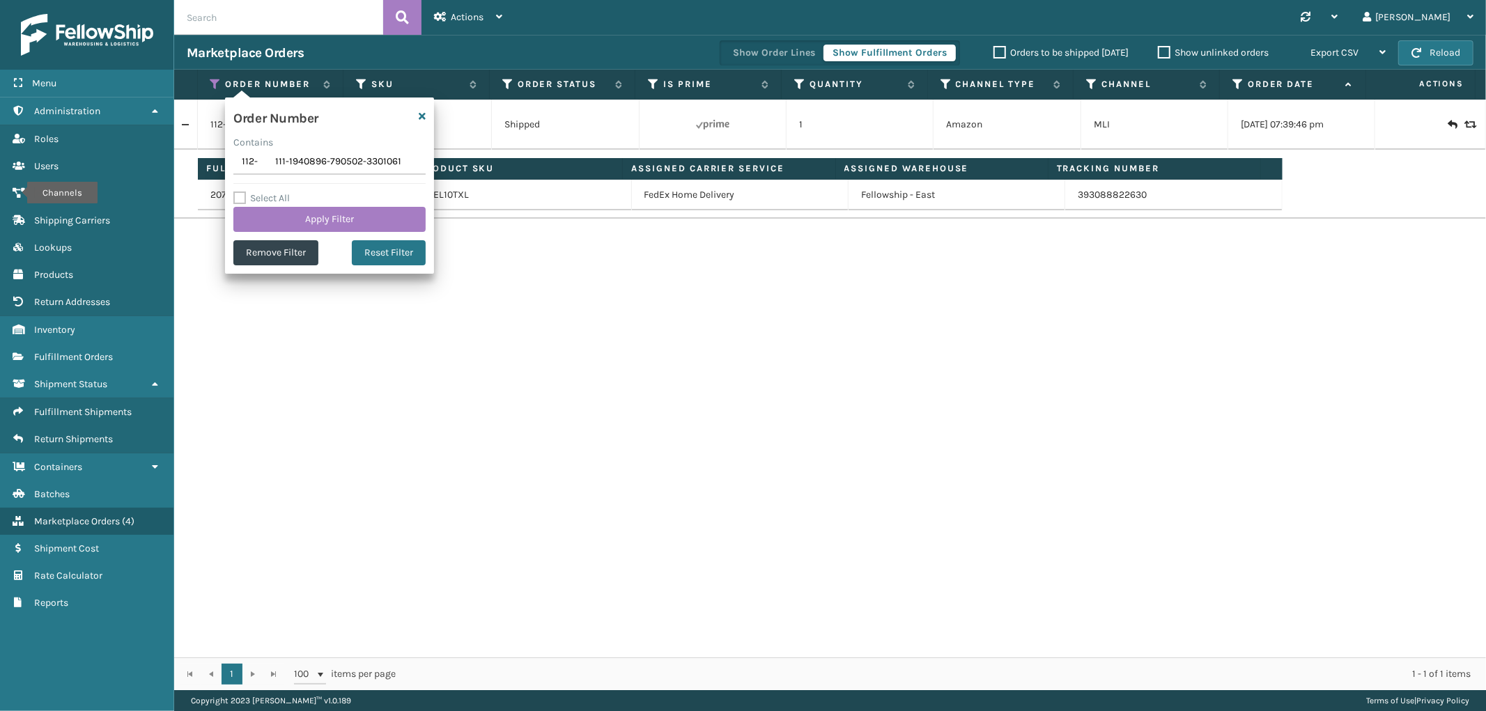
click at [272, 156] on input "112- 111-1940896-790502-3301061" at bounding box center [329, 162] width 192 height 25
type input "111-1940896-790502"
click at [286, 225] on button "Apply Filter" at bounding box center [329, 219] width 192 height 25
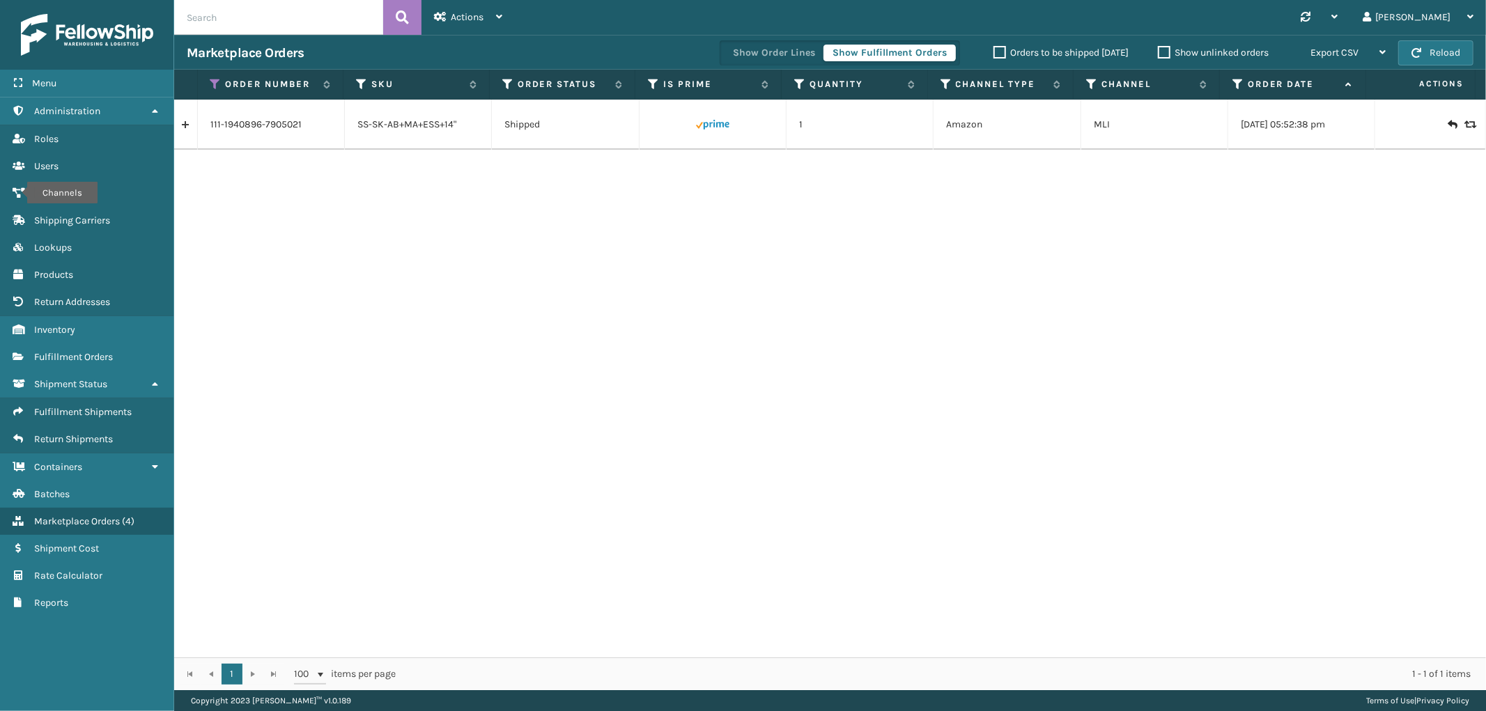
click at [189, 126] on link at bounding box center [185, 125] width 23 height 22
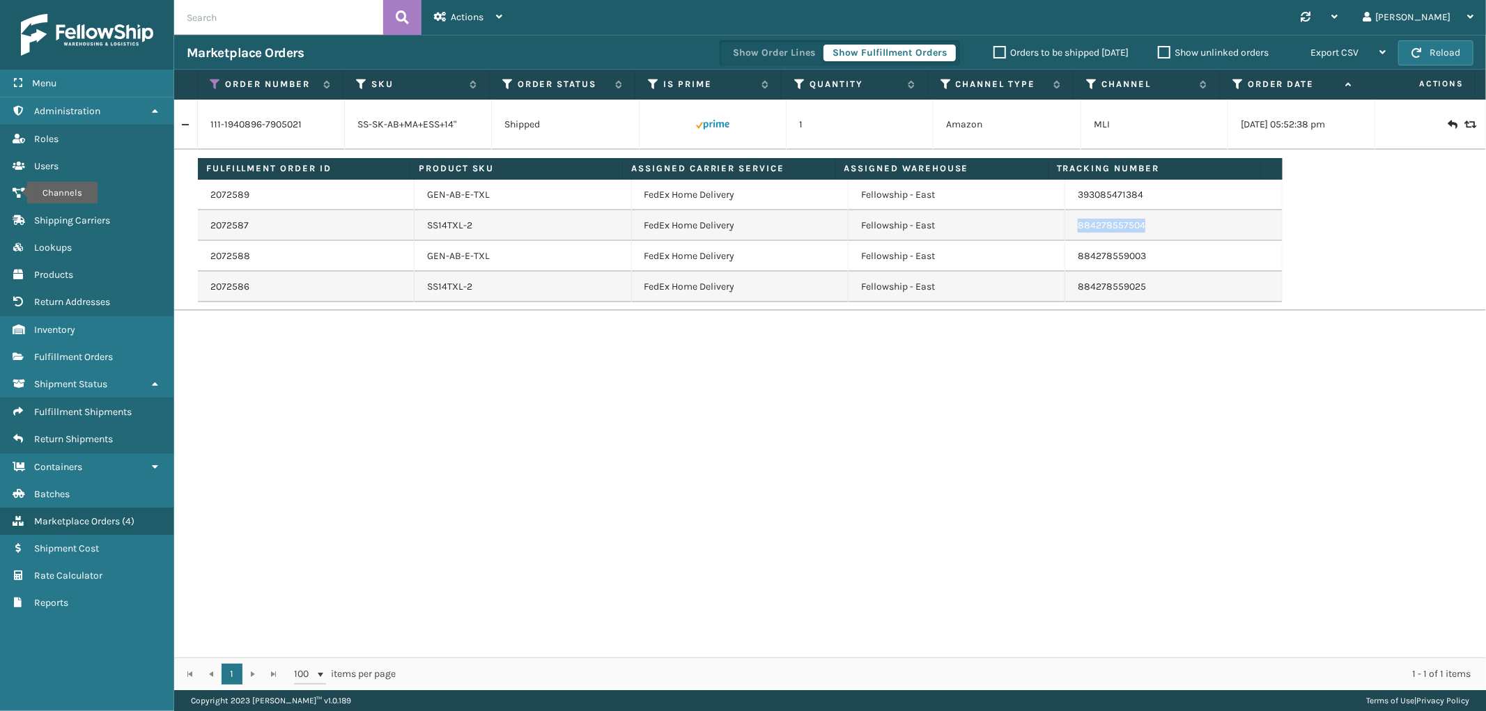
drag, startPoint x: 1138, startPoint y: 235, endPoint x: 1068, endPoint y: 237, distance: 70.4
click at [1068, 237] on td "884278557504" at bounding box center [1173, 225] width 217 height 31
click at [218, 81] on icon at bounding box center [215, 84] width 11 height 13
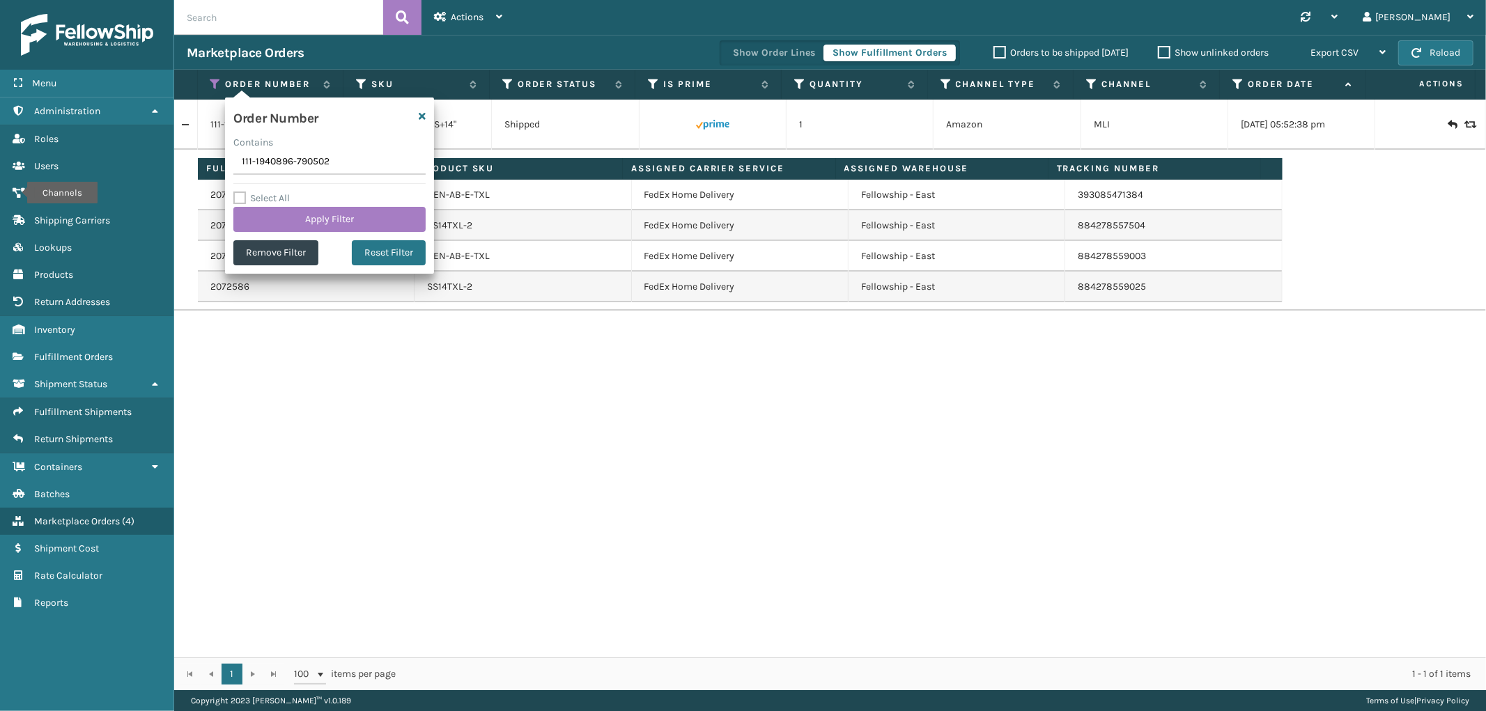
click at [253, 163] on input "111-1940896-790502" at bounding box center [329, 162] width 192 height 25
type input "113-4708816-5161020"
click at [273, 216] on button "Apply Filter" at bounding box center [329, 219] width 192 height 25
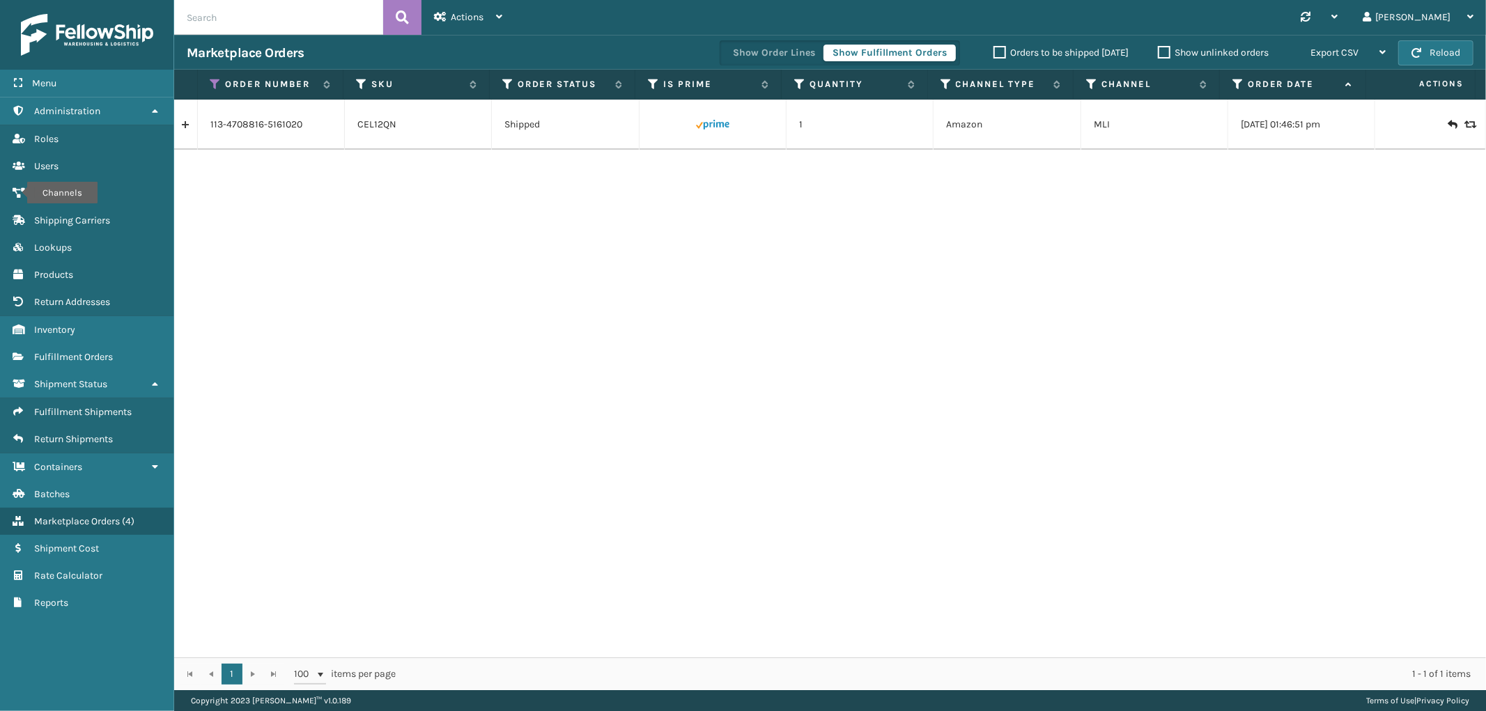
click at [186, 126] on link at bounding box center [185, 125] width 23 height 22
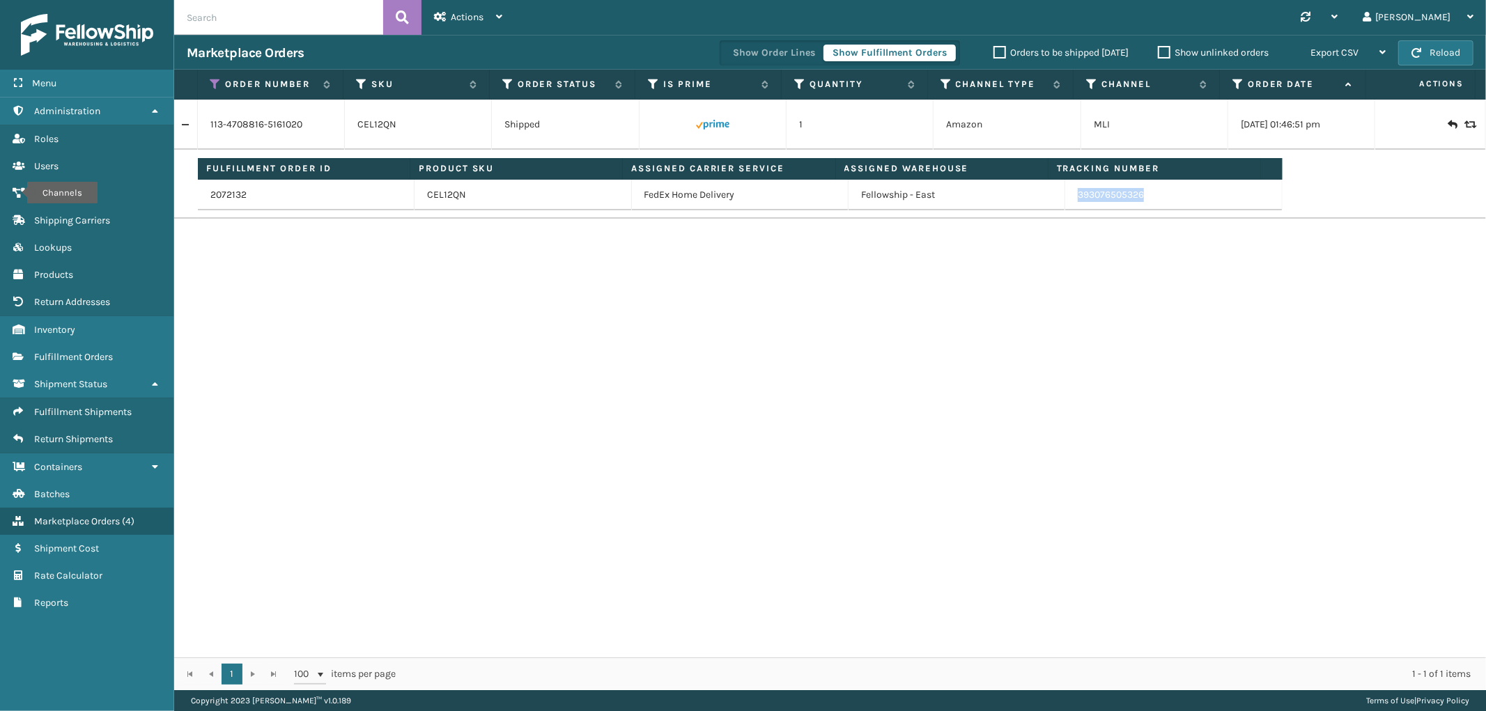
drag, startPoint x: 1136, startPoint y: 202, endPoint x: 1070, endPoint y: 203, distance: 66.2
click at [1070, 203] on td "393076505326" at bounding box center [1173, 195] width 217 height 31
